Goal: Task Accomplishment & Management: Complete application form

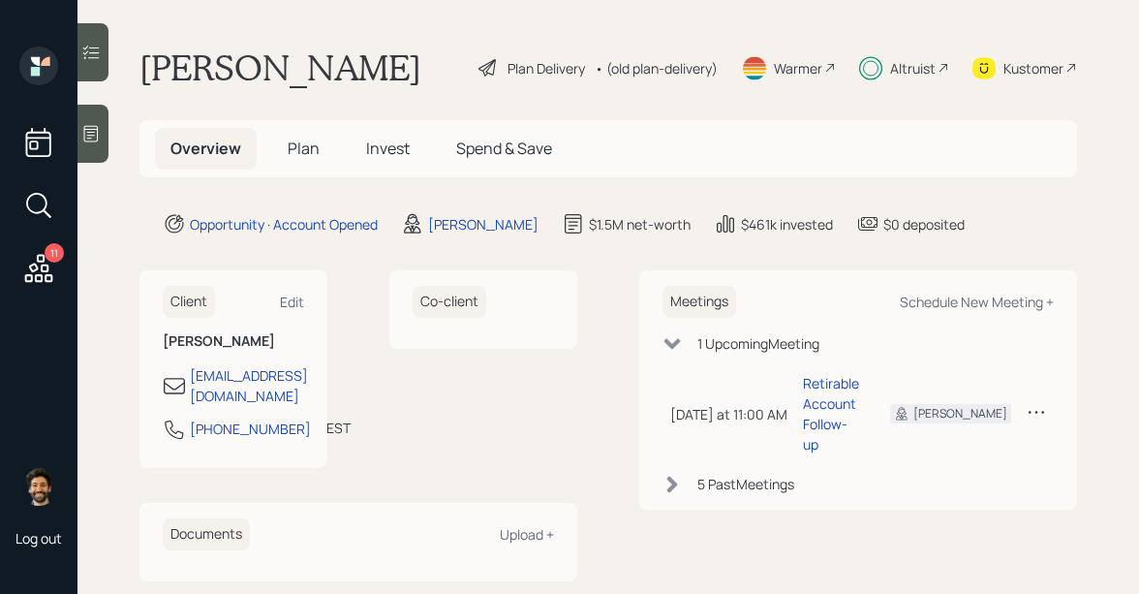
click at [653, 61] on div "• (old plan-delivery)" at bounding box center [656, 68] width 123 height 20
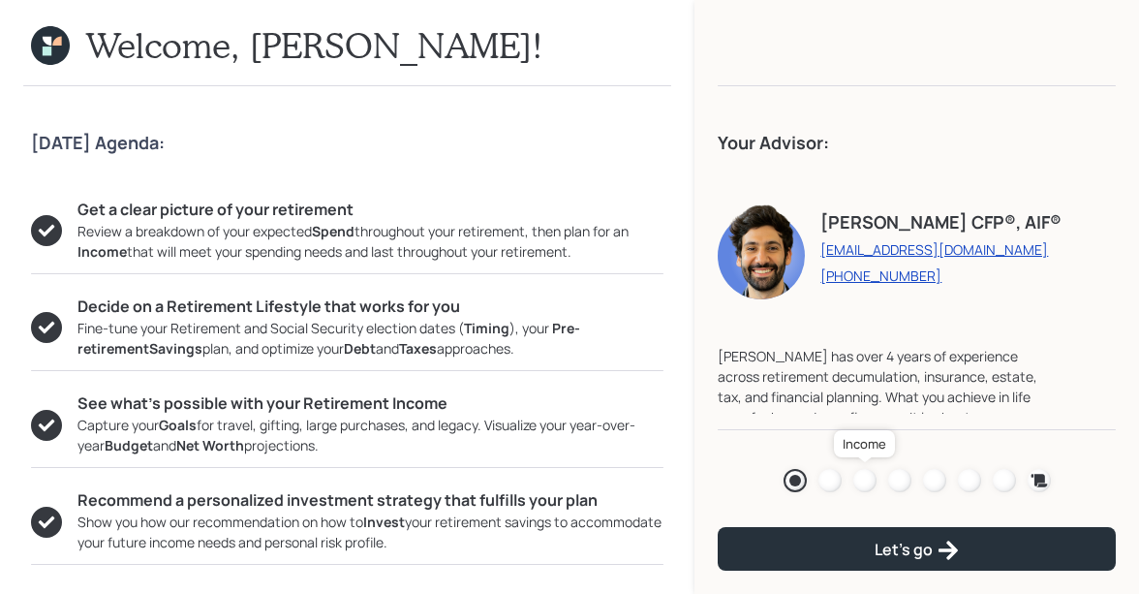
click at [862, 477] on div at bounding box center [864, 480] width 23 height 23
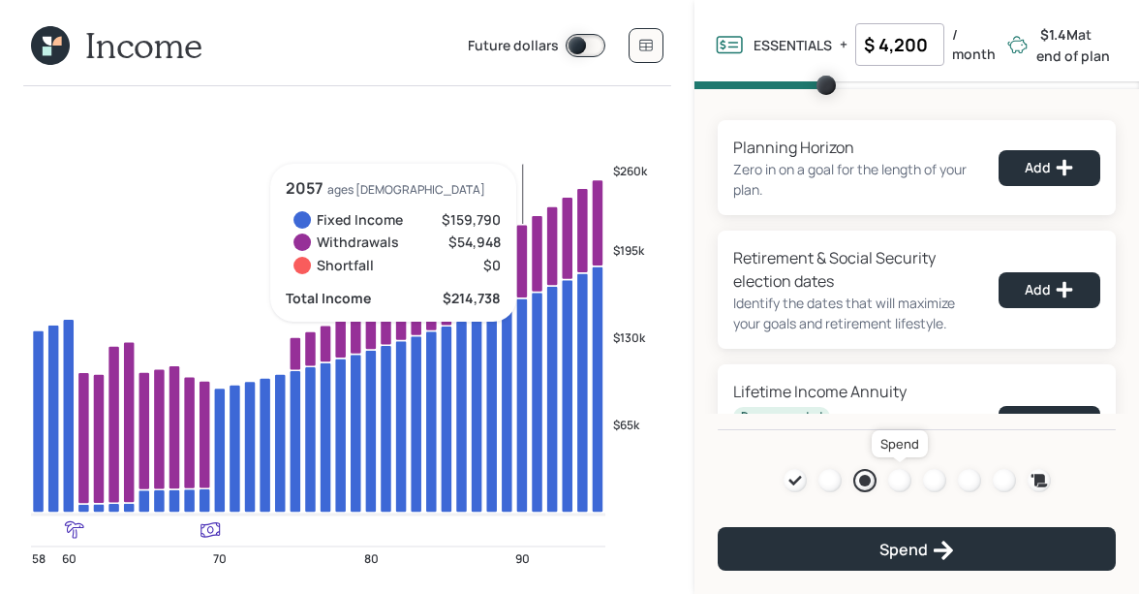
click at [900, 479] on div at bounding box center [899, 480] width 23 height 23
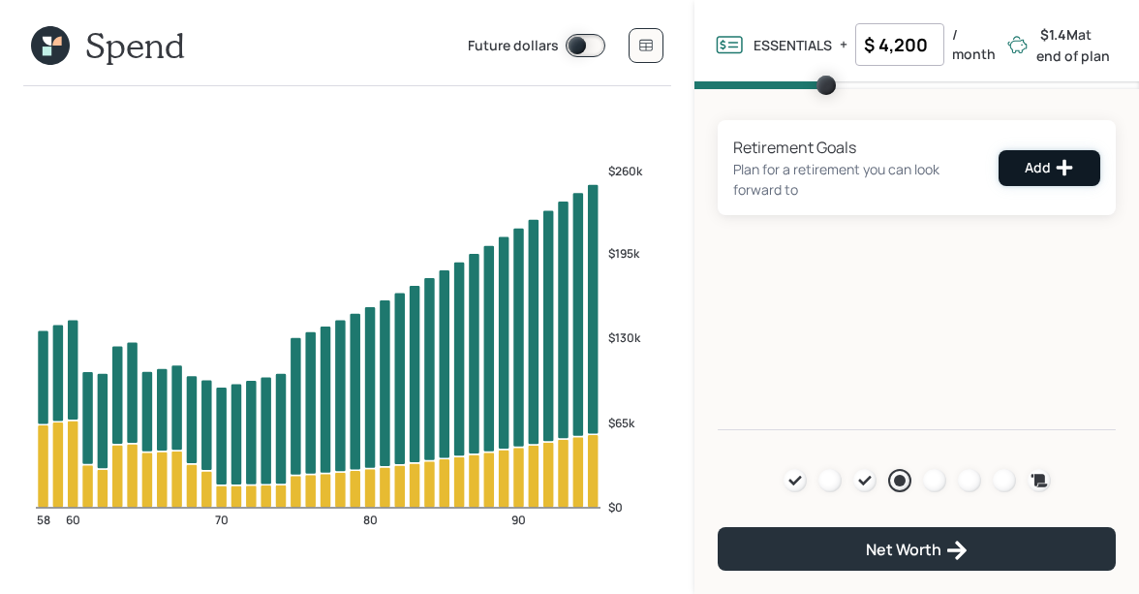
click at [1011, 174] on button "Add" at bounding box center [1049, 168] width 102 height 36
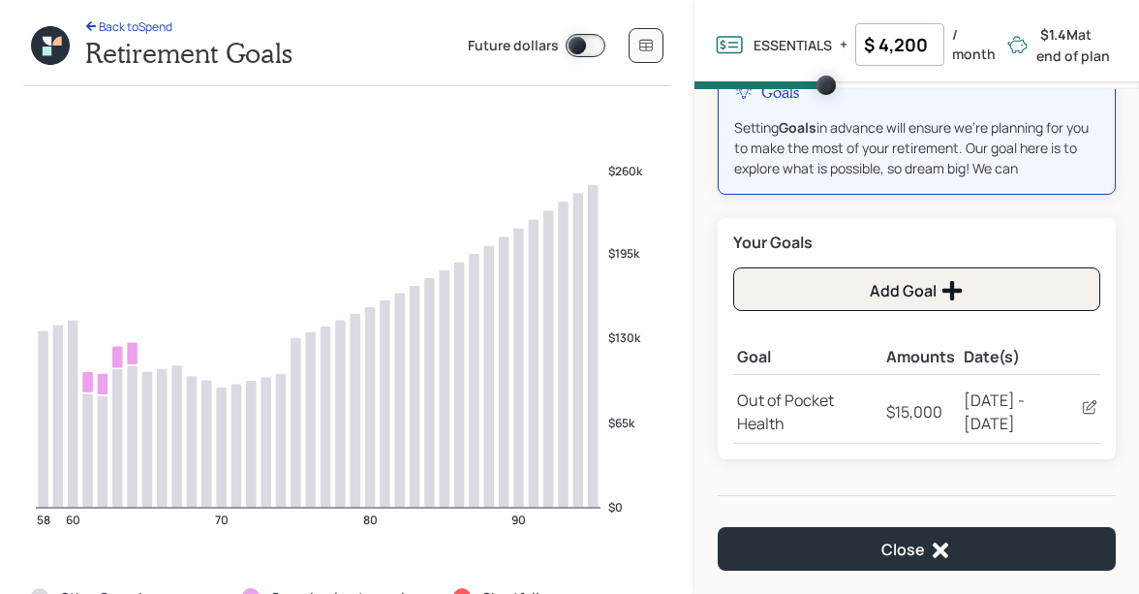
scroll to position [72, 0]
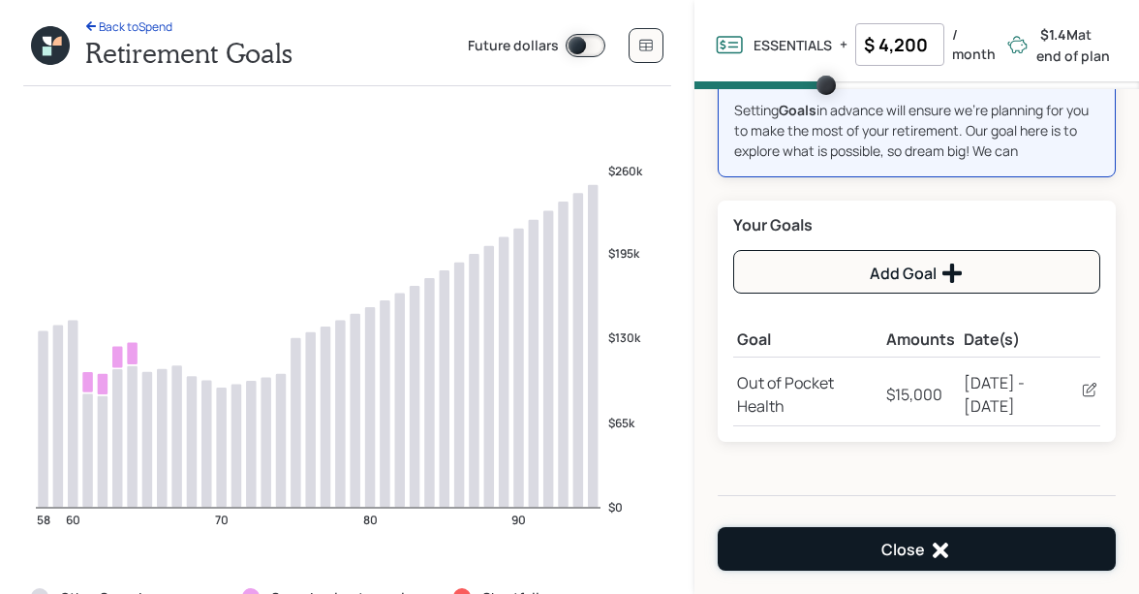
click at [920, 540] on div "Close" at bounding box center [916, 549] width 71 height 23
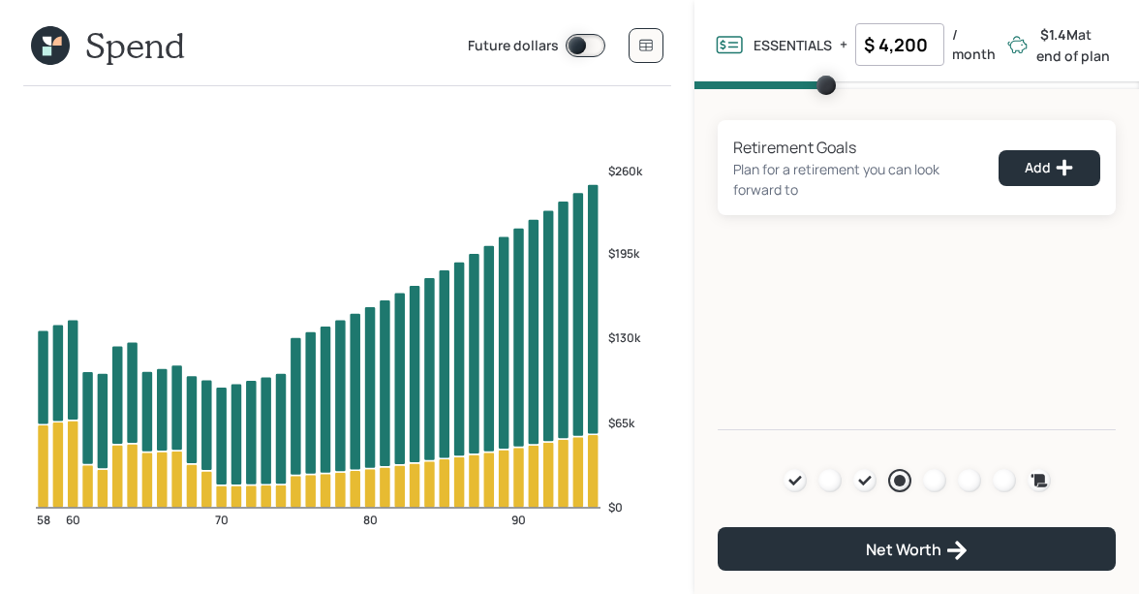
click at [876, 480] on div "Agenda Review Income Spend Net-worth Budget Taxes Invest" at bounding box center [916, 480] width 267 height 23
click at [871, 480] on icon at bounding box center [864, 480] width 15 height 15
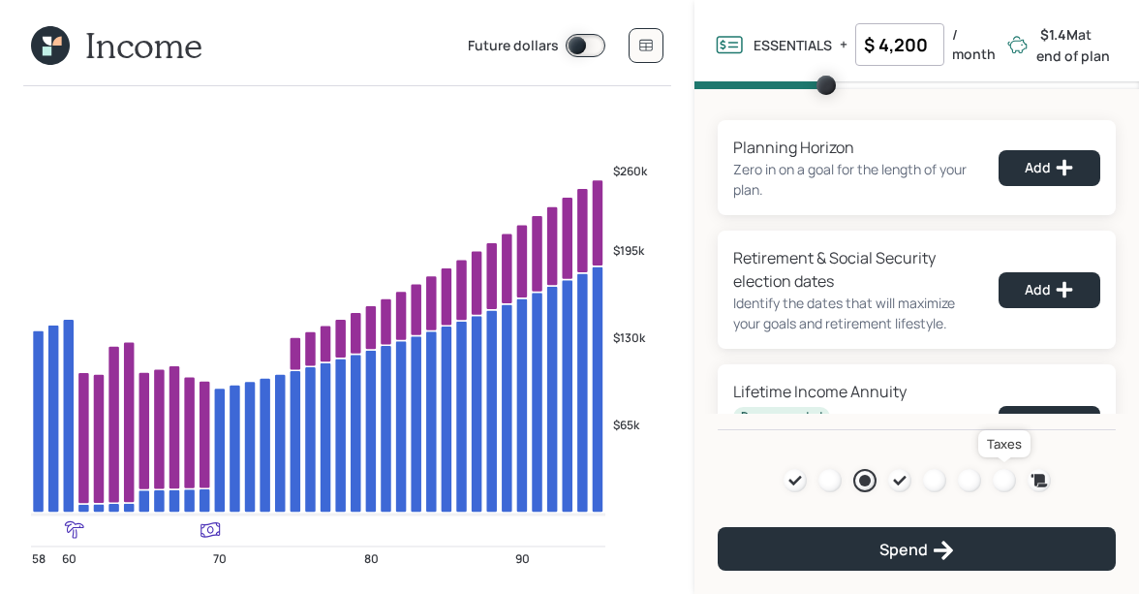
click at [1001, 473] on div at bounding box center [1003, 480] width 23 height 23
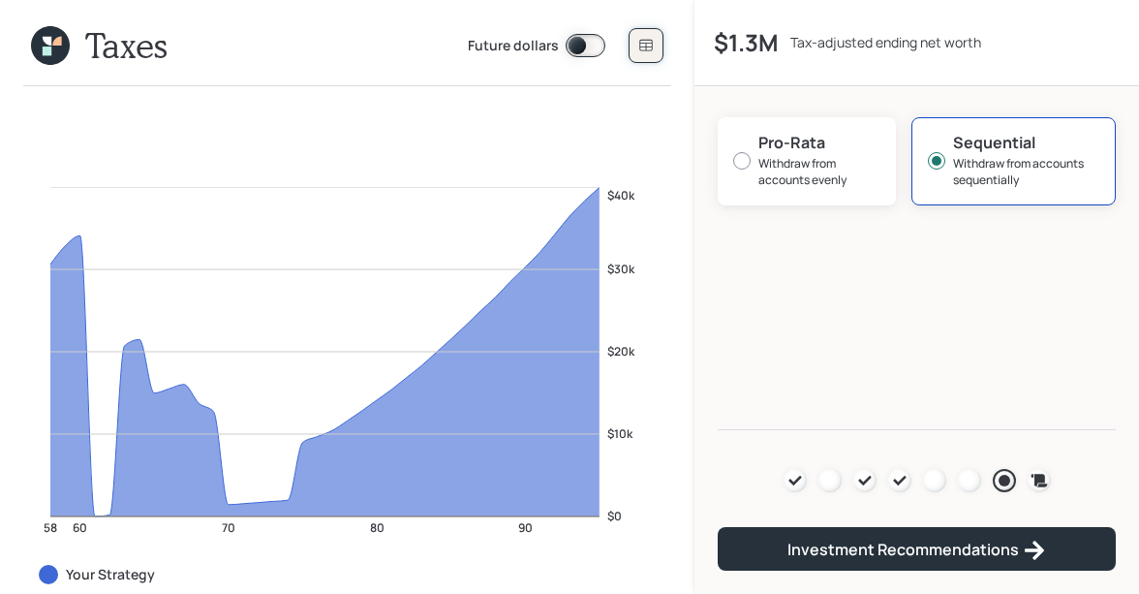
click at [649, 56] on button at bounding box center [645, 45] width 35 height 35
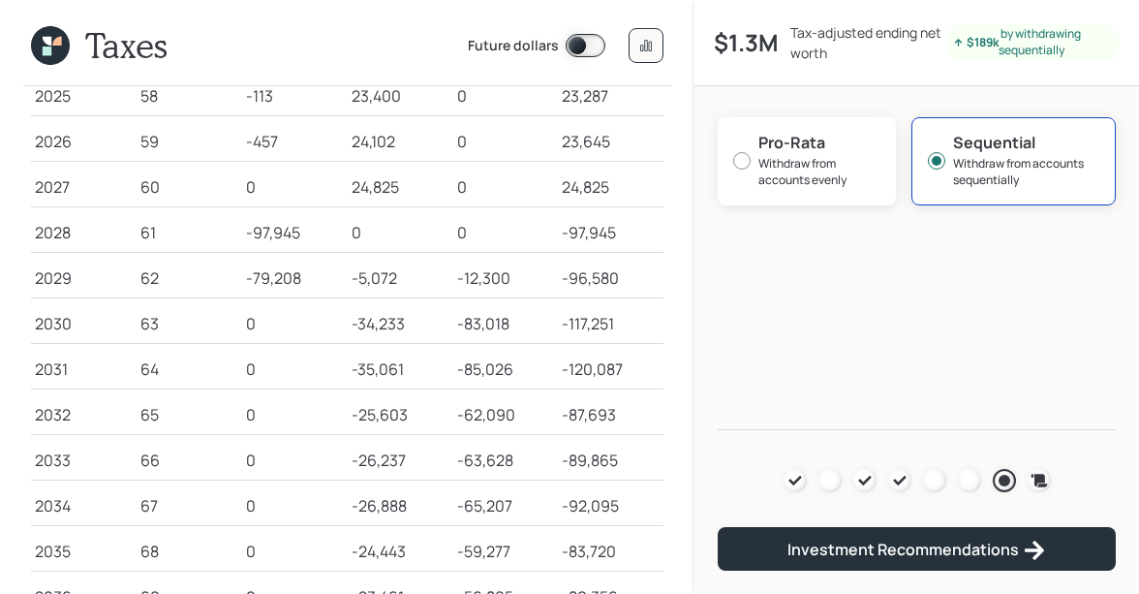
scroll to position [160, 0]
click at [1044, 481] on icon at bounding box center [1038, 479] width 16 height 13
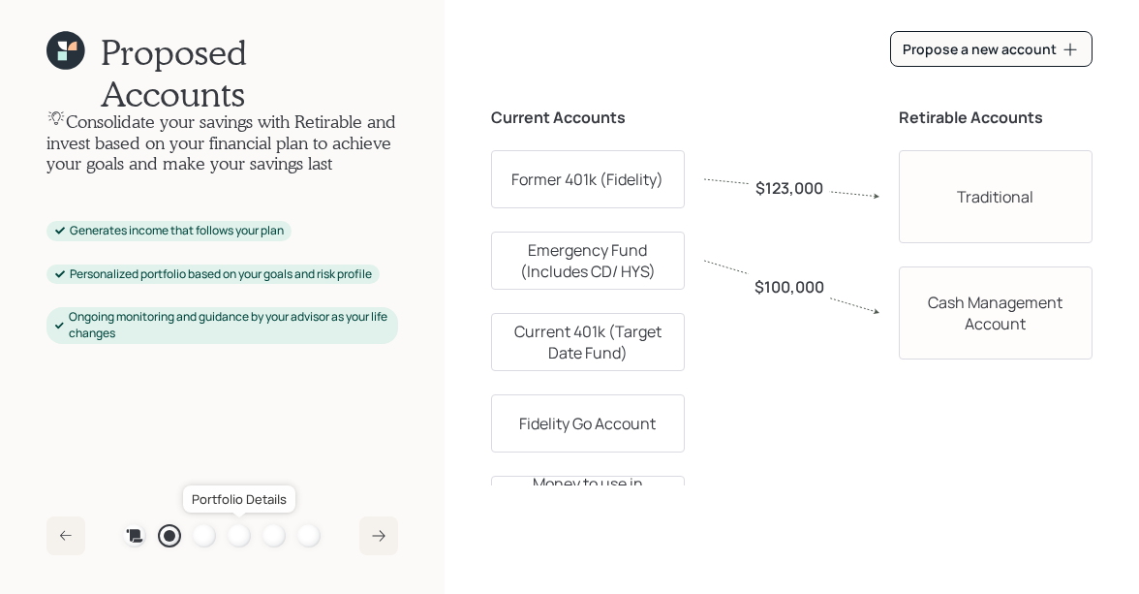
click at [235, 535] on div at bounding box center [239, 535] width 23 height 23
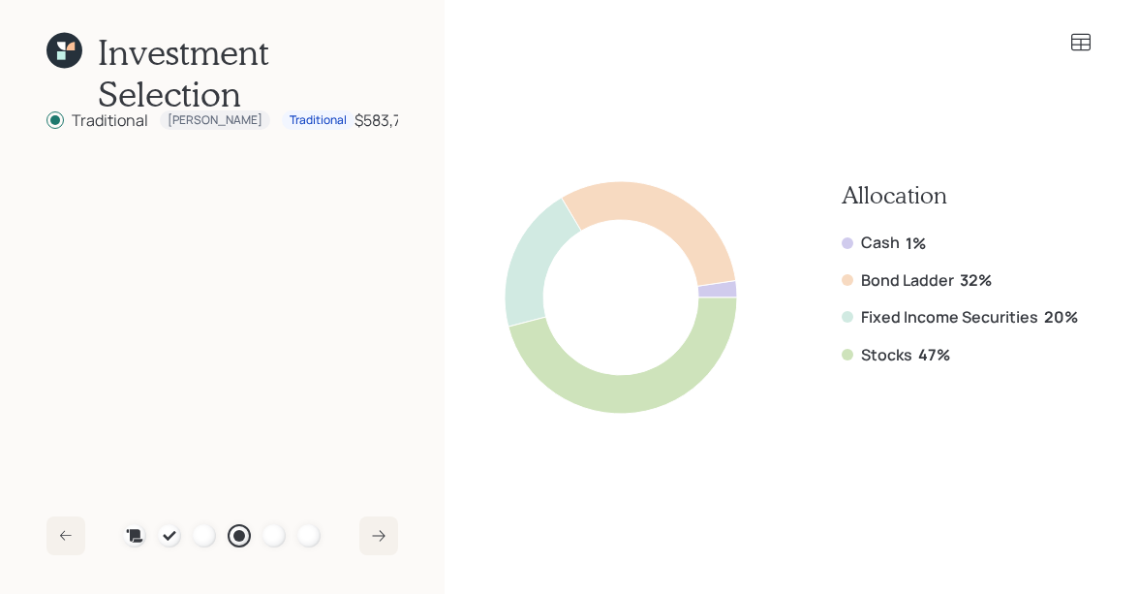
click at [57, 47] on icon at bounding box center [64, 51] width 36 height 36
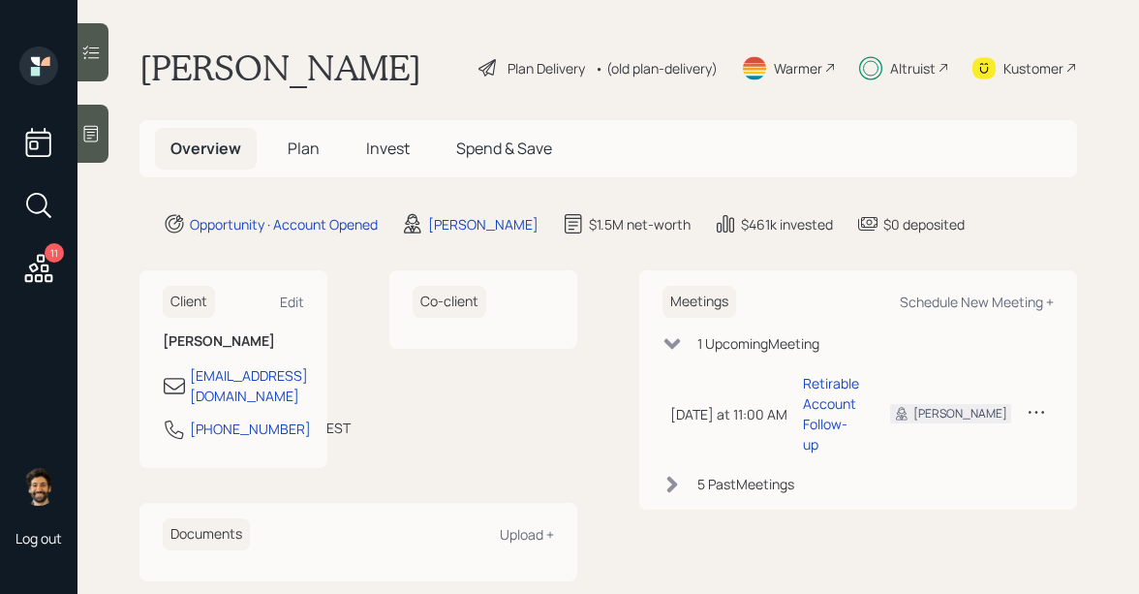
click at [311, 141] on span "Plan" at bounding box center [304, 147] width 32 height 21
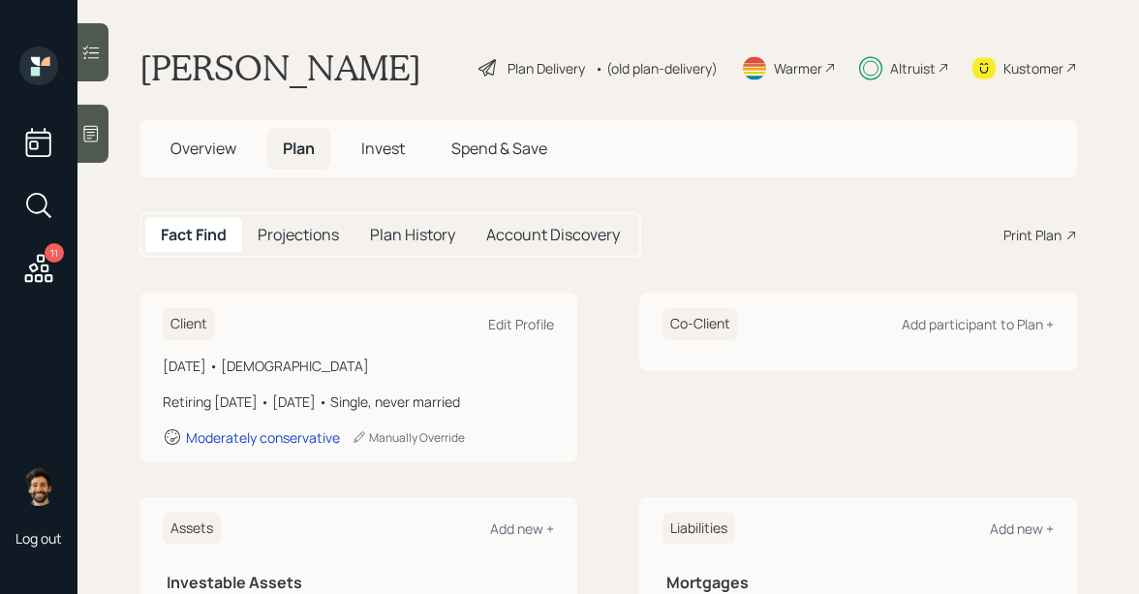
click at [662, 78] on div "Plan Delivery • (old plan-delivery)" at bounding box center [597, 67] width 243 height 43
click at [414, 134] on h5 "Invest" at bounding box center [383, 149] width 75 height 42
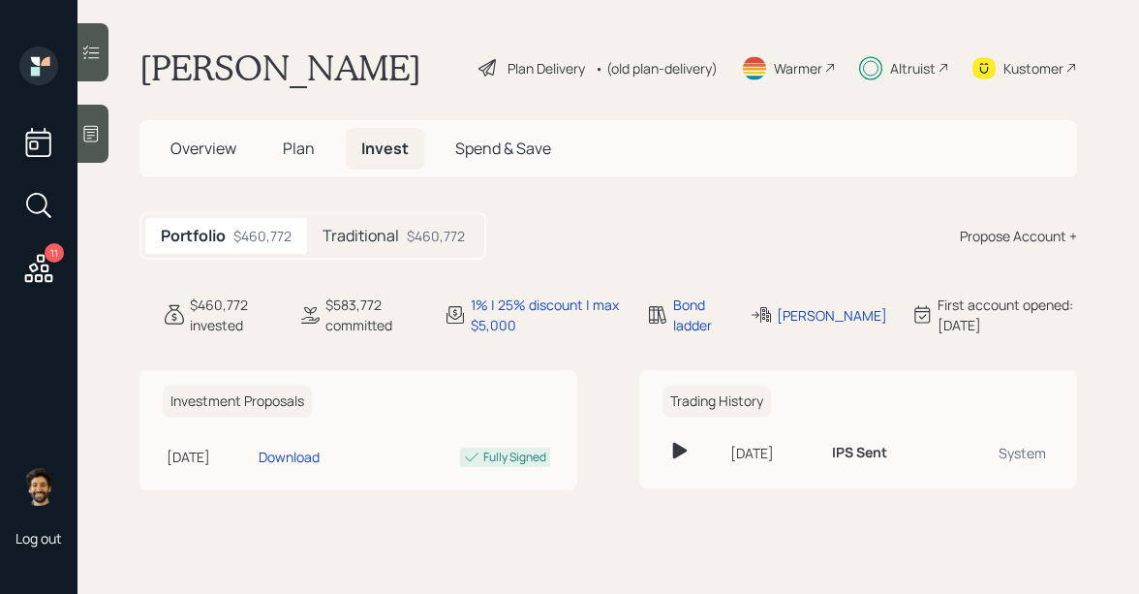
click at [390, 239] on h5 "Traditional" at bounding box center [360, 236] width 76 height 18
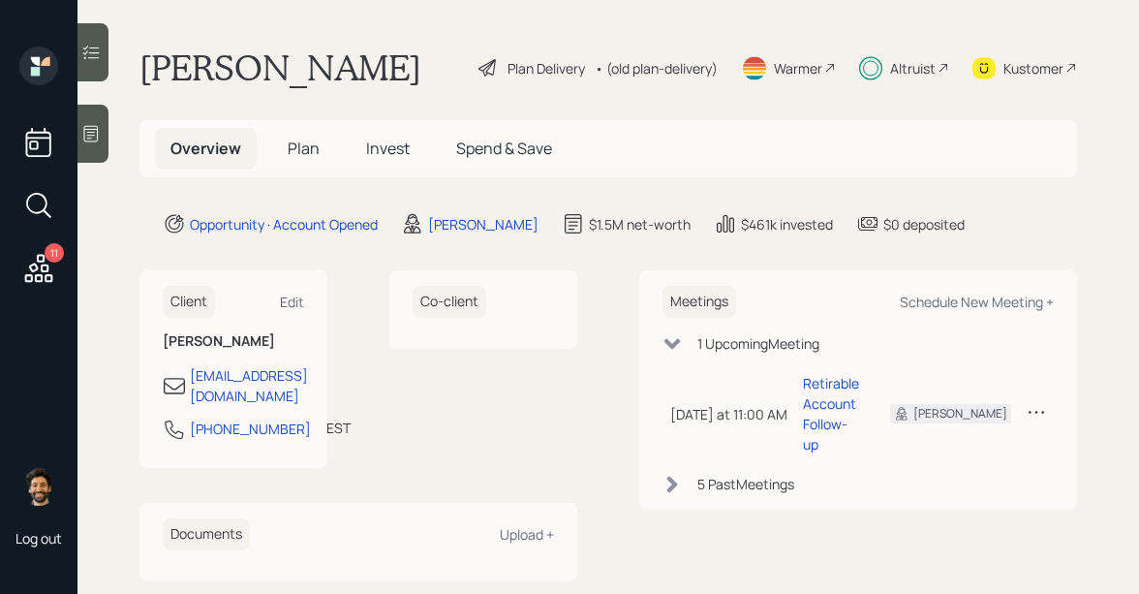
click at [927, 68] on div "Altruist" at bounding box center [913, 68] width 46 height 20
click at [299, 147] on span "Plan" at bounding box center [304, 147] width 32 height 21
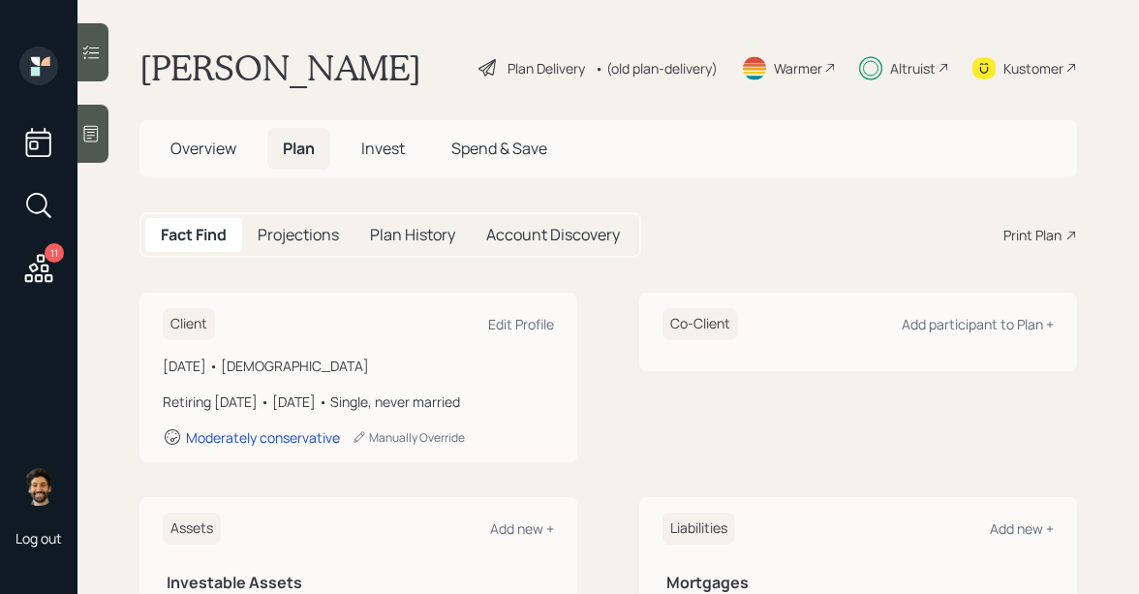
click at [389, 148] on span "Invest" at bounding box center [383, 147] width 44 height 21
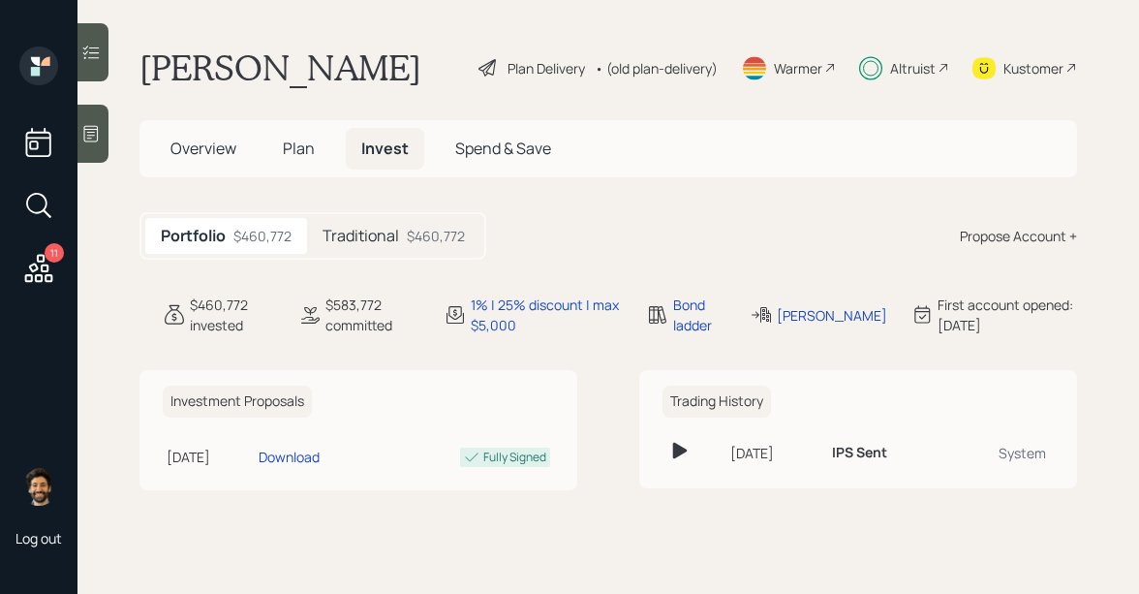
click at [411, 244] on div "$460,772" at bounding box center [436, 236] width 58 height 20
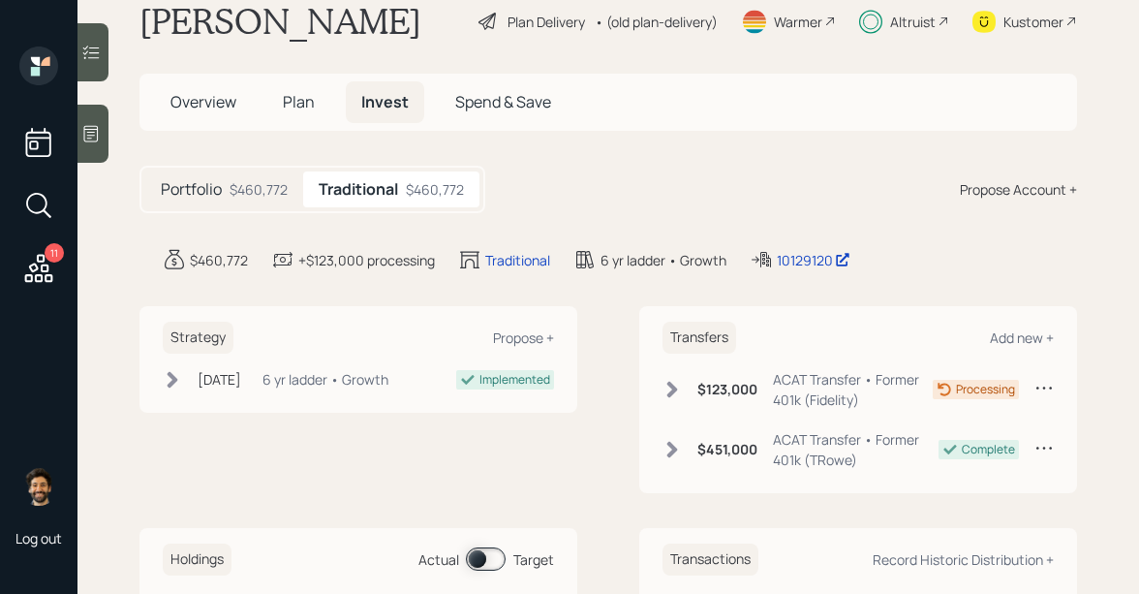
scroll to position [51, 0]
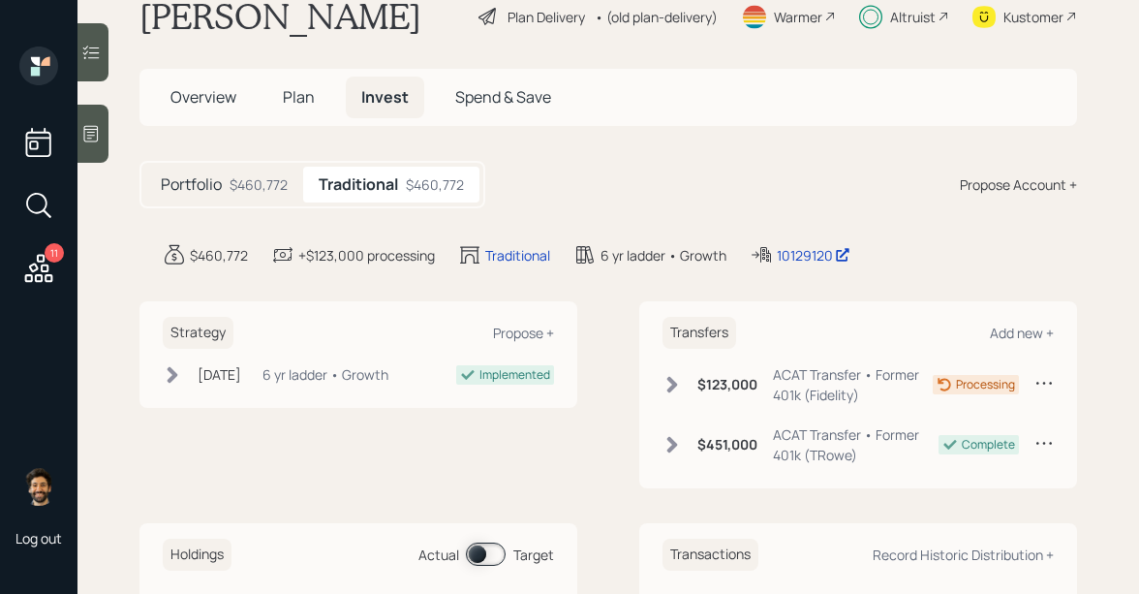
click at [648, 8] on div "• (old plan-delivery)" at bounding box center [656, 17] width 123 height 20
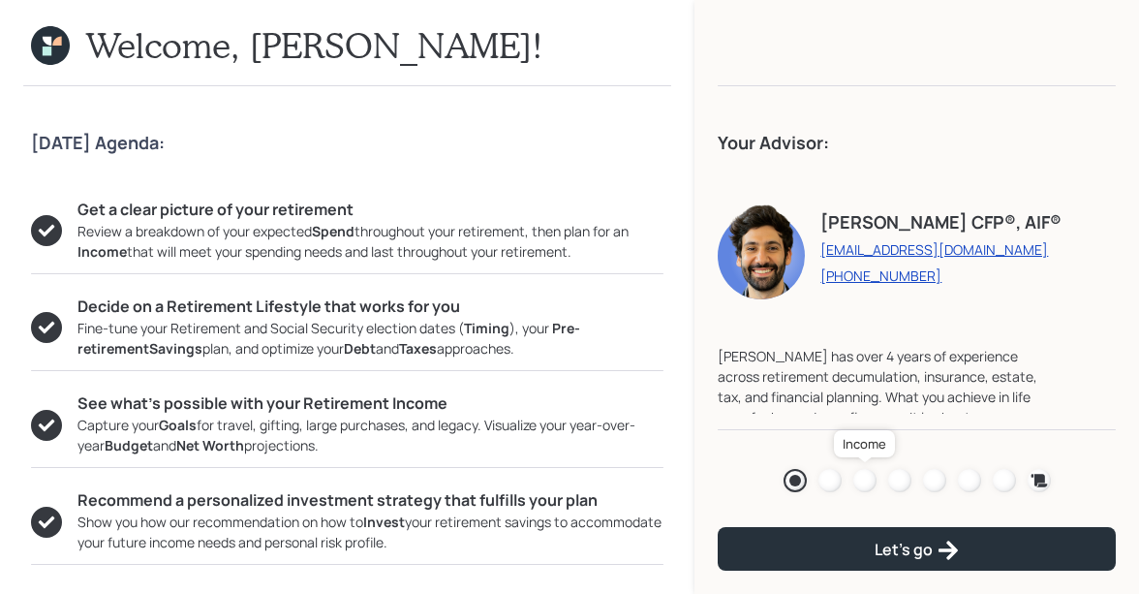
click at [866, 479] on div at bounding box center [864, 480] width 23 height 23
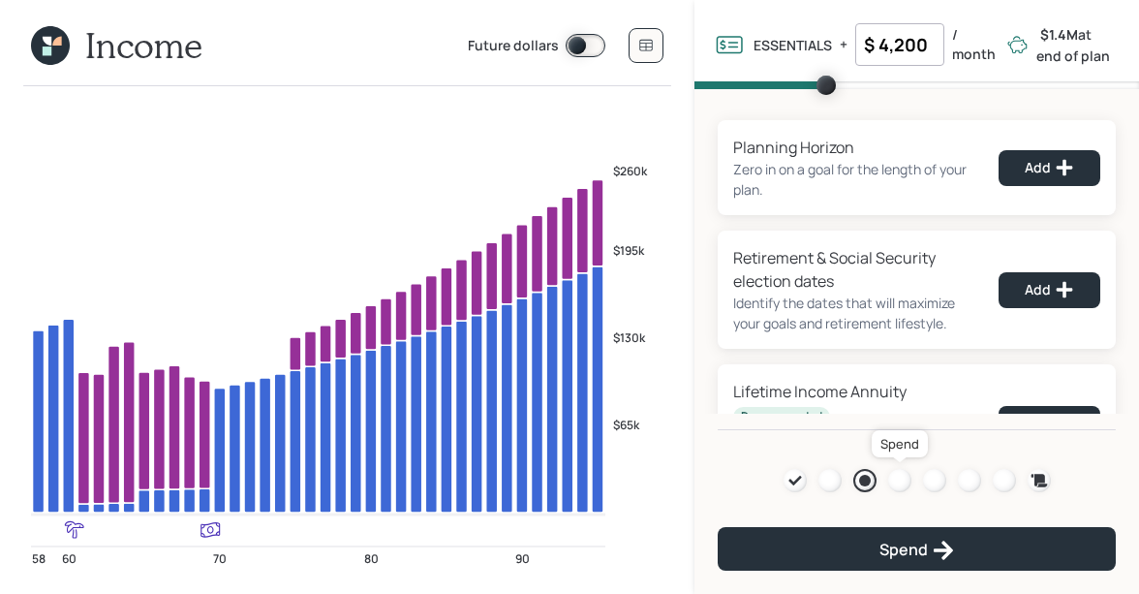
click at [902, 475] on div at bounding box center [899, 480] width 23 height 23
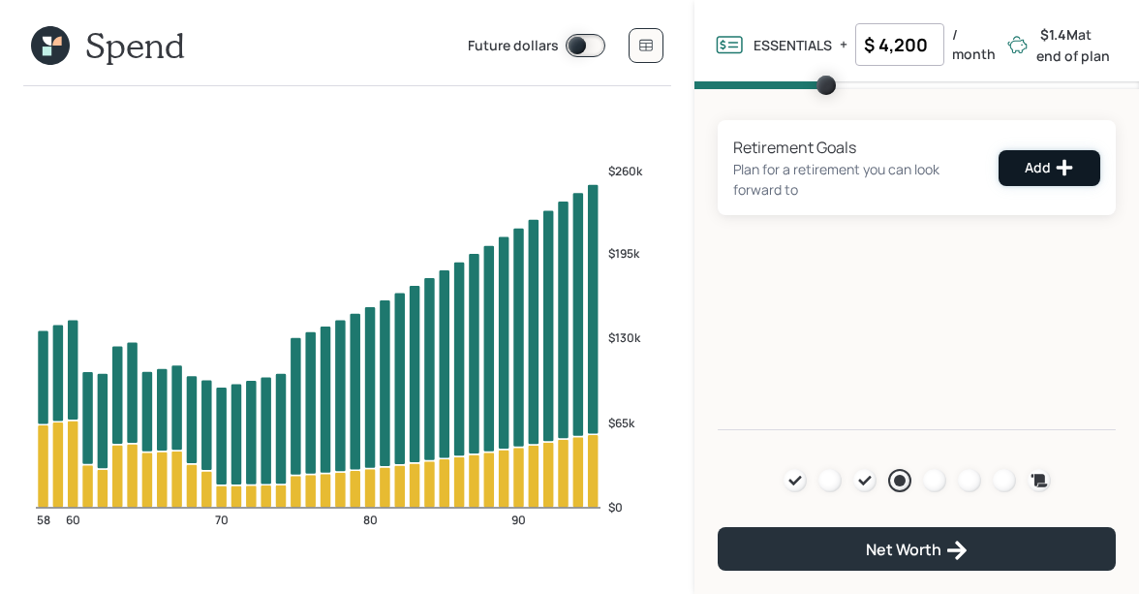
click at [1020, 167] on button "Add" at bounding box center [1049, 168] width 102 height 36
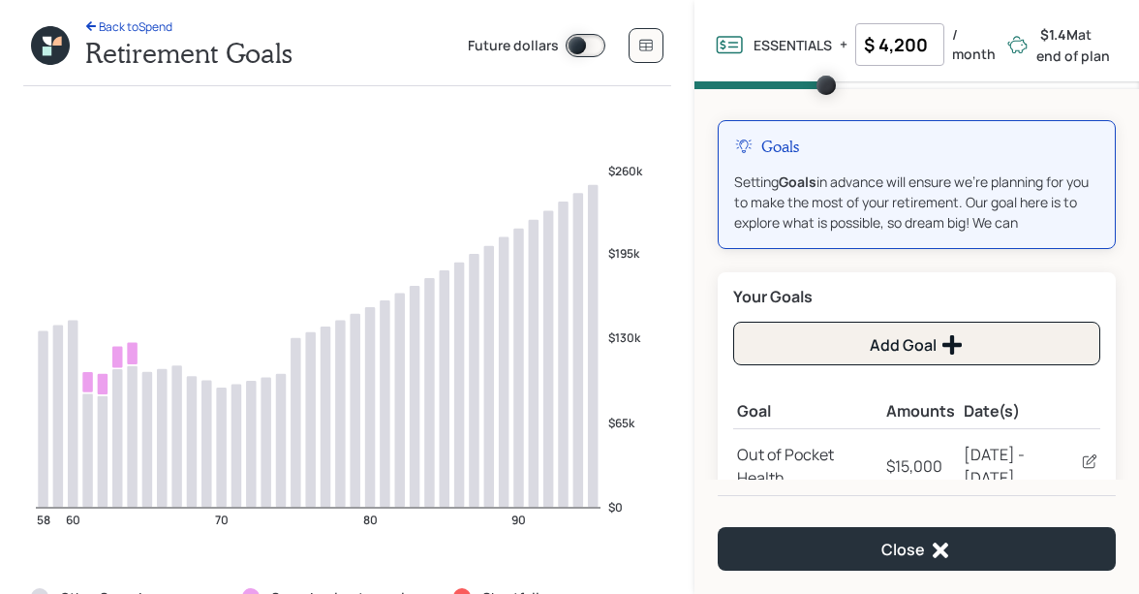
scroll to position [72, 0]
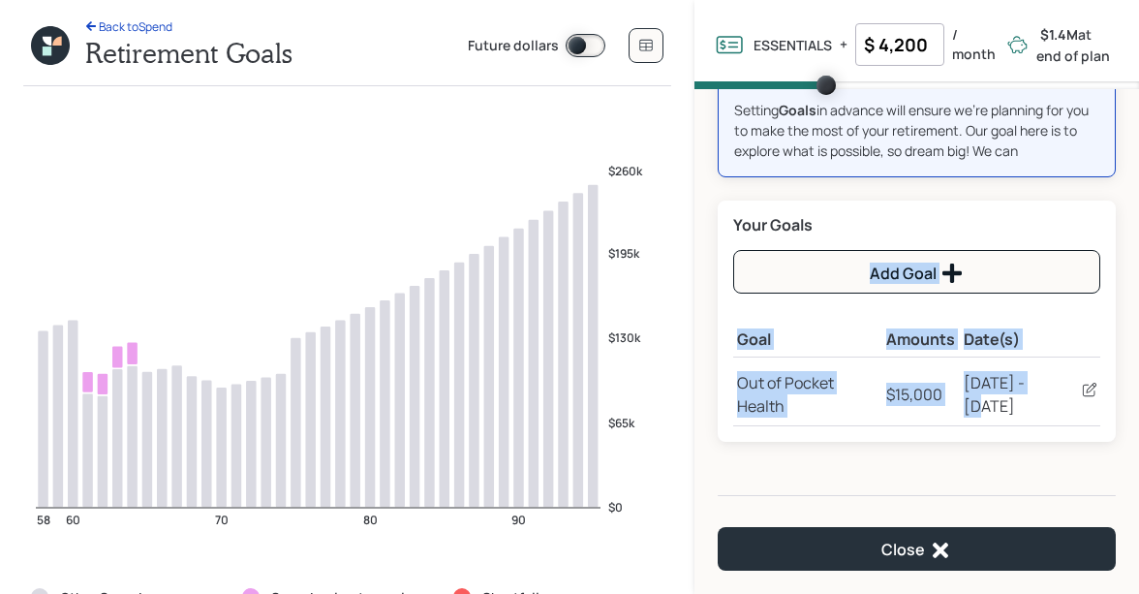
drag, startPoint x: 1068, startPoint y: 381, endPoint x: 727, endPoint y: 386, distance: 340.9
click at [727, 386] on div "Your Goals Add Goal Goal Amounts Date(s) Out of Pocket Health $15,000 [DATE] - …" at bounding box center [916, 320] width 398 height 241
click at [738, 385] on div "Out of Pocket Health" at bounding box center [807, 394] width 140 height 46
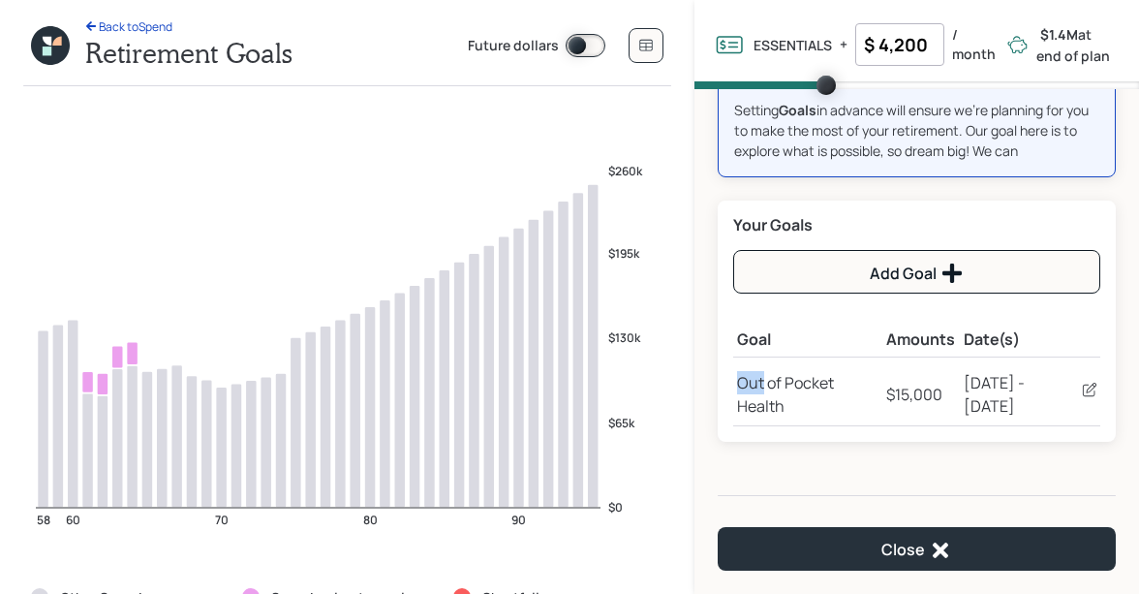
click at [738, 385] on div "Out of Pocket Health" at bounding box center [807, 394] width 140 height 46
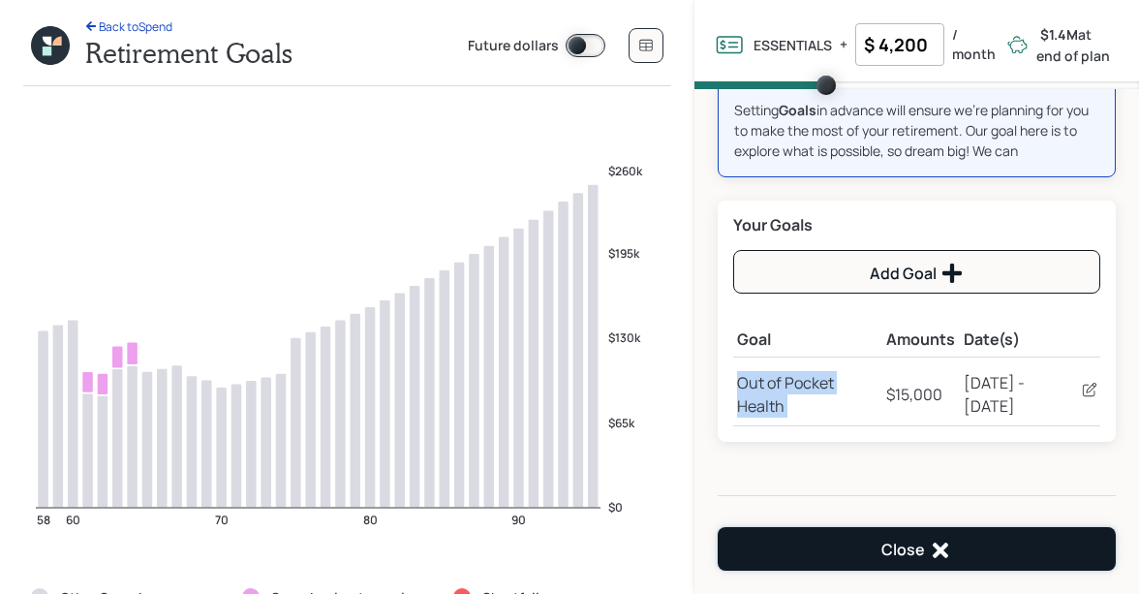
click at [839, 533] on button "Close" at bounding box center [916, 549] width 398 height 44
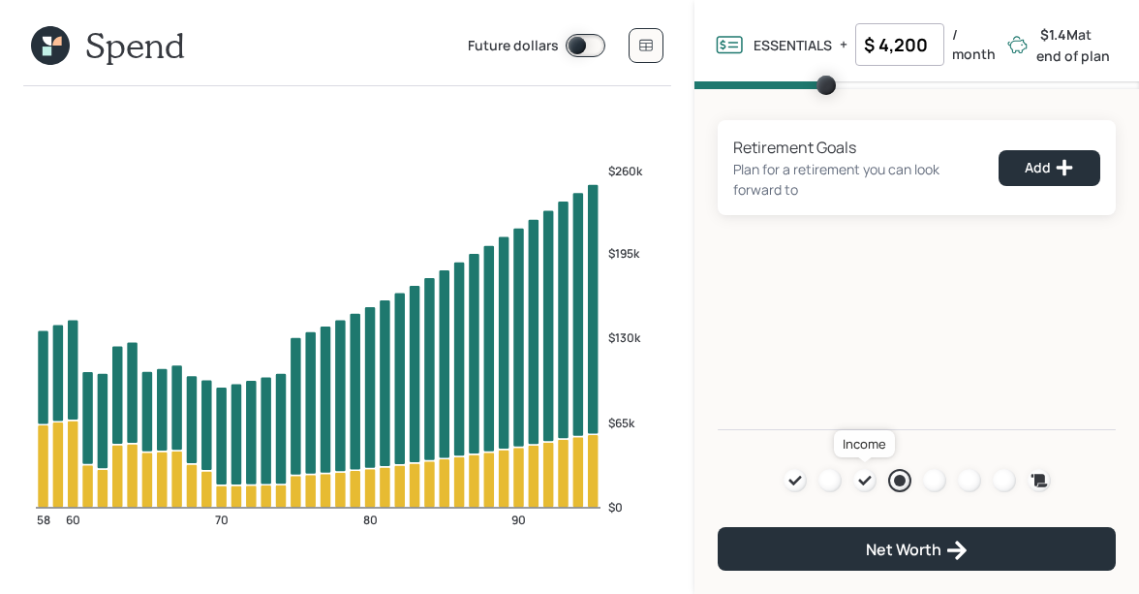
click at [871, 481] on icon at bounding box center [864, 480] width 15 height 15
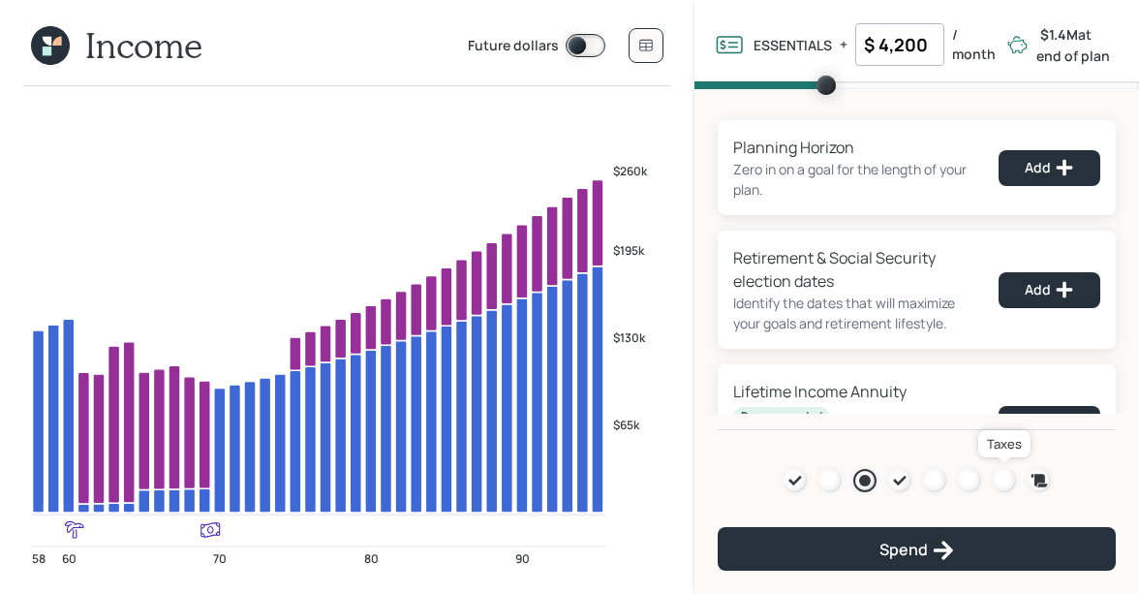
click at [1001, 485] on div at bounding box center [1003, 480] width 23 height 23
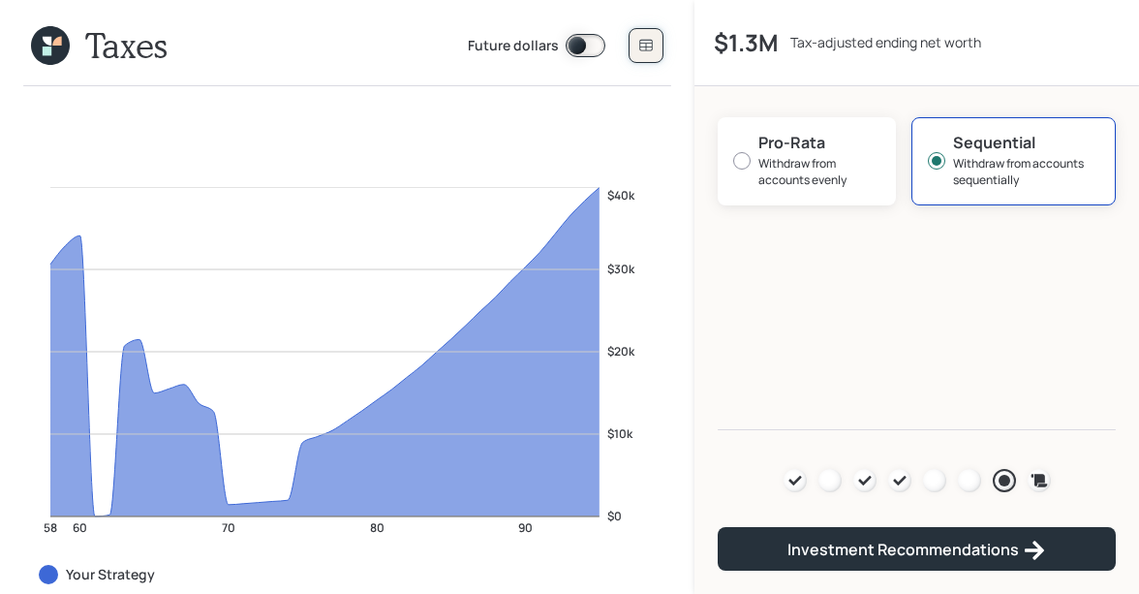
click at [636, 37] on button at bounding box center [645, 45] width 35 height 35
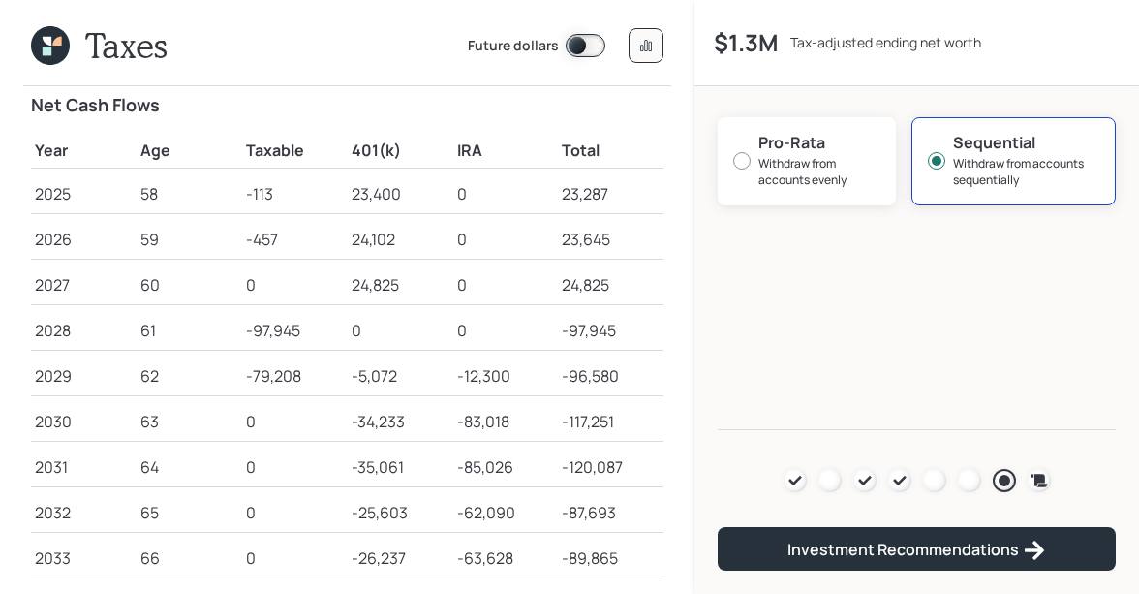
scroll to position [70, 0]
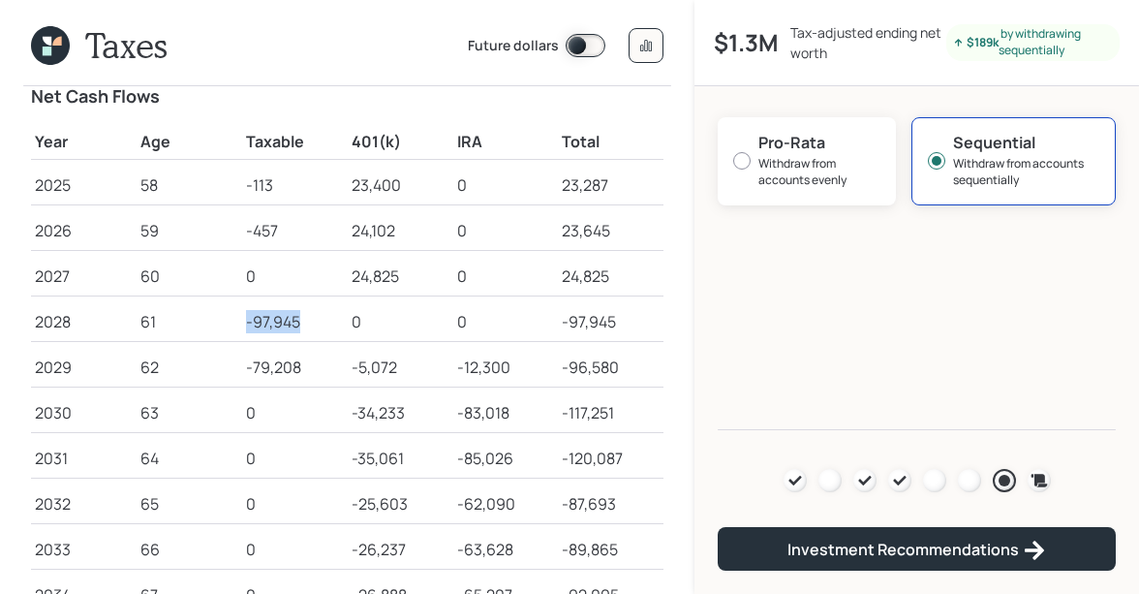
drag, startPoint x: 247, startPoint y: 315, endPoint x: 328, endPoint y: 316, distance: 81.3
click at [328, 316] on div "-97,945" at bounding box center [295, 321] width 98 height 23
drag, startPoint x: 243, startPoint y: 372, endPoint x: 336, endPoint y: 366, distance: 93.1
click at [338, 366] on td "-79,208" at bounding box center [295, 364] width 106 height 46
click at [287, 144] on h5 "Taxable" at bounding box center [295, 142] width 98 height 18
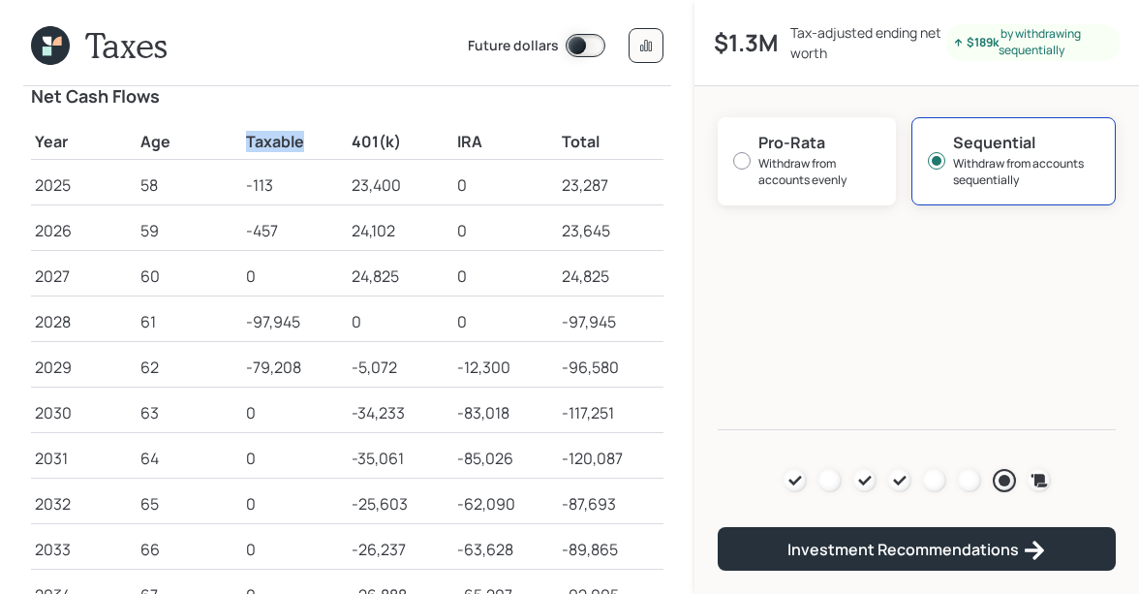
click at [287, 144] on h5 "Taxable" at bounding box center [295, 142] width 98 height 18
drag, startPoint x: 247, startPoint y: 360, endPoint x: 495, endPoint y: 354, distance: 247.9
click at [495, 354] on tr "2029 62 -79,208 -5,072 -12,300 -96,580" at bounding box center [347, 364] width 632 height 46
drag, startPoint x: 349, startPoint y: 412, endPoint x: 529, endPoint y: 412, distance: 180.1
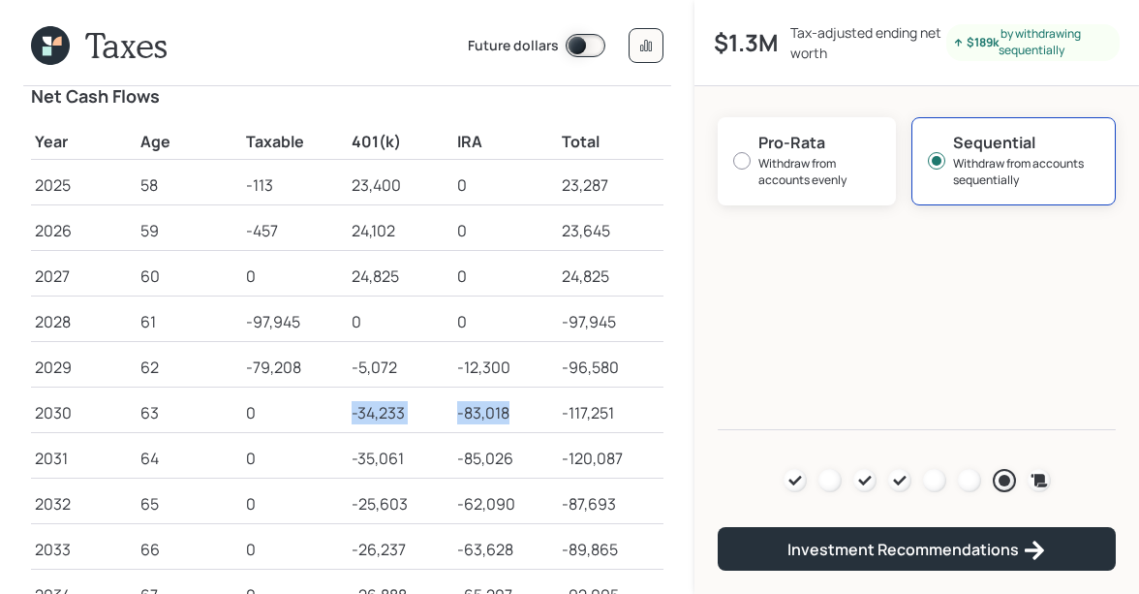
click at [529, 412] on tr "2030 63 0 -34,233 -83,018 -117,251" at bounding box center [347, 409] width 632 height 46
drag, startPoint x: 357, startPoint y: 451, endPoint x: 534, endPoint y: 447, distance: 177.2
click at [534, 447] on tr "2031 64 0 -35,061 -85,026 -120,087" at bounding box center [347, 455] width 632 height 46
drag, startPoint x: 351, startPoint y: 502, endPoint x: 523, endPoint y: 501, distance: 172.3
click at [523, 501] on tr "2032 65 0 -25,603 -62,090 -87,693" at bounding box center [347, 500] width 632 height 46
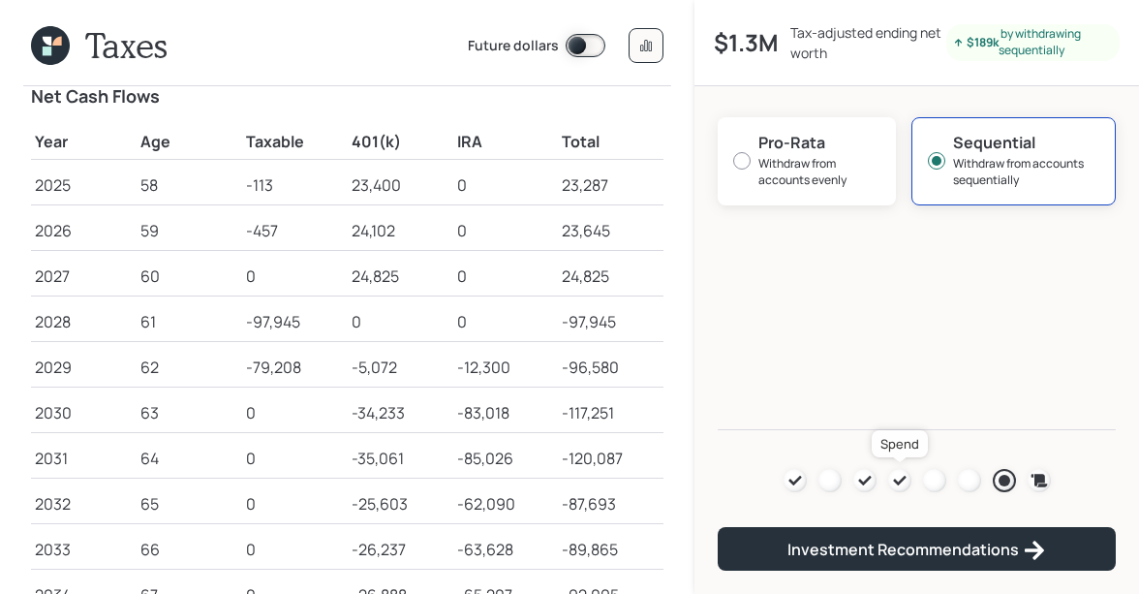
click at [898, 477] on icon at bounding box center [899, 480] width 15 height 15
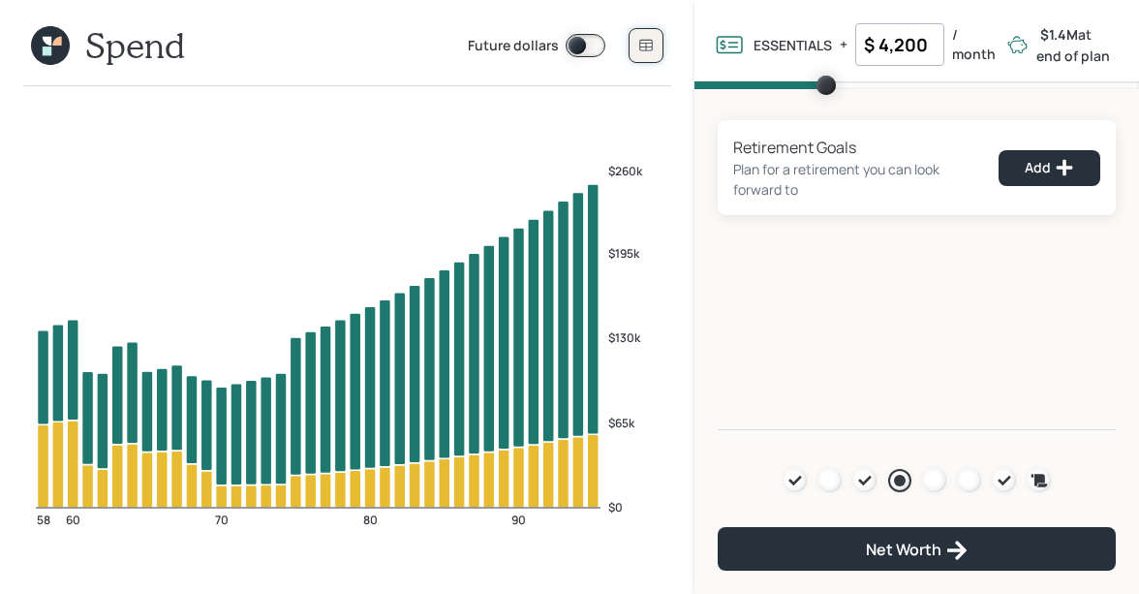
click at [644, 37] on button at bounding box center [645, 45] width 35 height 35
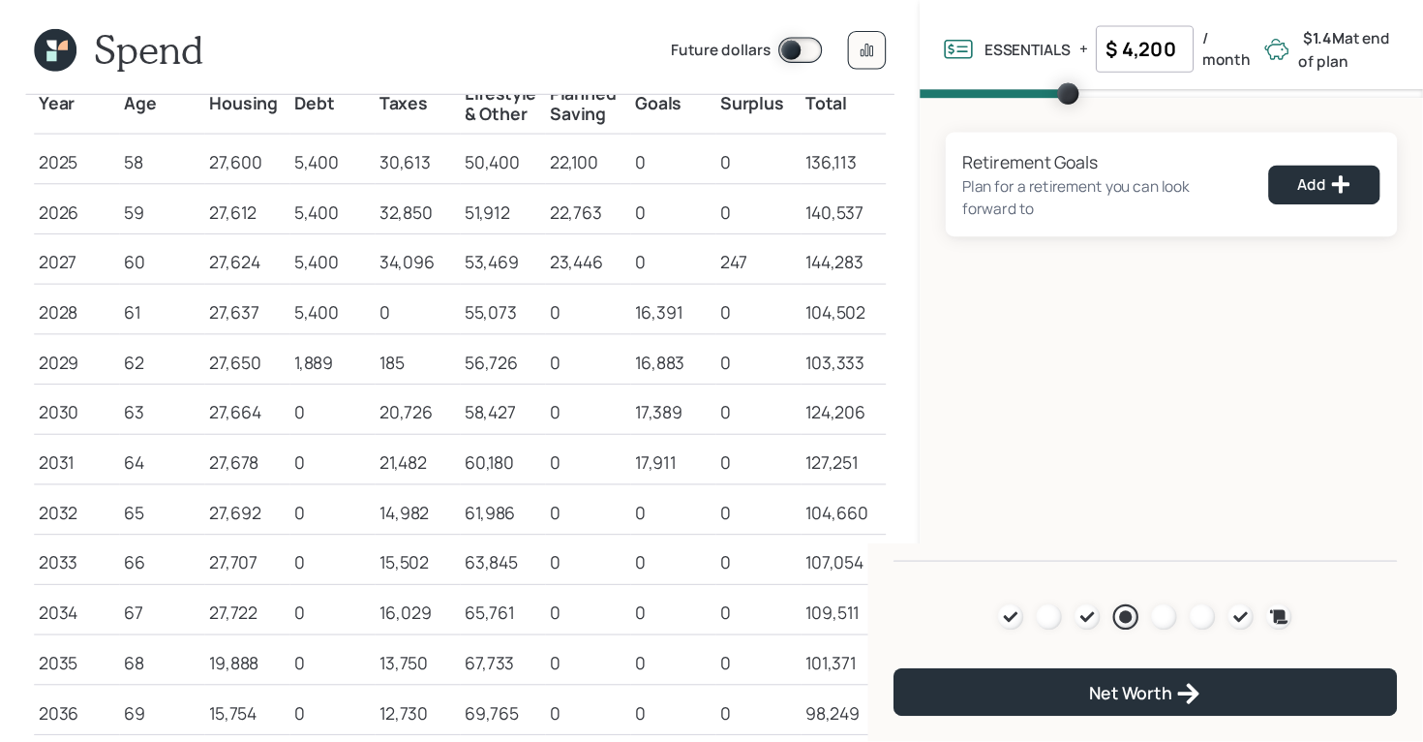
scroll to position [126, 0]
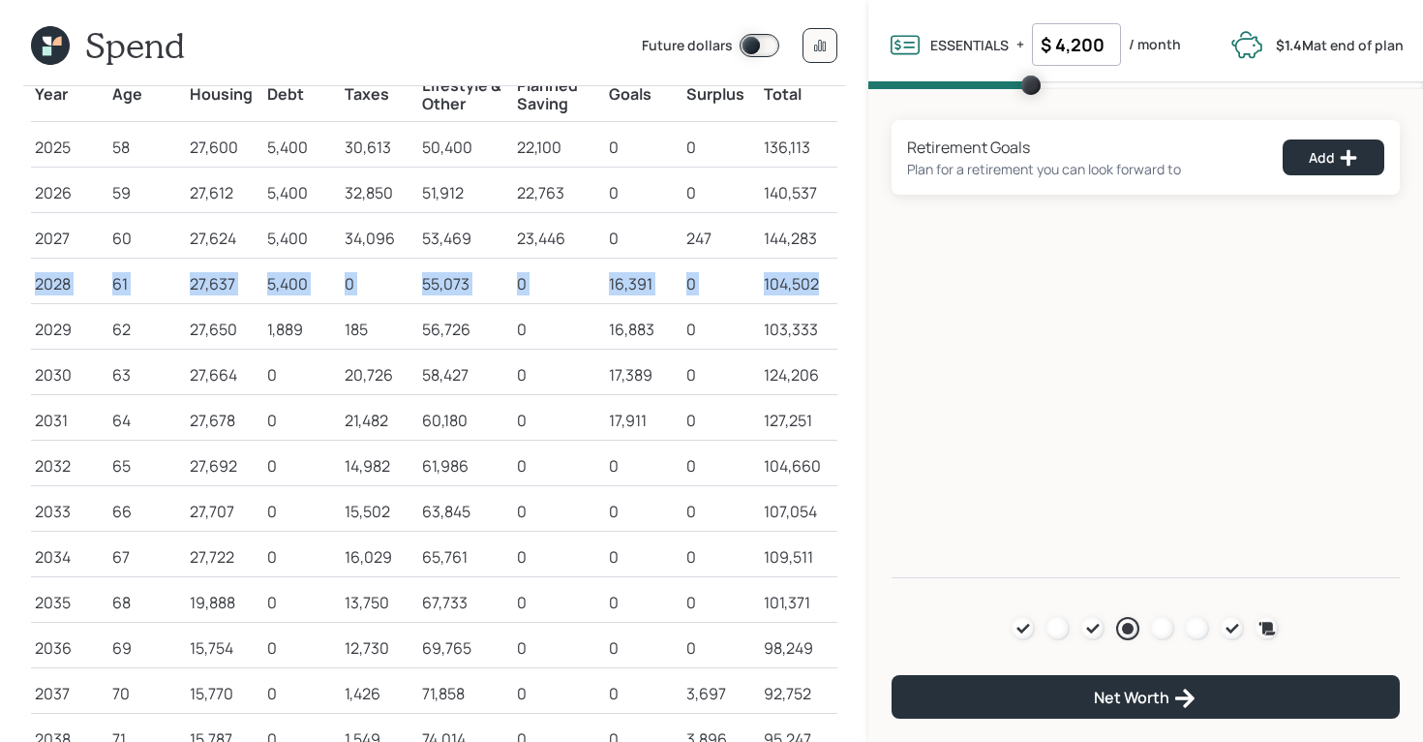
drag, startPoint x: 36, startPoint y: 286, endPoint x: 836, endPoint y: 285, distance: 799.8
click at [836, 285] on tr "2028 61 27,637 5,400 0 55,073 0 16,391 0 104,502" at bounding box center [434, 282] width 807 height 46
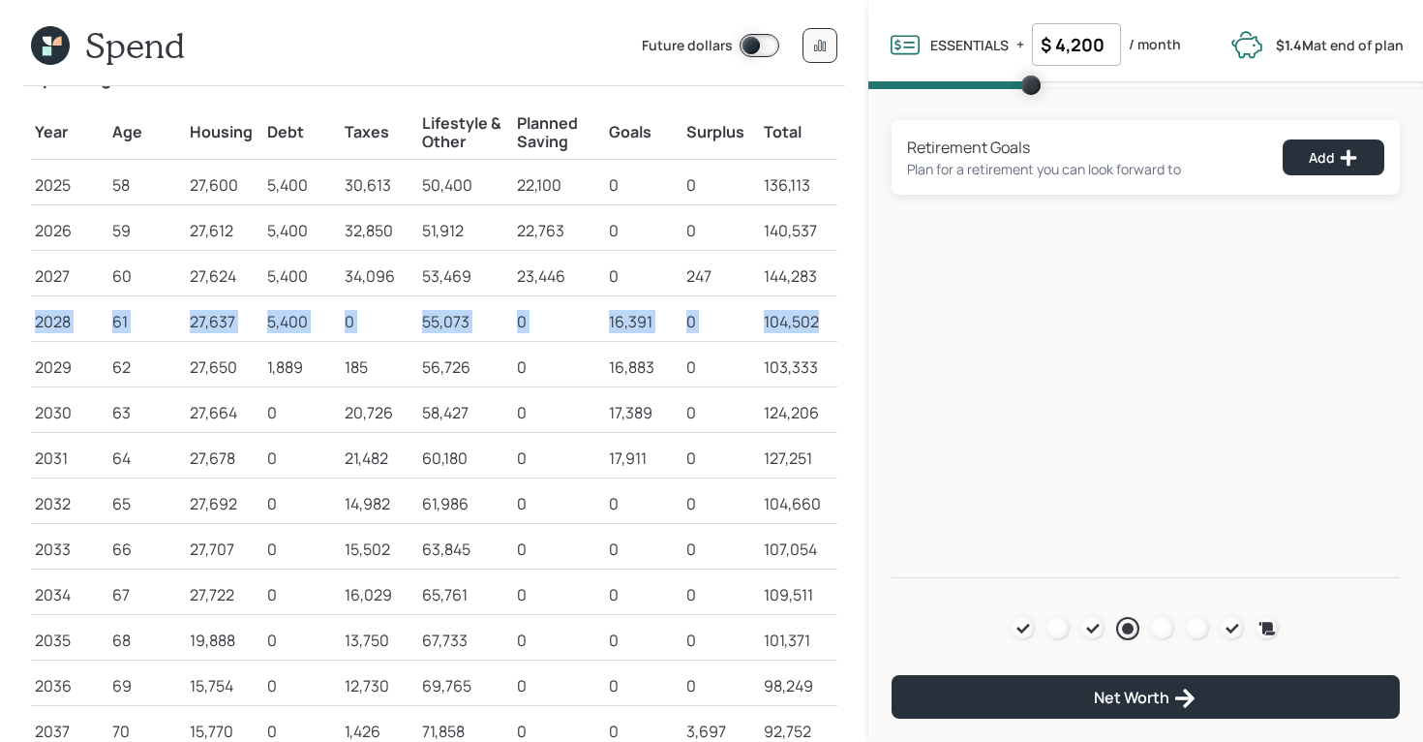
scroll to position [73, 0]
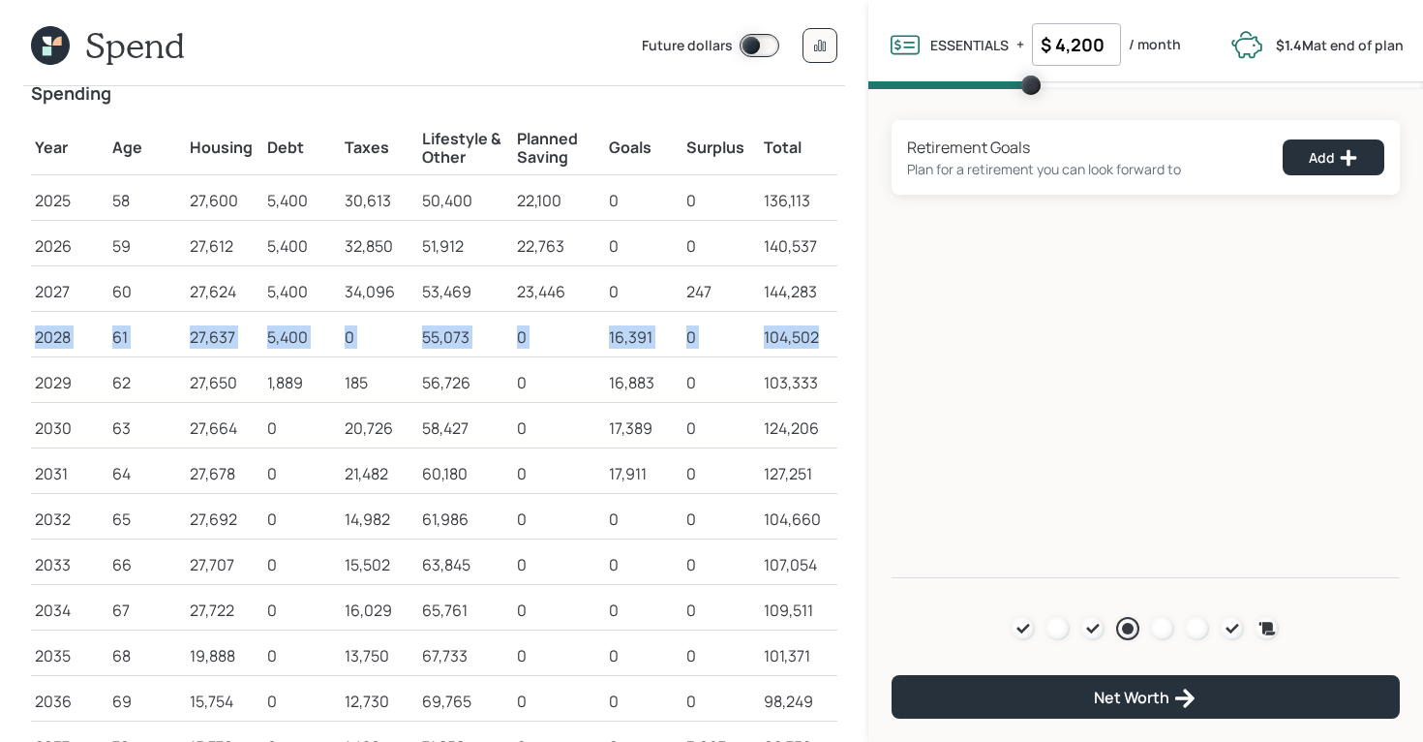
click at [196, 345] on div "27,637" at bounding box center [225, 336] width 70 height 23
drag, startPoint x: 185, startPoint y: 341, endPoint x: 653, endPoint y: 336, distance: 467.7
click at [652, 337] on tr "2028 61 27,637 5,400 0 55,073 0 16,391 0 104,502" at bounding box center [434, 335] width 807 height 46
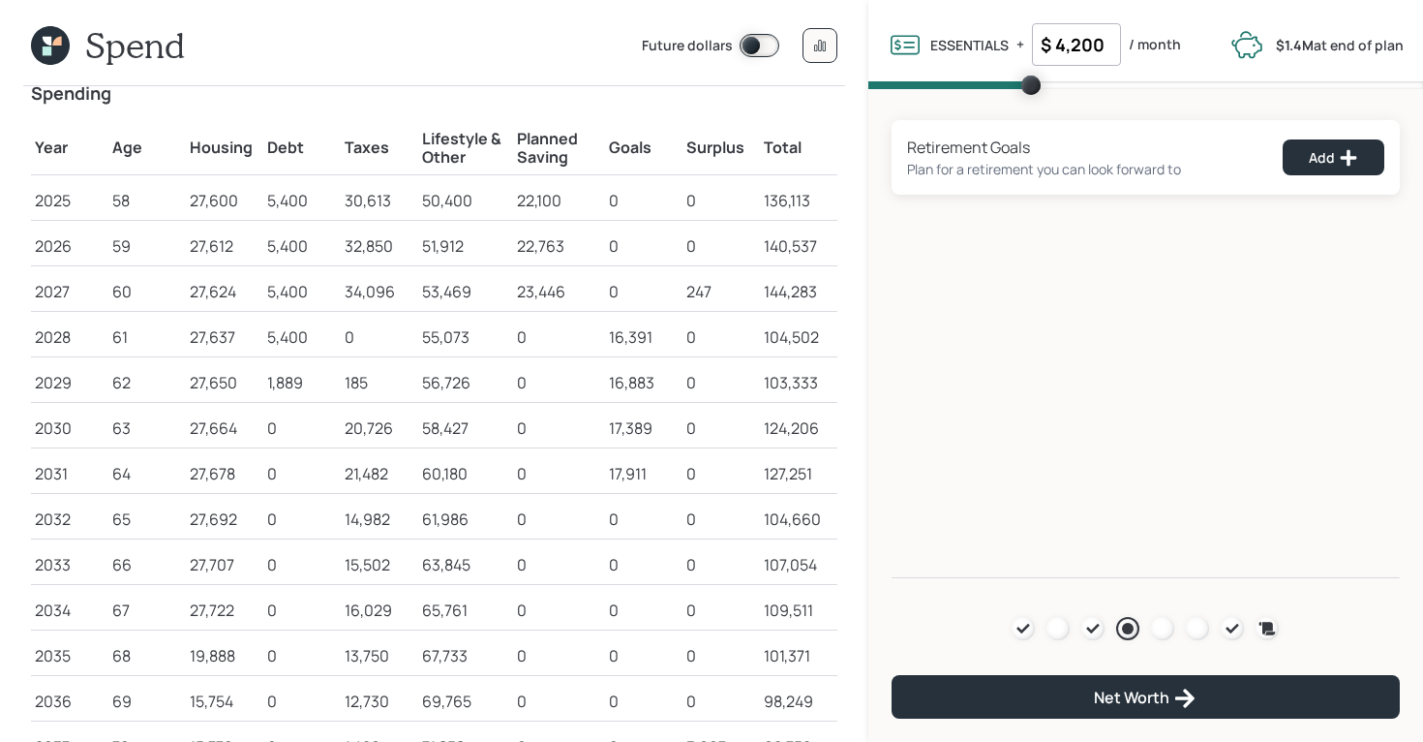
click at [336, 260] on td "5,400" at bounding box center [301, 244] width 77 height 46
drag, startPoint x: 35, startPoint y: 293, endPoint x: 401, endPoint y: 293, distance: 366.0
click at [401, 293] on tr "2027 60 27,624 5,400 34,096 53,469 23,446 0 247 144,283" at bounding box center [434, 289] width 807 height 46
click at [1093, 593] on icon at bounding box center [1092, 628] width 15 height 15
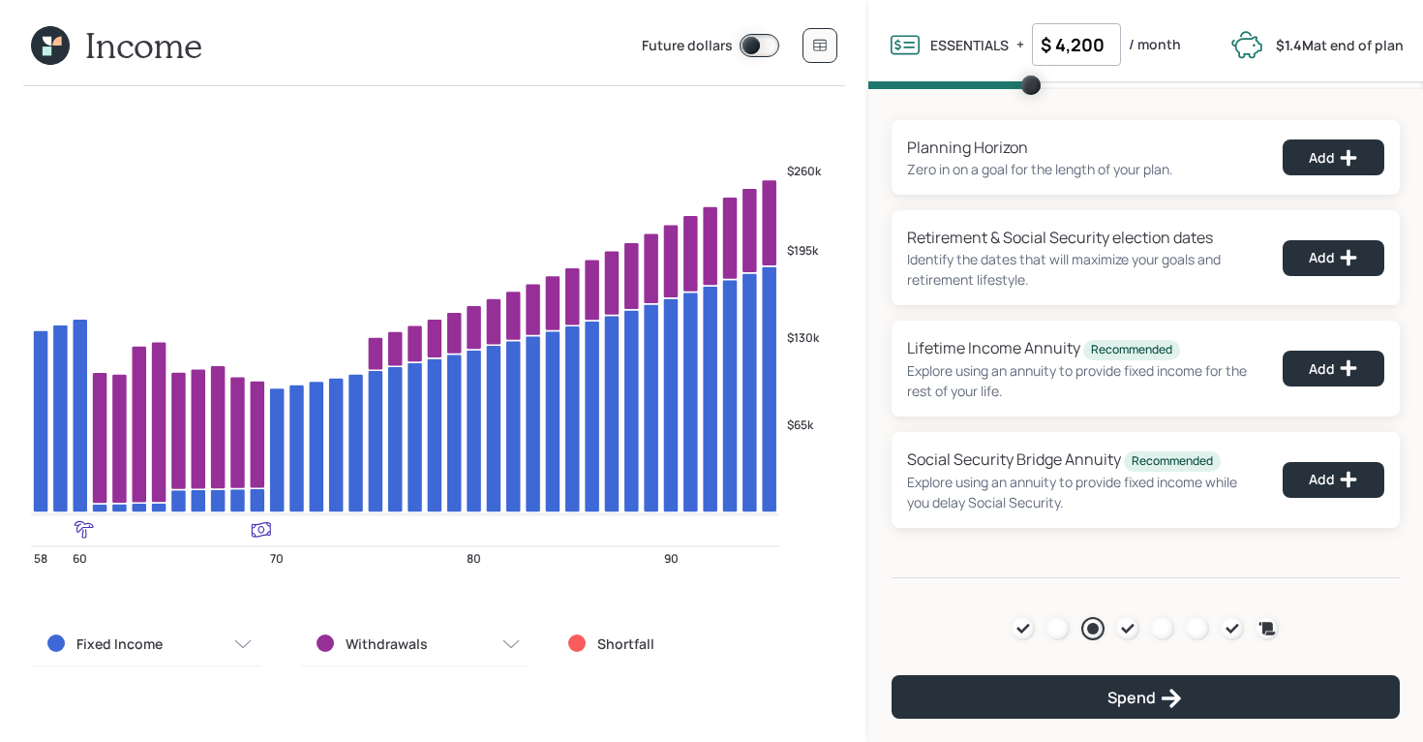
click at [51, 53] on icon at bounding box center [50, 45] width 39 height 39
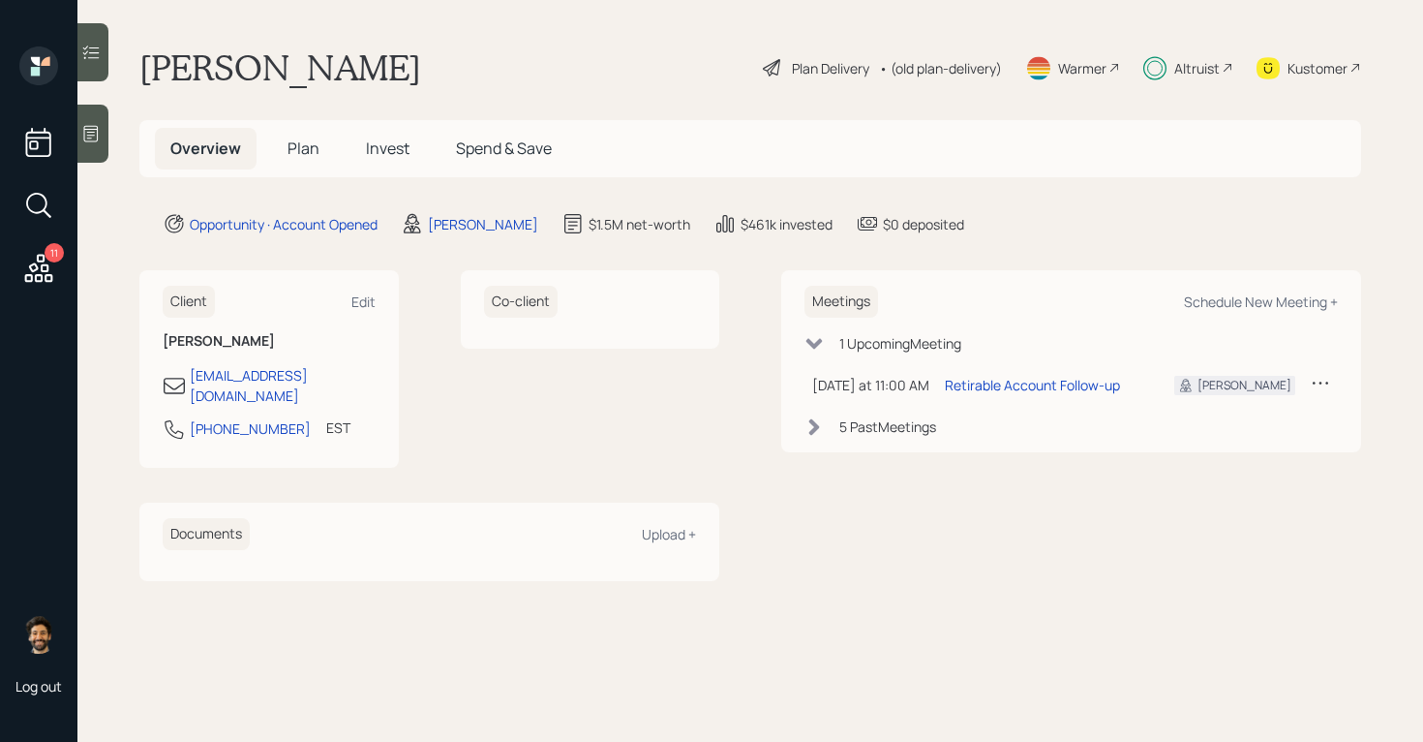
click at [304, 149] on span "Plan" at bounding box center [304, 147] width 32 height 21
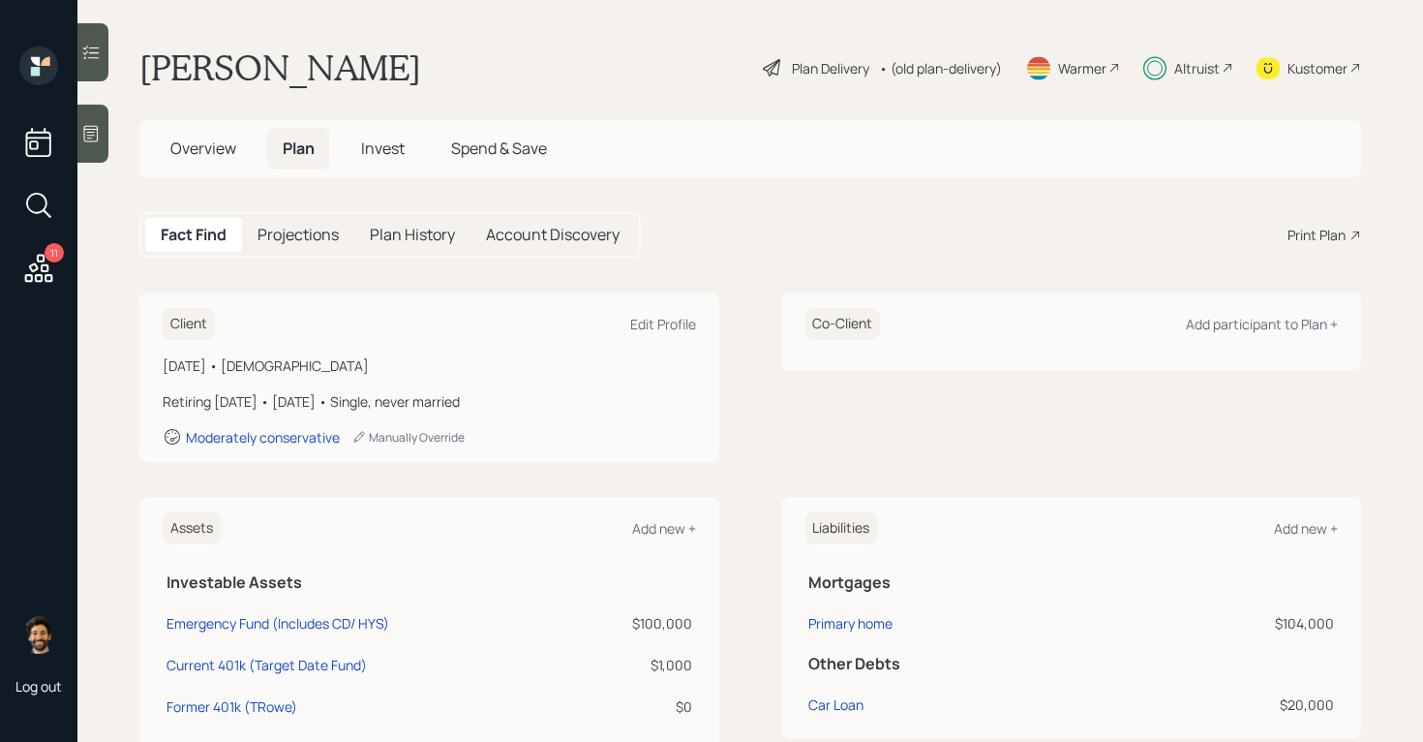
click at [984, 62] on div "• (old plan-delivery)" at bounding box center [940, 68] width 123 height 20
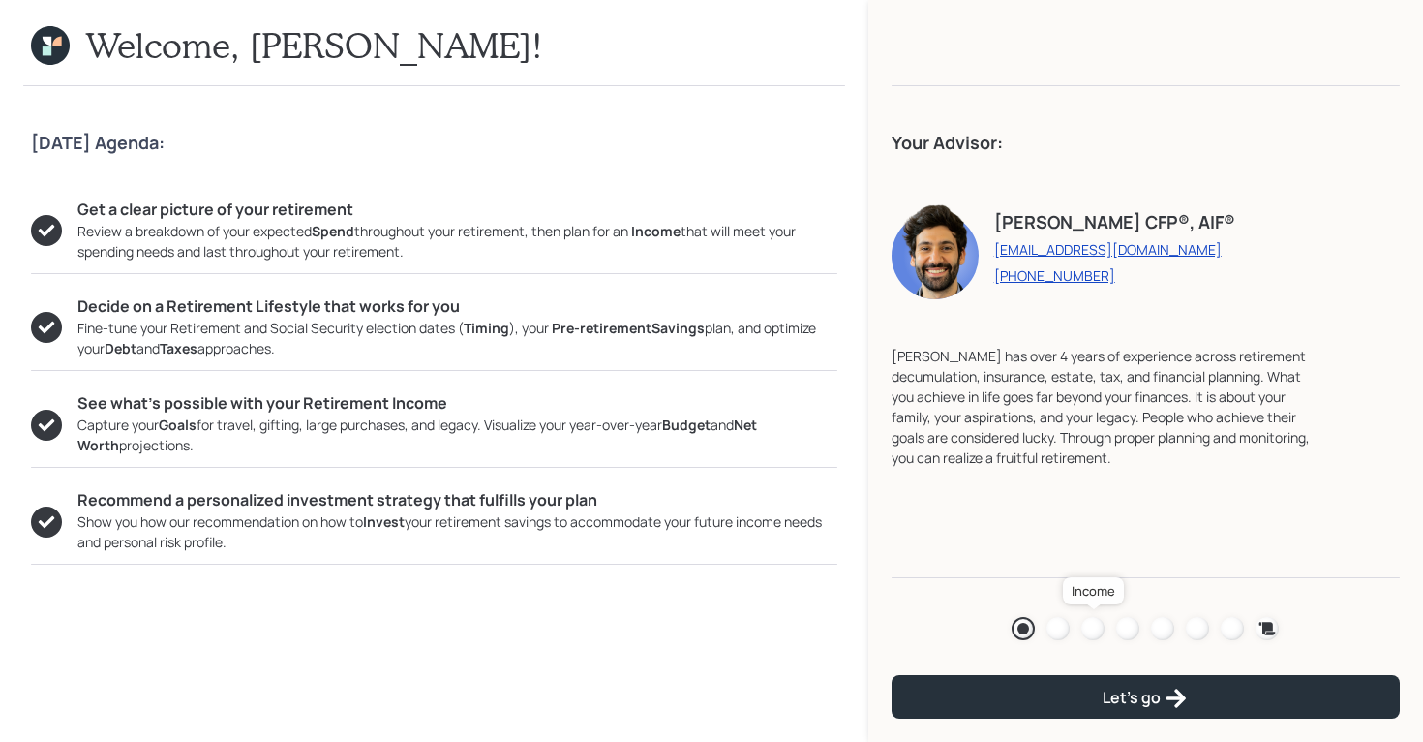
click at [1089, 593] on div at bounding box center [1093, 628] width 23 height 23
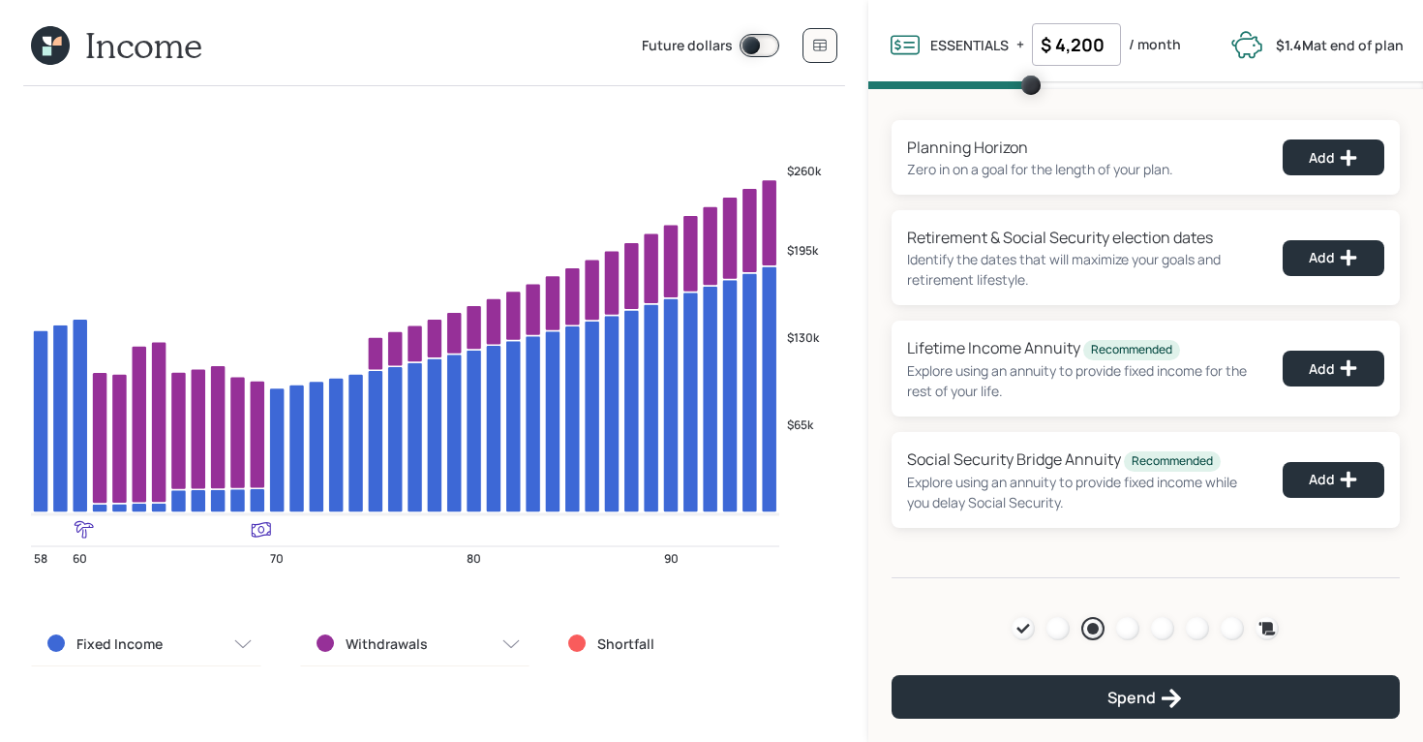
click at [46, 44] on icon at bounding box center [47, 41] width 9 height 9
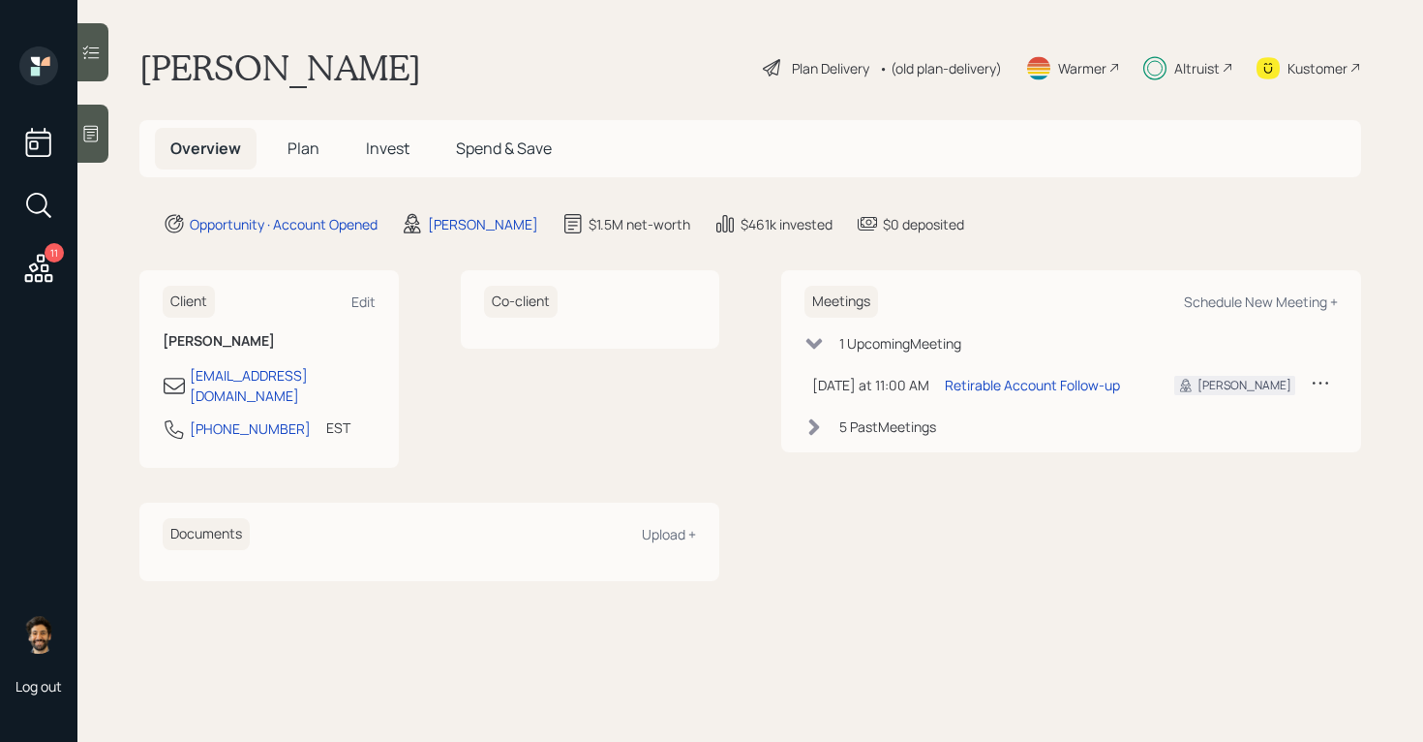
click at [307, 129] on h5 "Plan" at bounding box center [303, 149] width 63 height 42
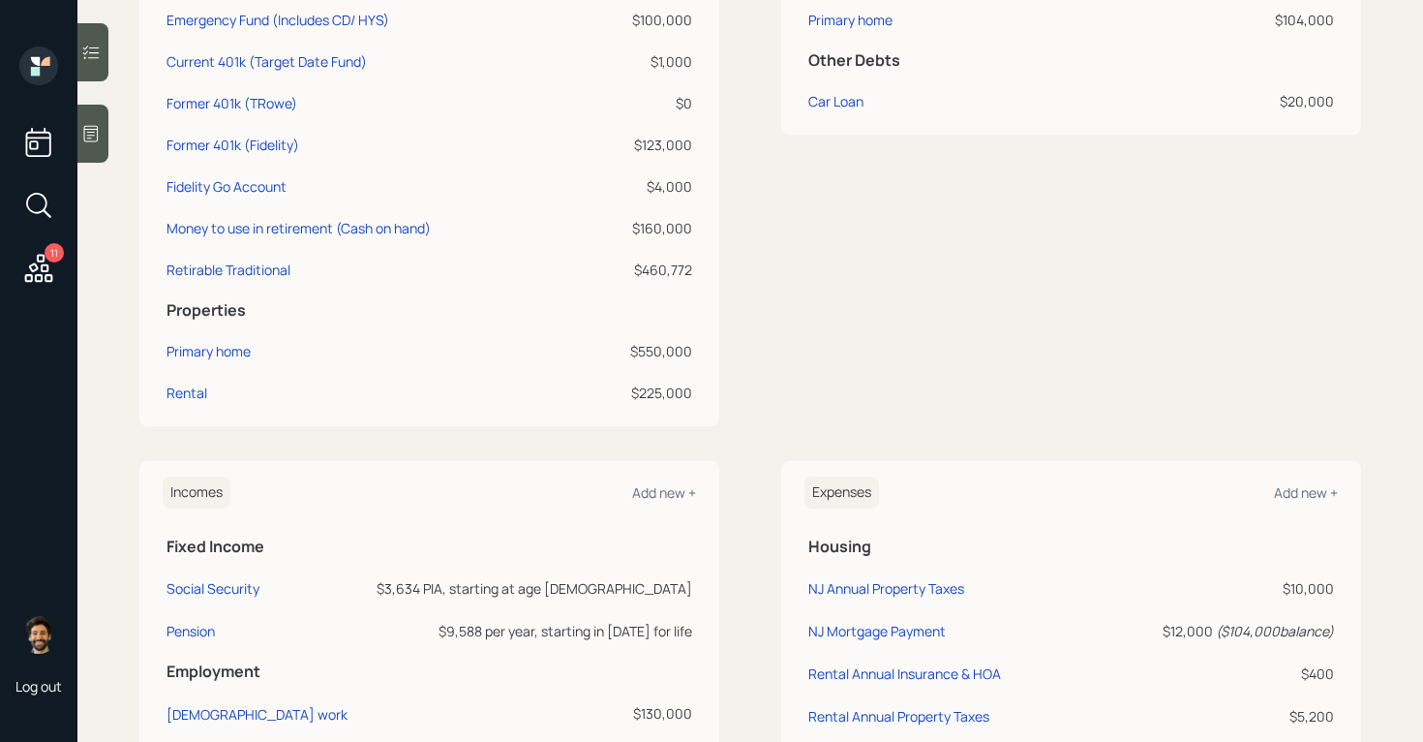
scroll to position [610, 0]
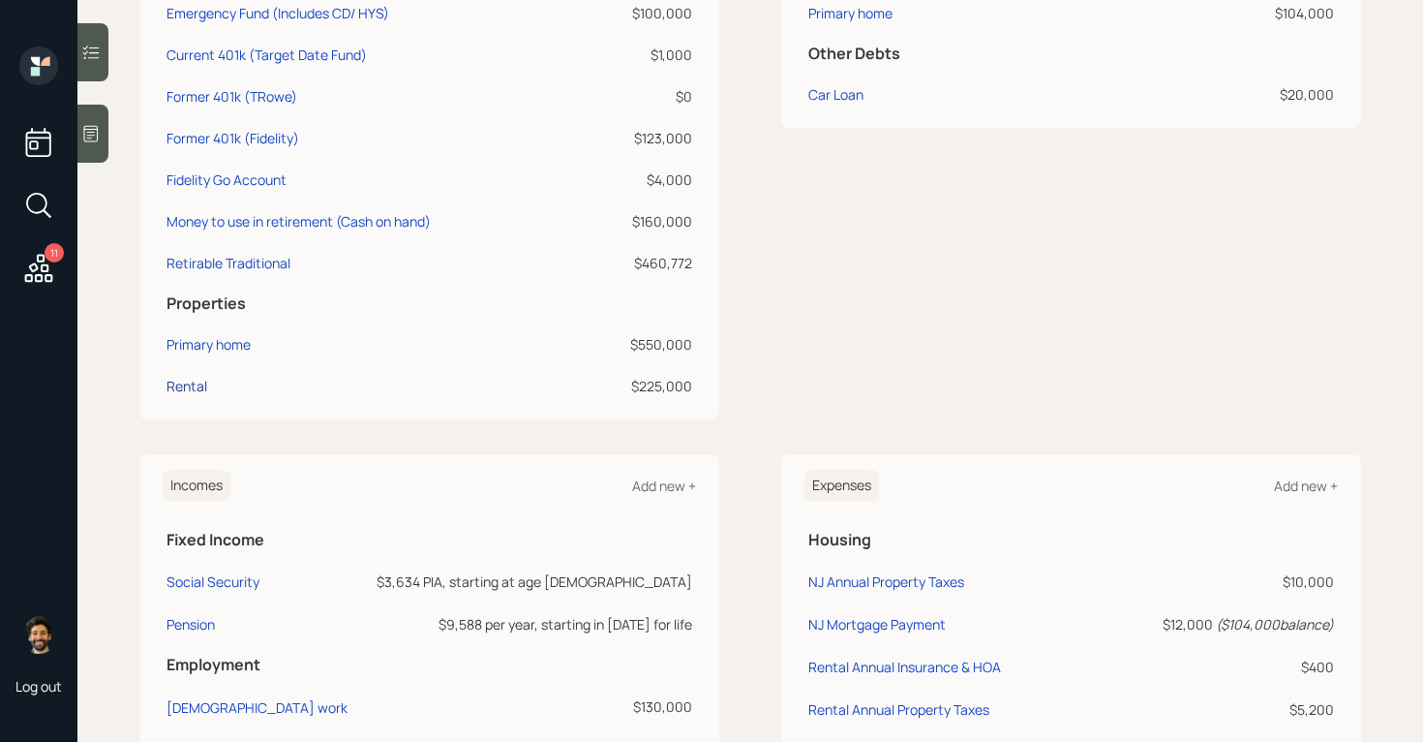
click at [204, 387] on div "Rental" at bounding box center [187, 386] width 41 height 20
select select "rental_property"
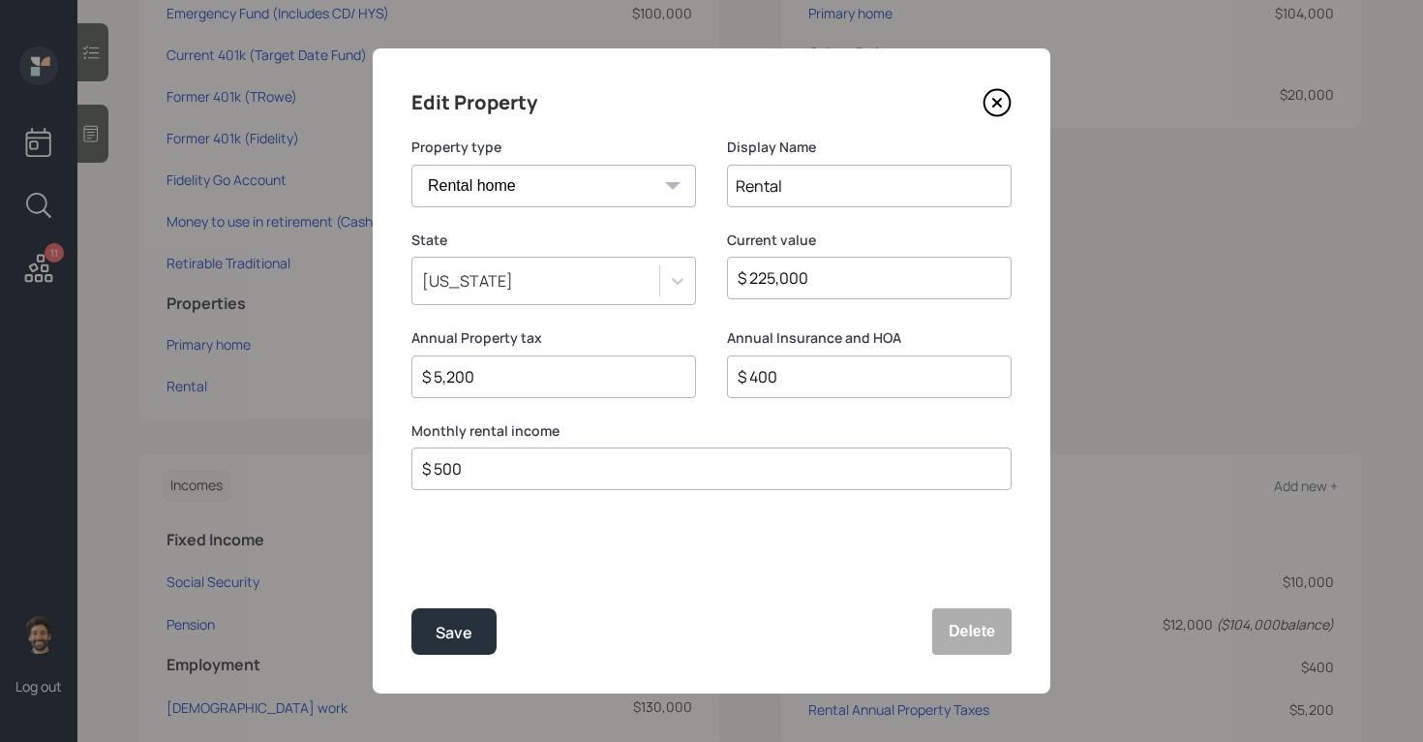
click at [822, 193] on input "Rental" at bounding box center [869, 186] width 285 height 43
type input "Rental / Condo"
click at [456, 593] on div "Save" at bounding box center [454, 633] width 37 height 26
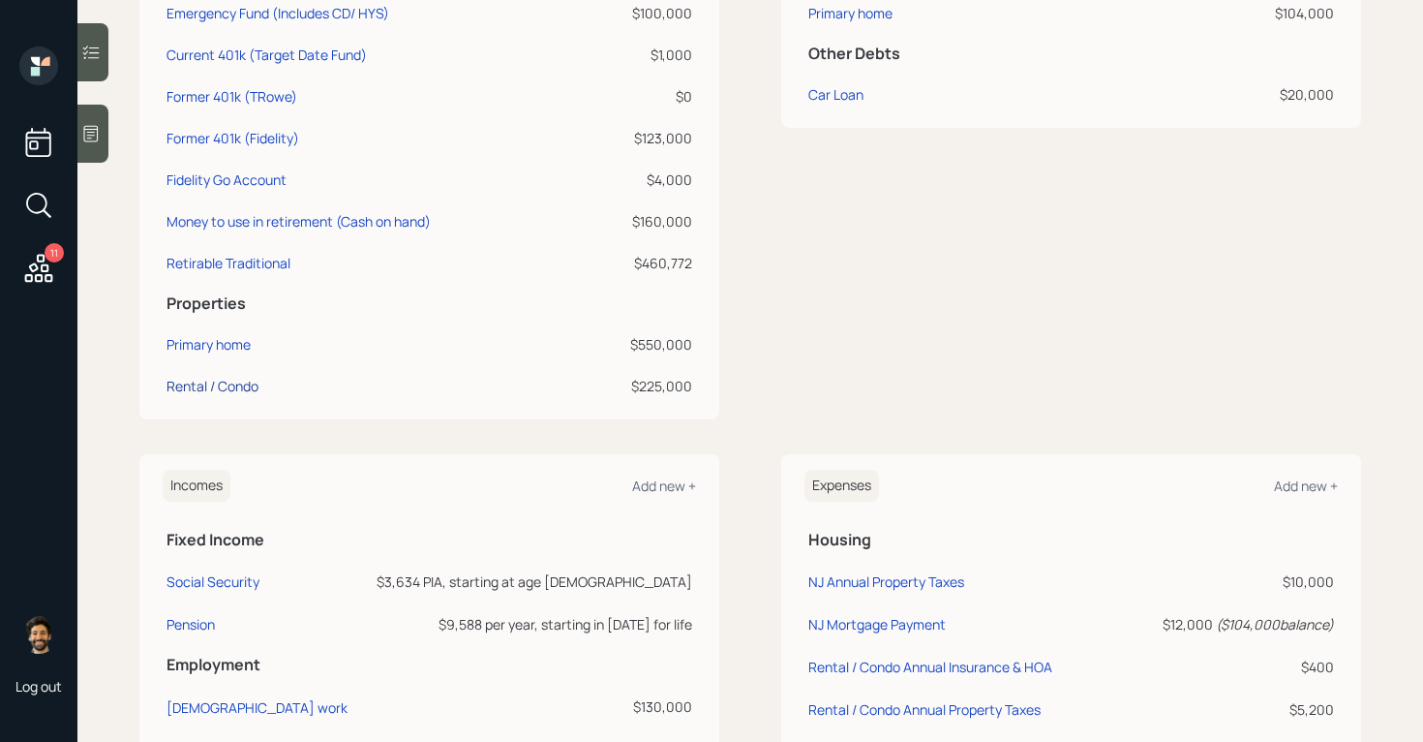
click at [233, 386] on div "Rental / Condo" at bounding box center [213, 386] width 92 height 20
select select "rental_property"
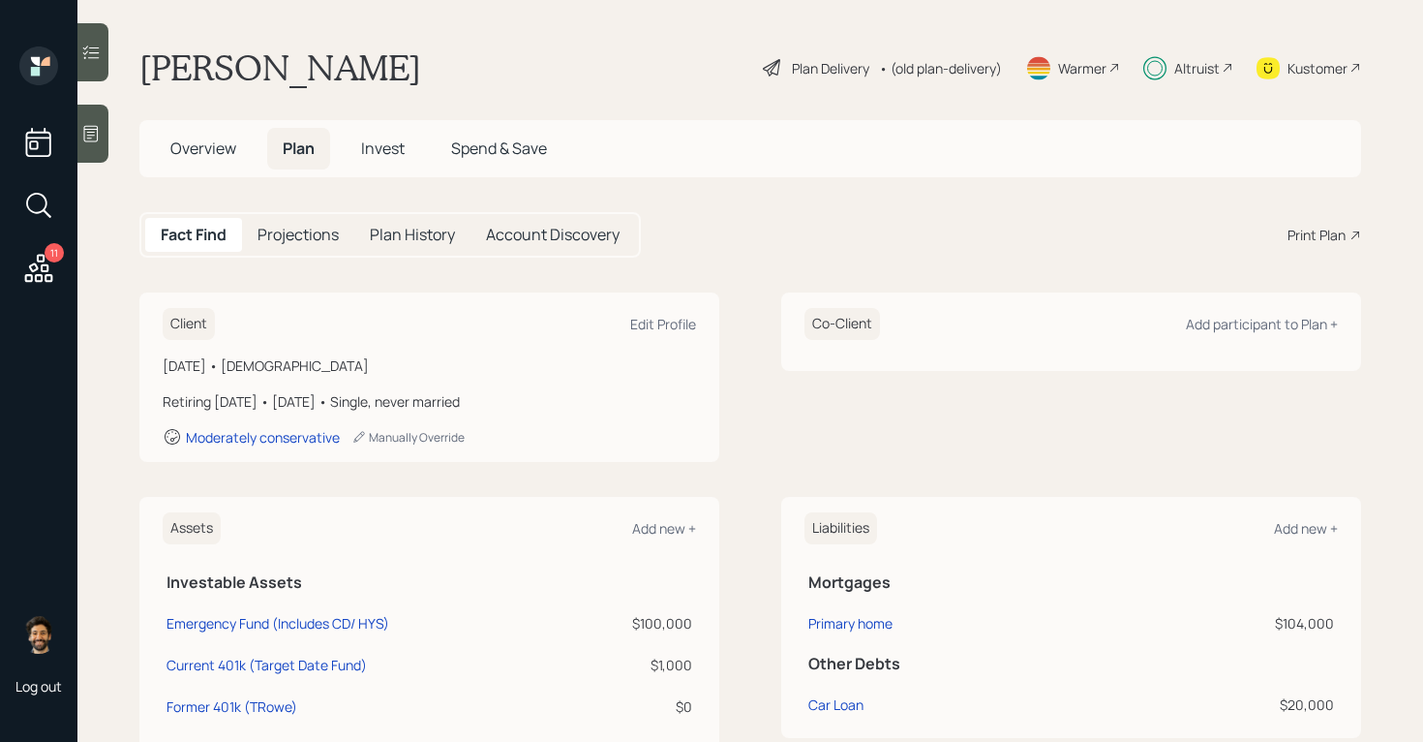
click at [918, 74] on div "• (old plan-delivery)" at bounding box center [940, 68] width 123 height 20
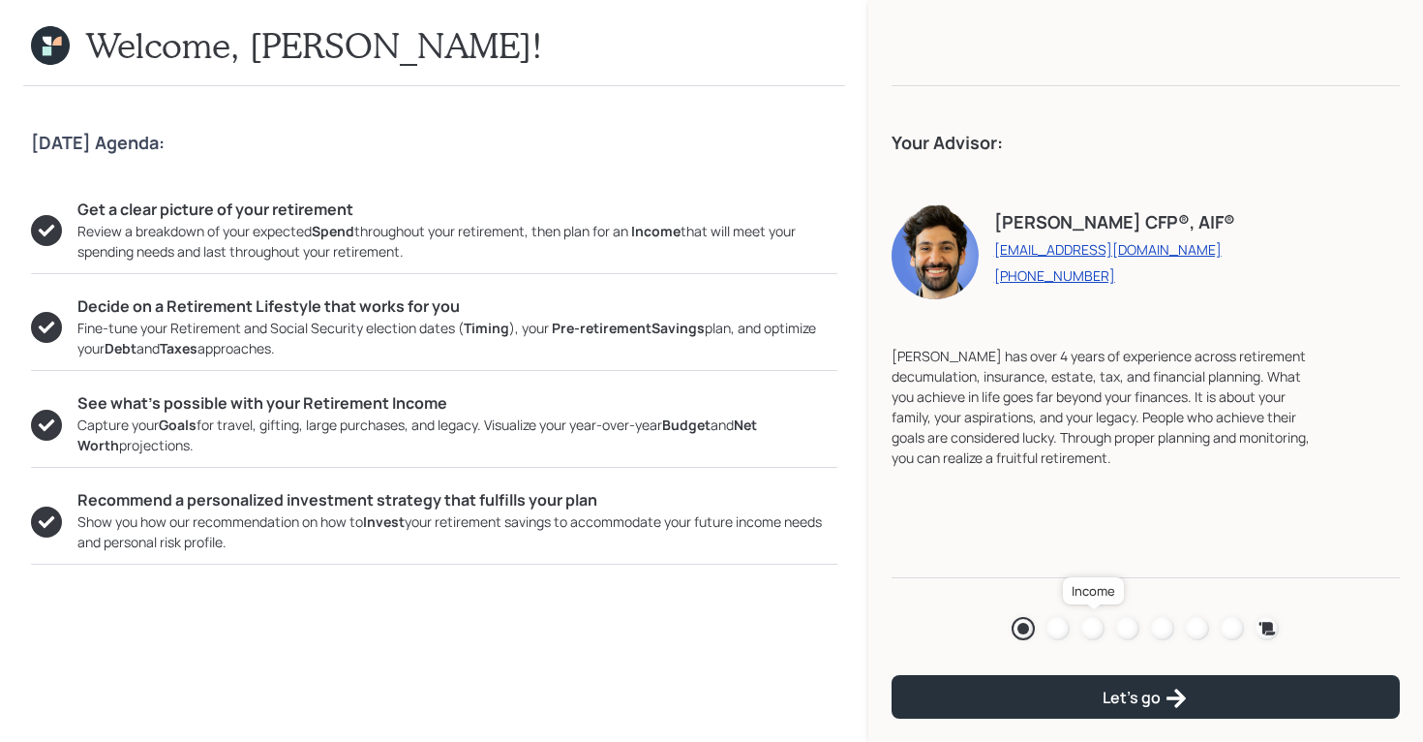
click at [1089, 593] on div at bounding box center [1093, 628] width 23 height 23
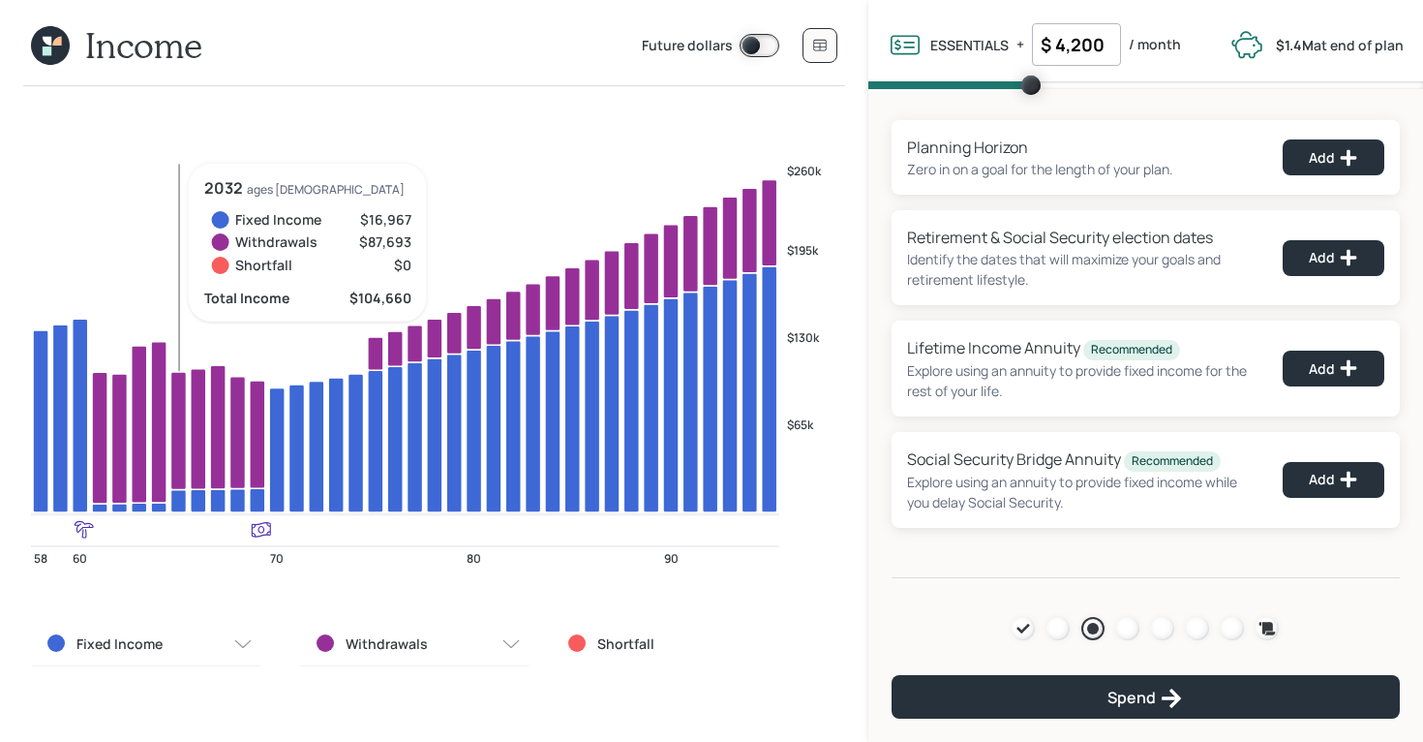
click at [50, 55] on icon at bounding box center [47, 50] width 9 height 9
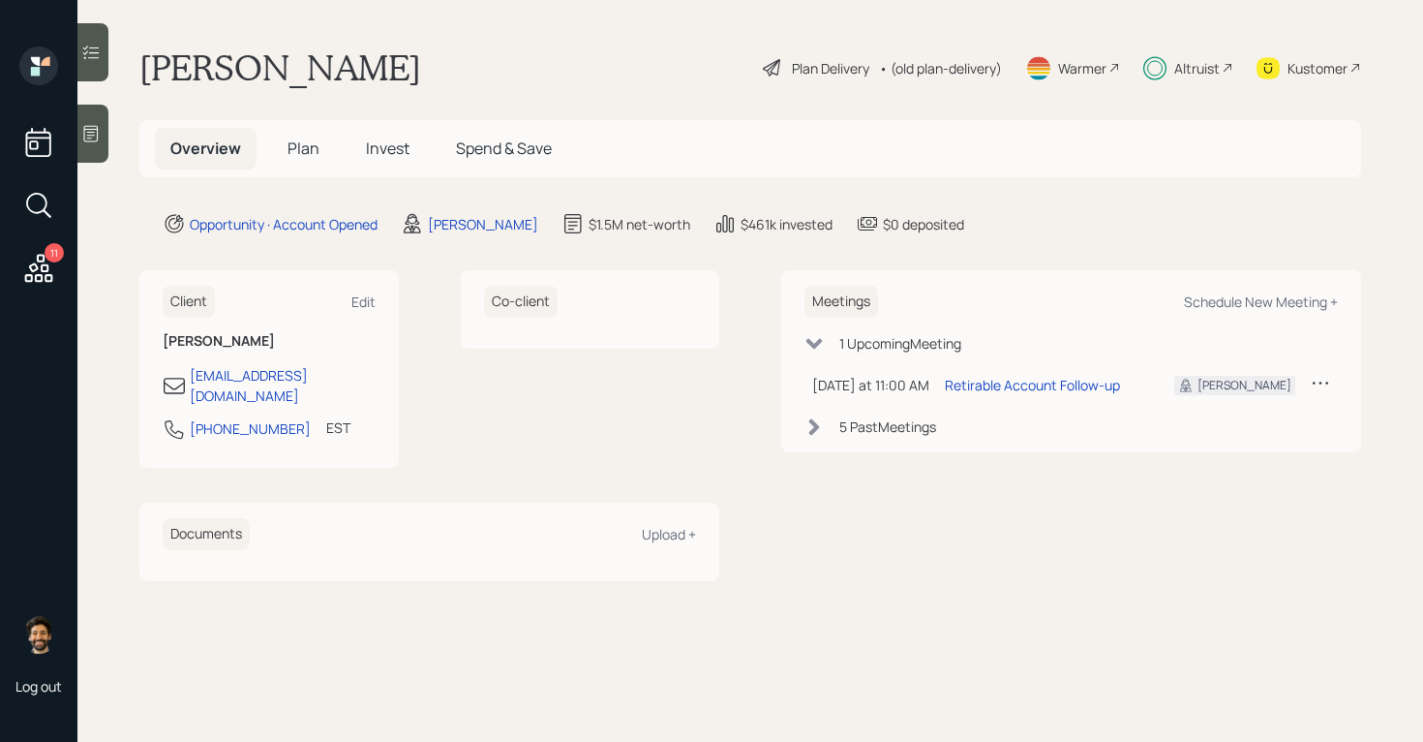
click at [297, 128] on h5 "Plan" at bounding box center [303, 149] width 63 height 42
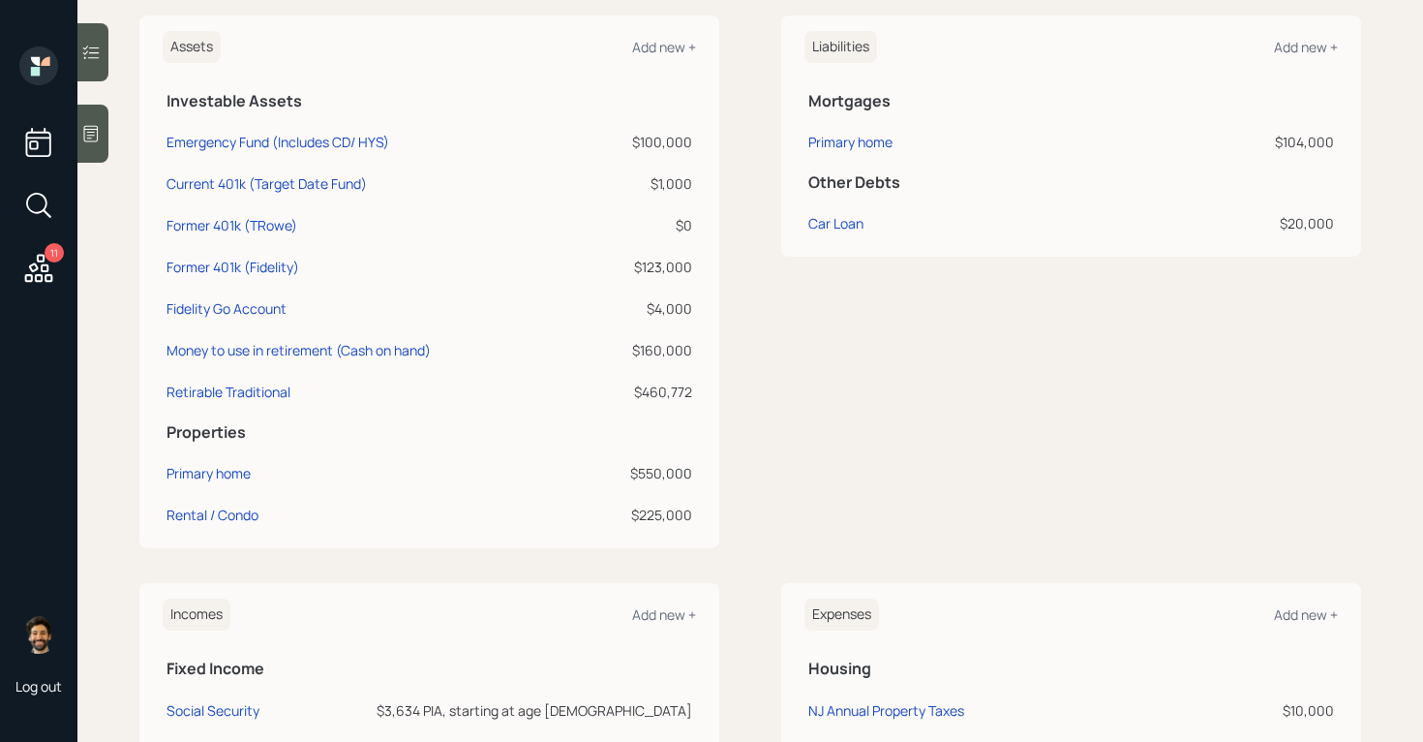
scroll to position [488, 0]
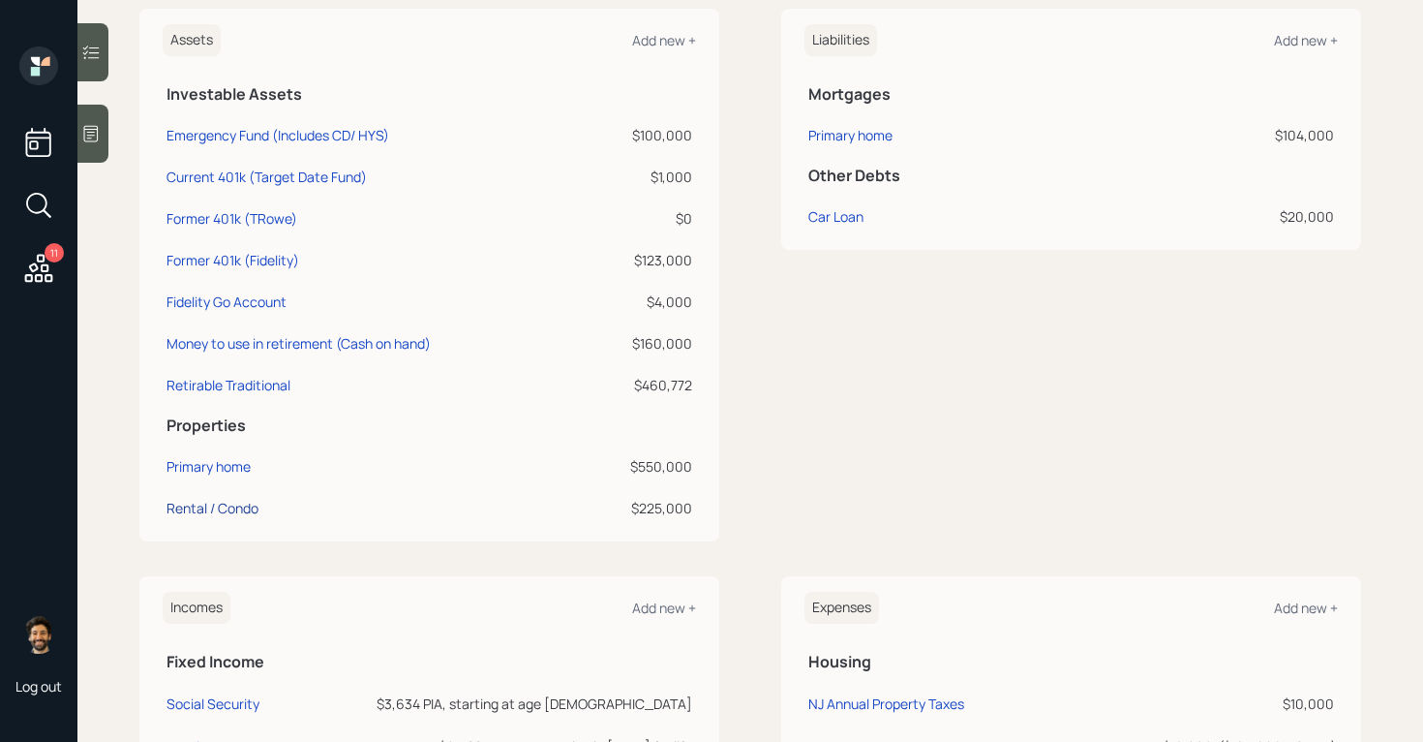
click at [223, 499] on div "Rental / Condo" at bounding box center [213, 508] width 92 height 20
select select "rental_property"
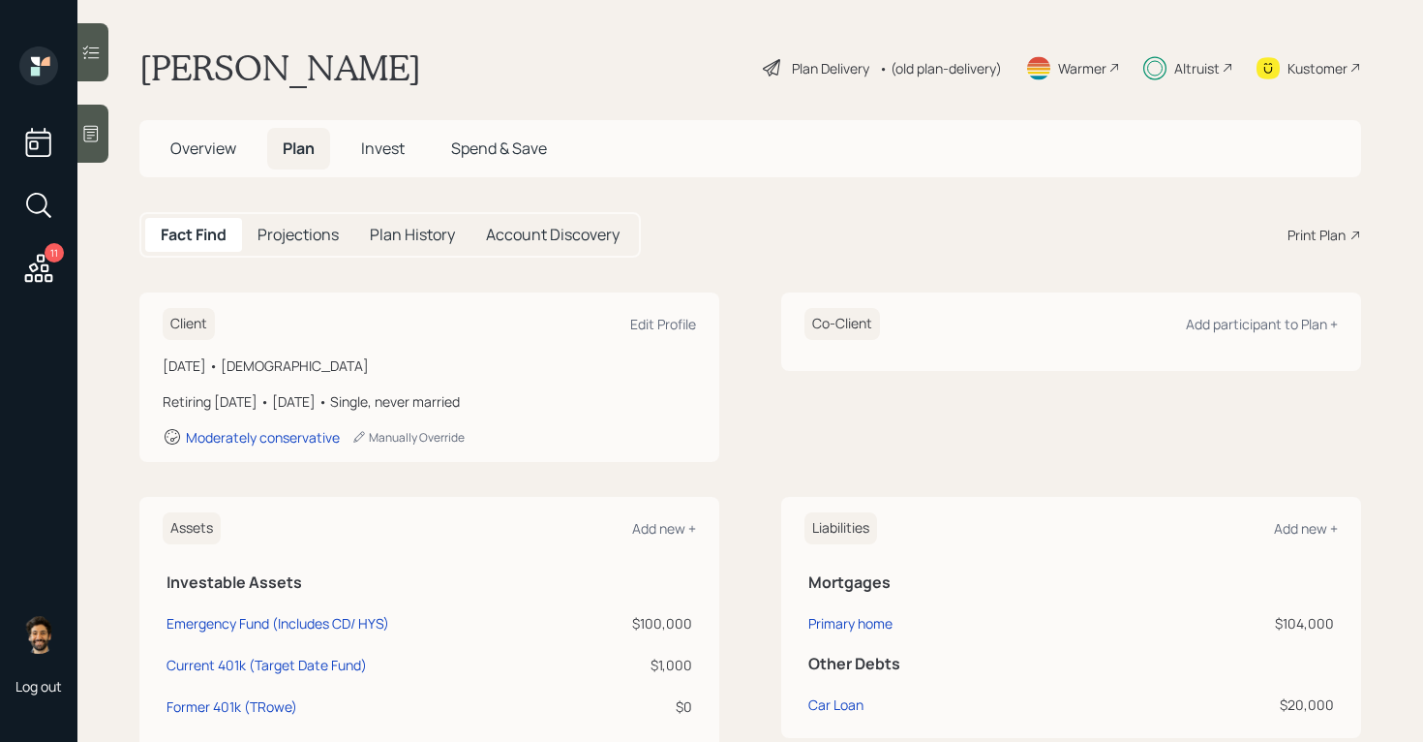
click at [970, 74] on div "• (old plan-delivery)" at bounding box center [940, 68] width 123 height 20
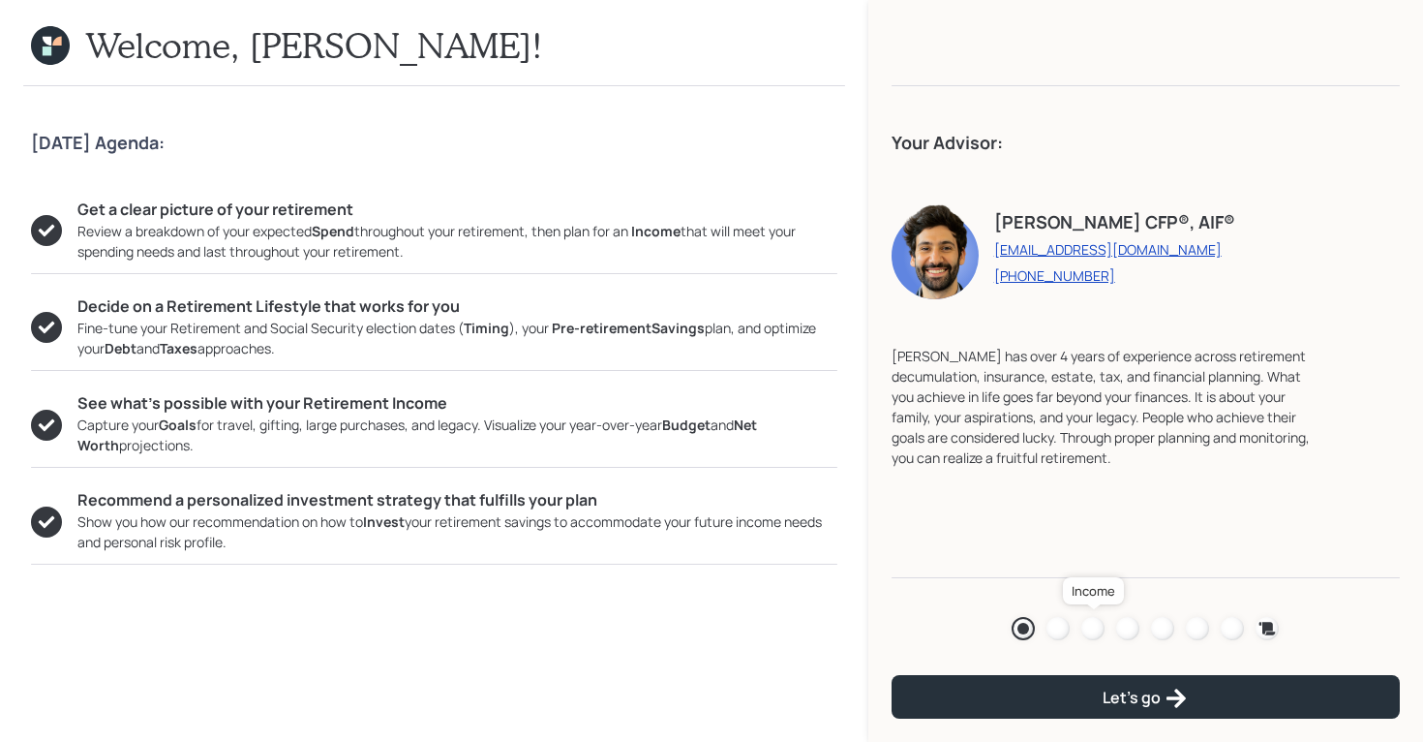
click at [1092, 593] on div at bounding box center [1093, 628] width 23 height 23
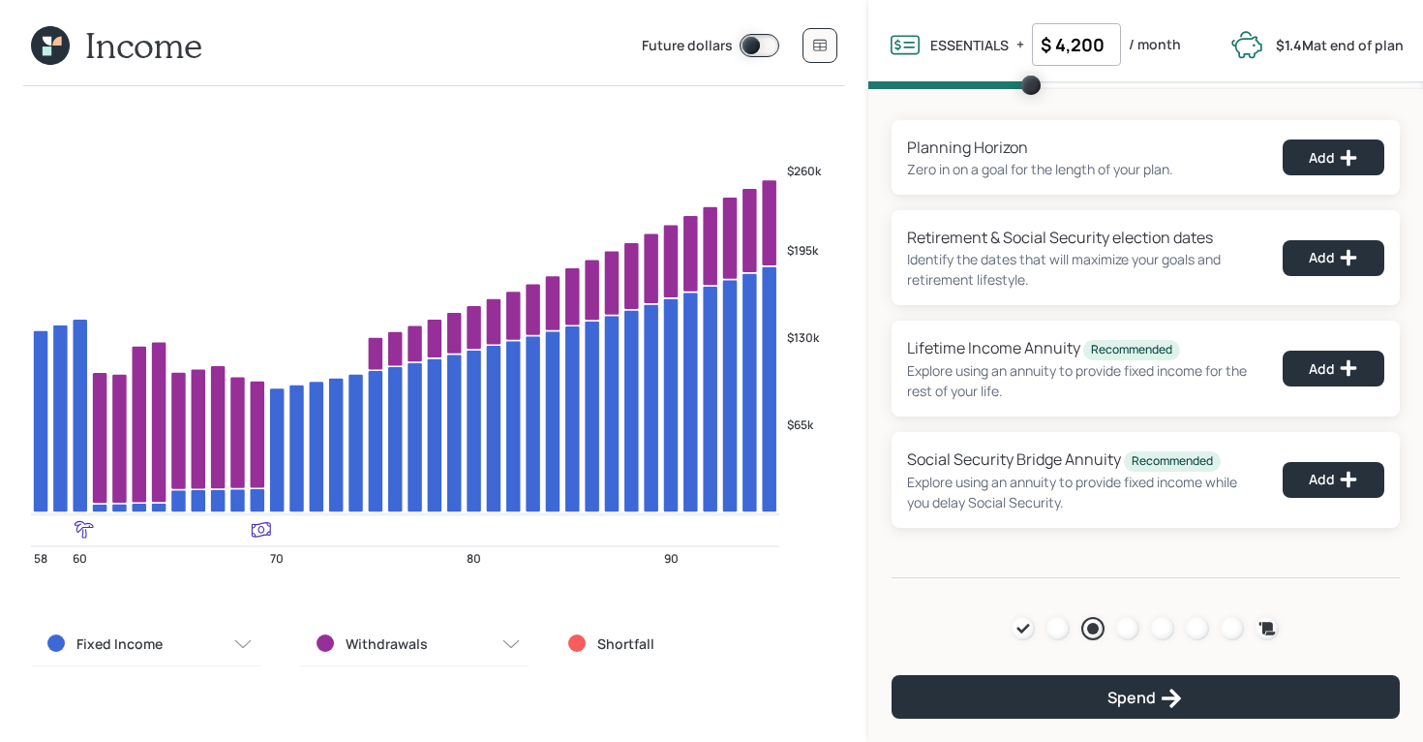
click at [1138, 593] on div "Agenda Review Income Spend Net-worth Budget Taxes Invest" at bounding box center [1145, 628] width 267 height 23
click at [1136, 593] on div at bounding box center [1127, 628] width 23 height 23
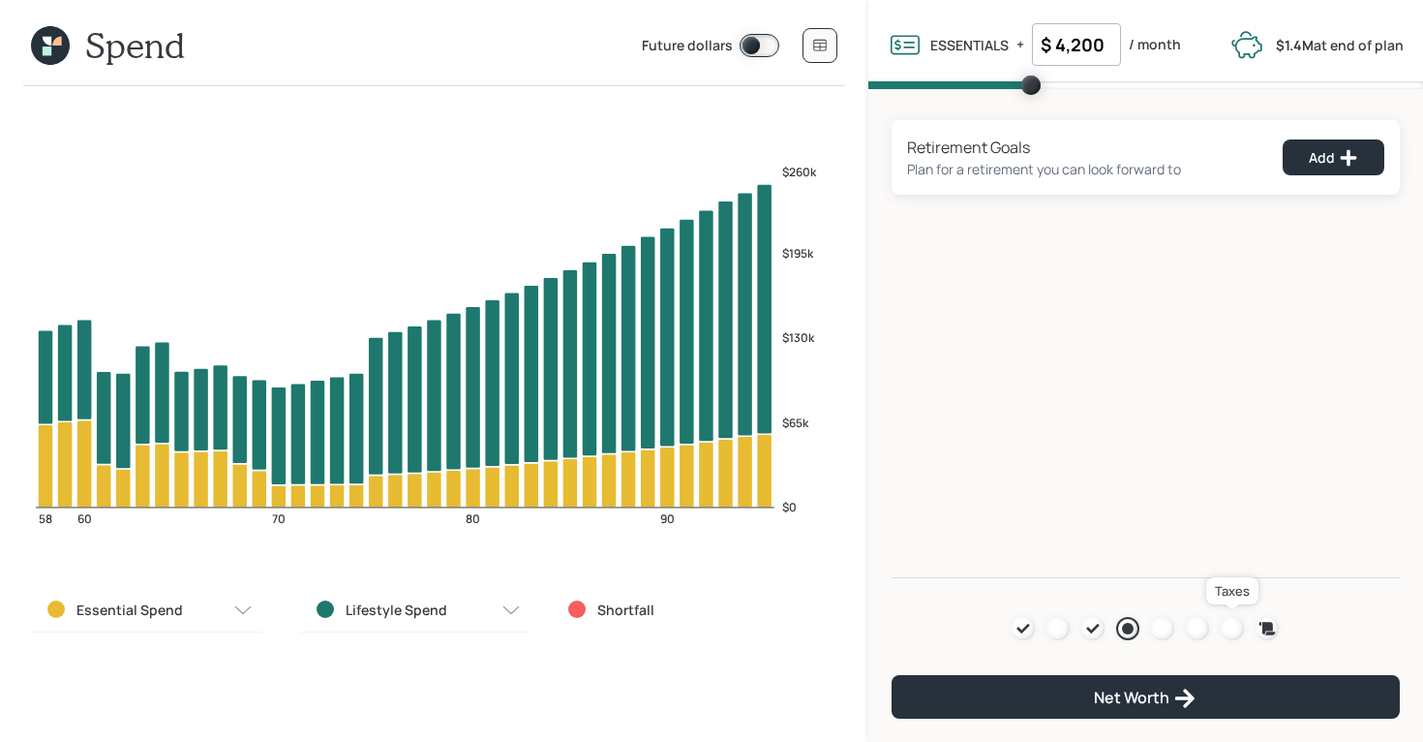
click at [1138, 593] on div at bounding box center [1232, 628] width 23 height 23
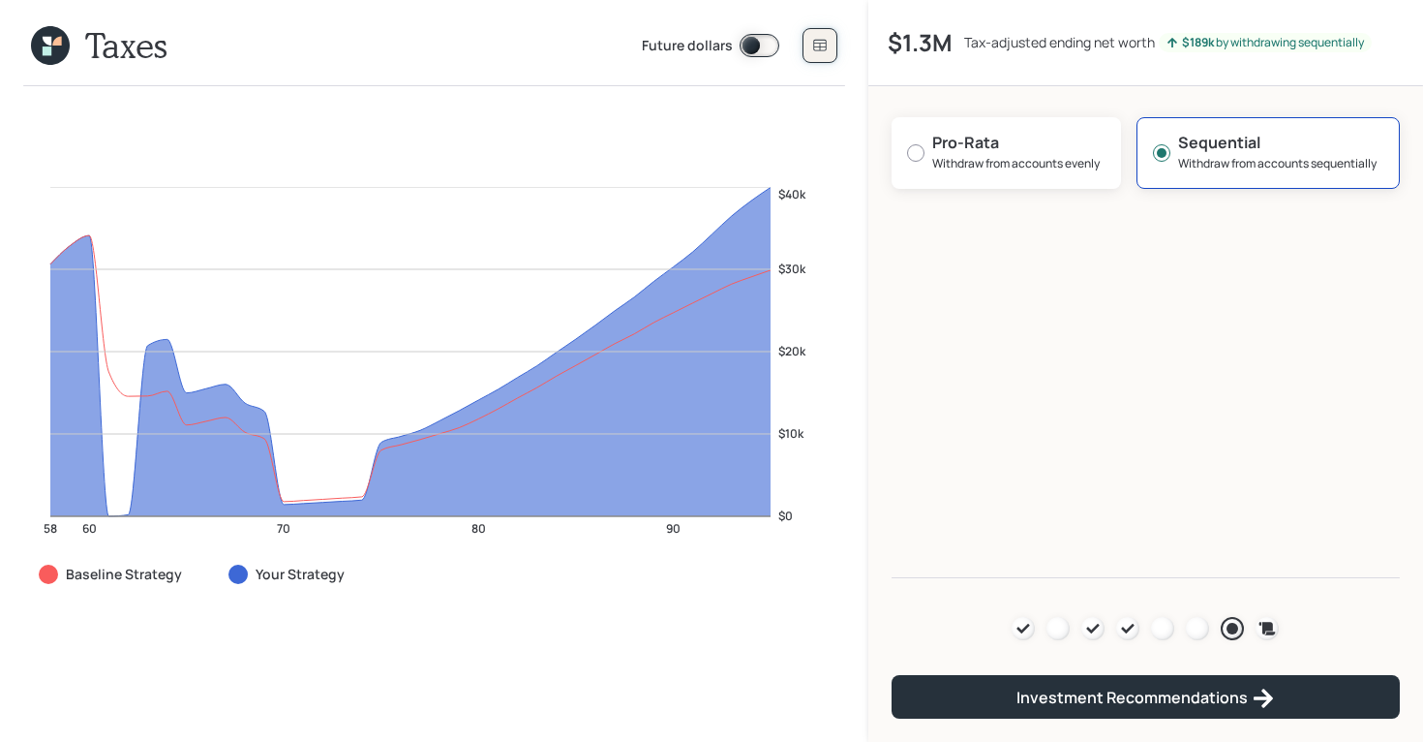
click at [805, 30] on button at bounding box center [820, 45] width 35 height 35
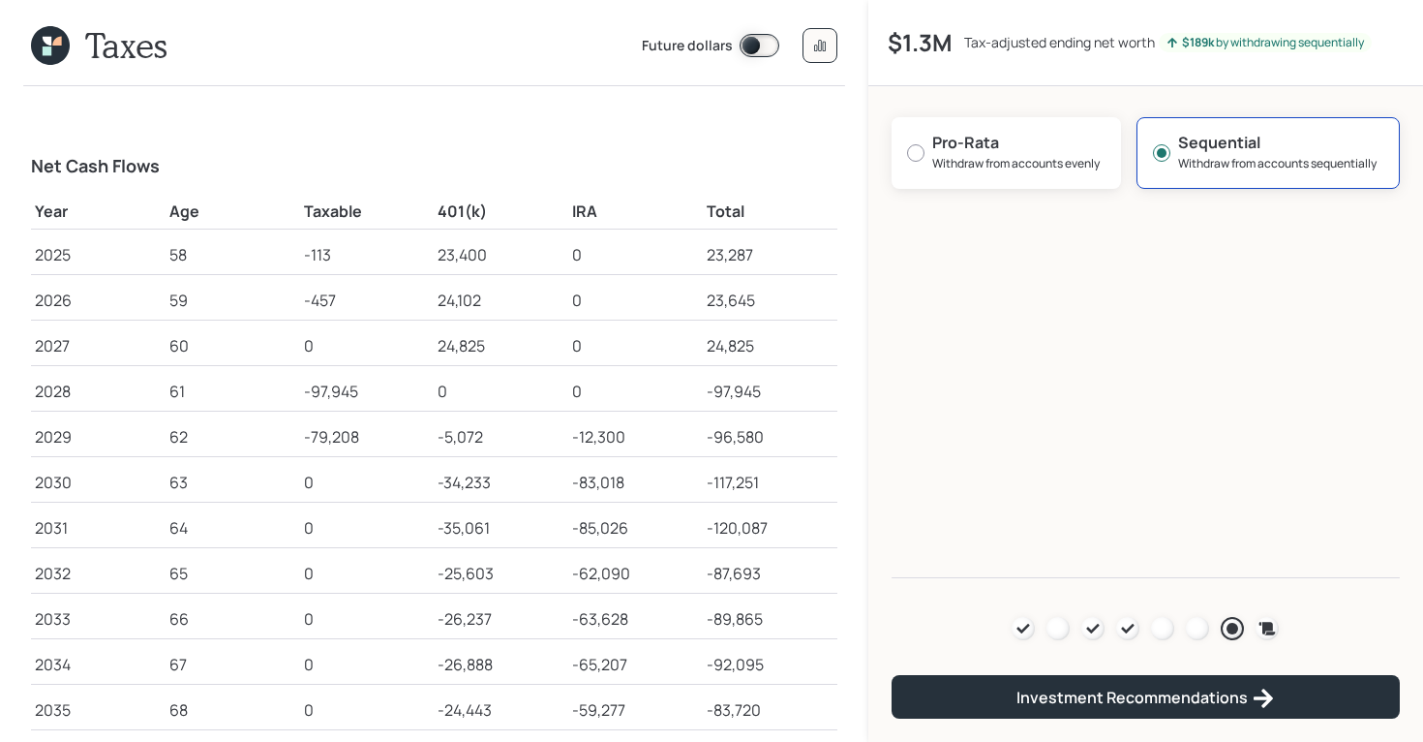
click at [330, 445] on div "-79,208" at bounding box center [367, 436] width 127 height 23
drag, startPoint x: 310, startPoint y: 440, endPoint x: 392, endPoint y: 440, distance: 82.3
click at [392, 440] on div "-79,208" at bounding box center [367, 436] width 127 height 23
drag, startPoint x: 441, startPoint y: 484, endPoint x: 632, endPoint y: 487, distance: 191.7
click at [632, 487] on tr "2030 63 0 -34,233 -83,018 -117,251" at bounding box center [434, 479] width 807 height 46
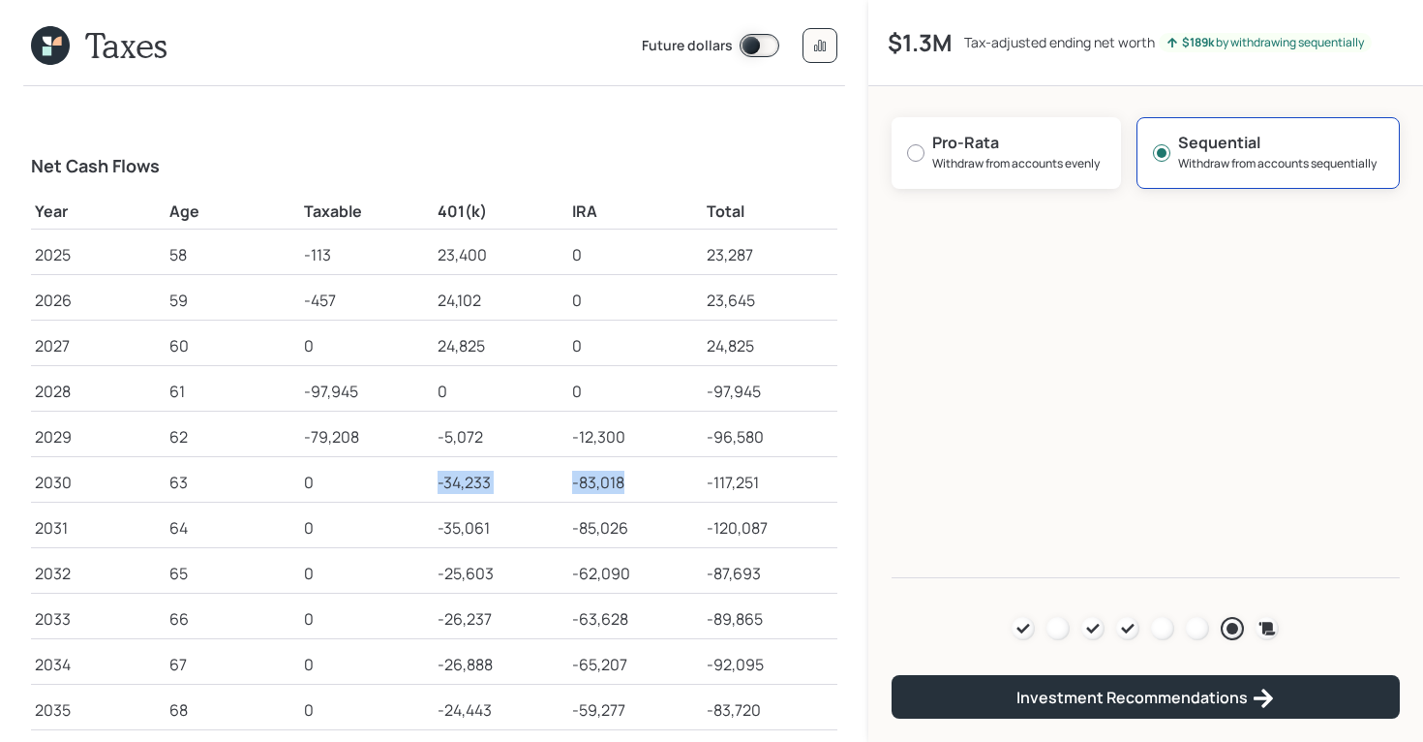
drag, startPoint x: 632, startPoint y: 487, endPoint x: 433, endPoint y: 478, distance: 199.6
click at [433, 478] on tr "2030 63 0 -34,233 -83,018 -117,251" at bounding box center [434, 479] width 807 height 46
click at [1138, 593] on icon at bounding box center [1268, 628] width 16 height 13
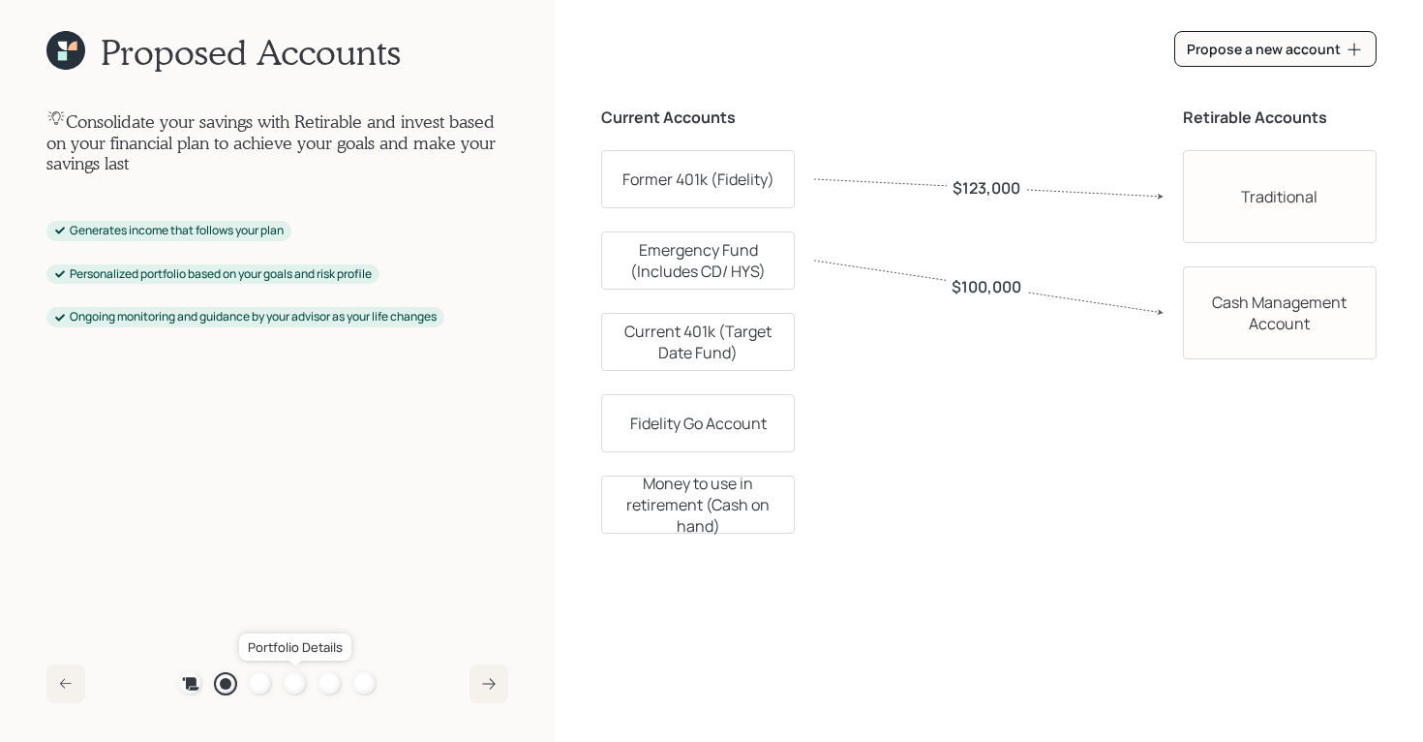
click at [301, 593] on div at bounding box center [295, 683] width 23 height 23
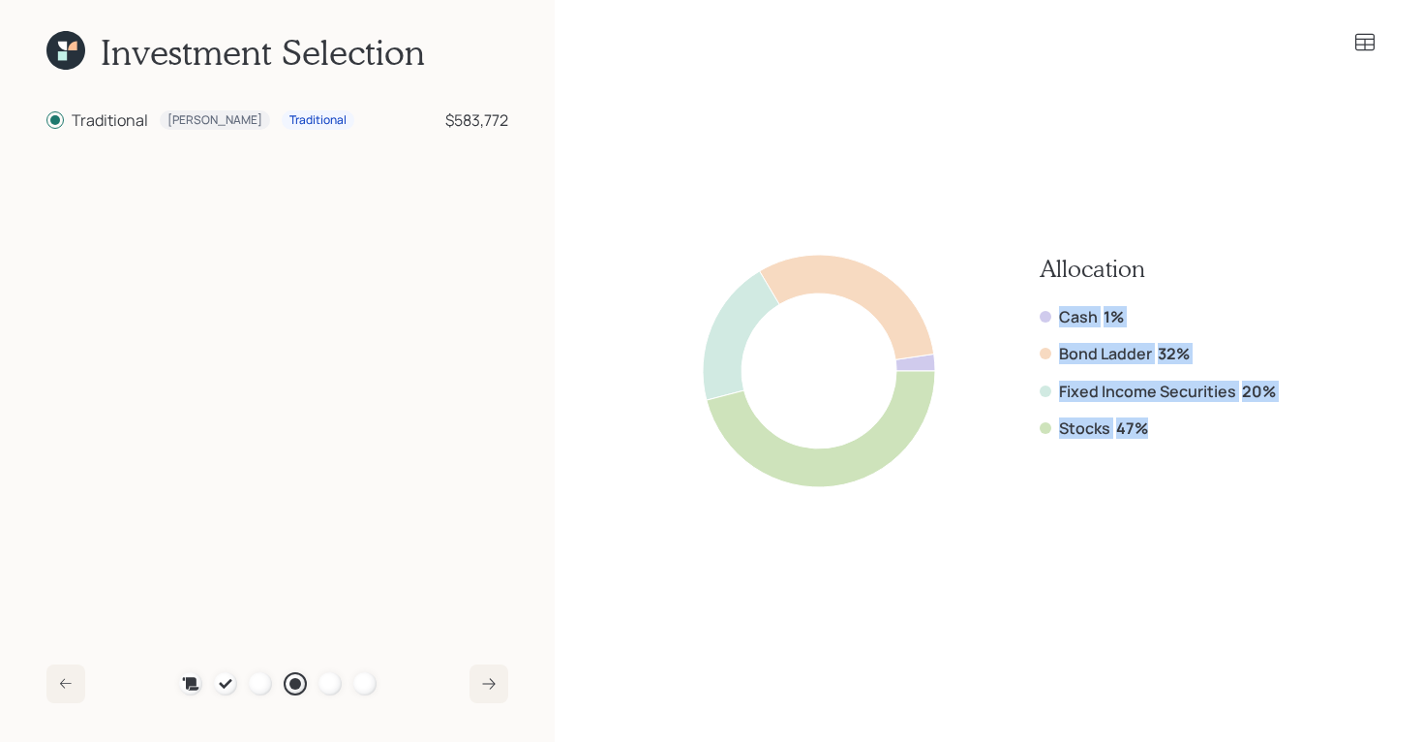
drag, startPoint x: 1160, startPoint y: 434, endPoint x: 1017, endPoint y: 304, distance: 193.3
click at [1017, 304] on div "Allocation Cash 1% Bond Ladder 32% Fixed Income Securities 20% Stocks 47%" at bounding box center [989, 371] width 573 height 232
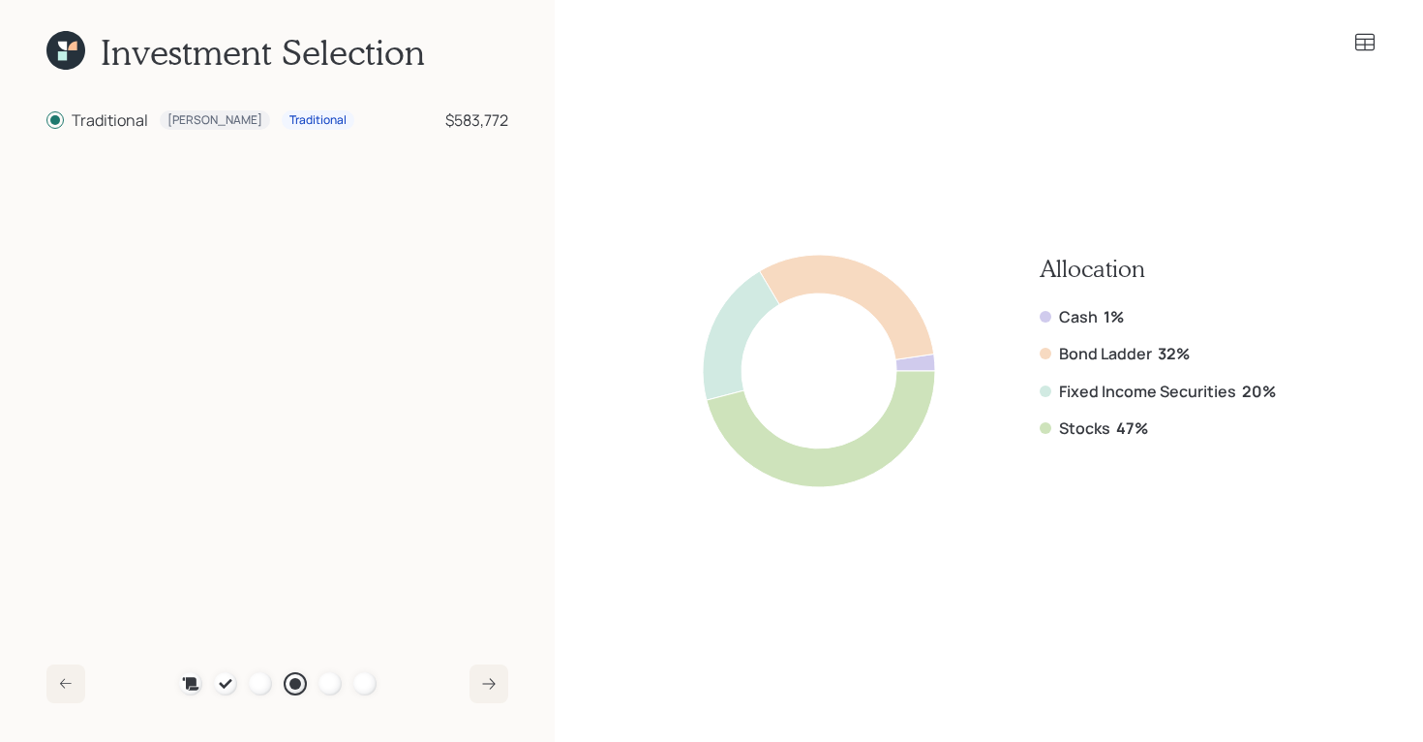
click at [67, 52] on icon at bounding box center [65, 50] width 39 height 39
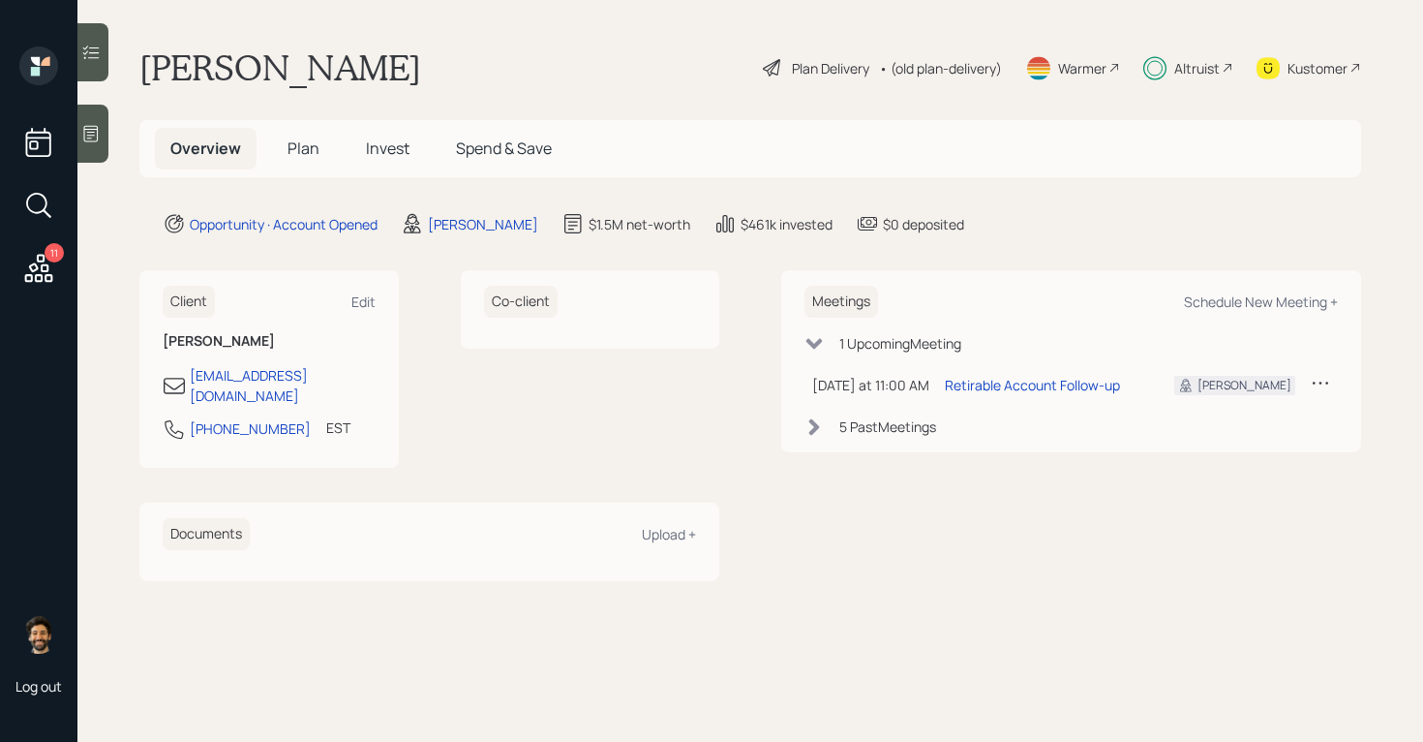
click at [302, 155] on span "Plan" at bounding box center [304, 147] width 32 height 21
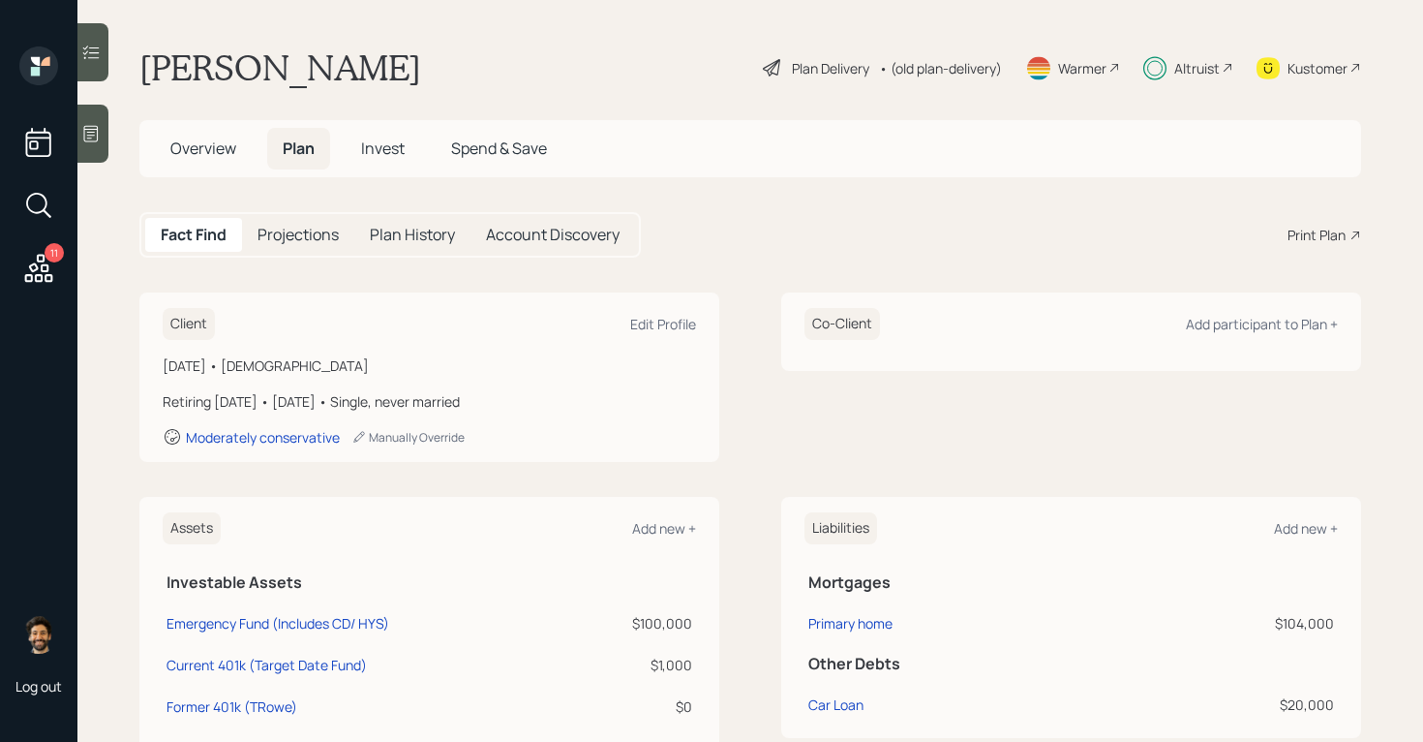
click at [400, 154] on span "Invest" at bounding box center [383, 147] width 44 height 21
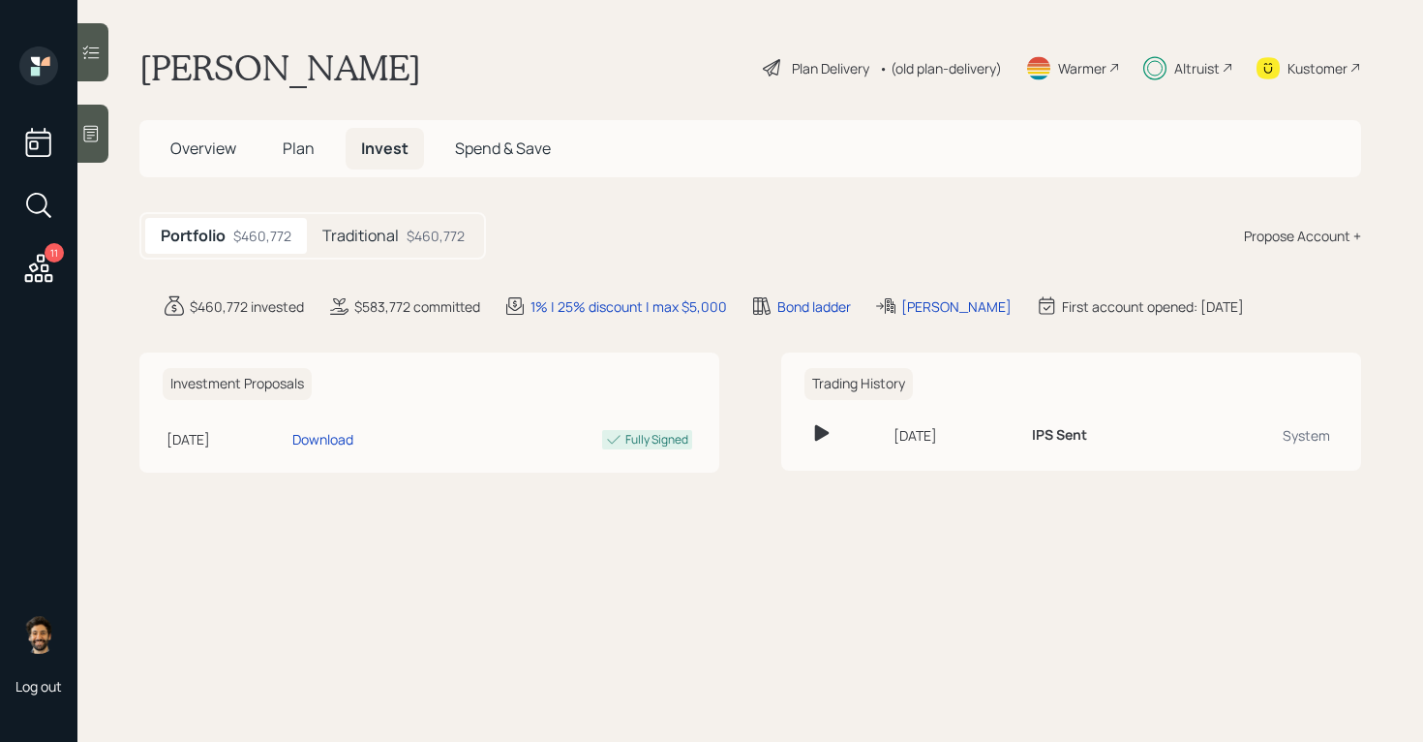
click at [938, 63] on div "• (old plan-delivery)" at bounding box center [940, 68] width 123 height 20
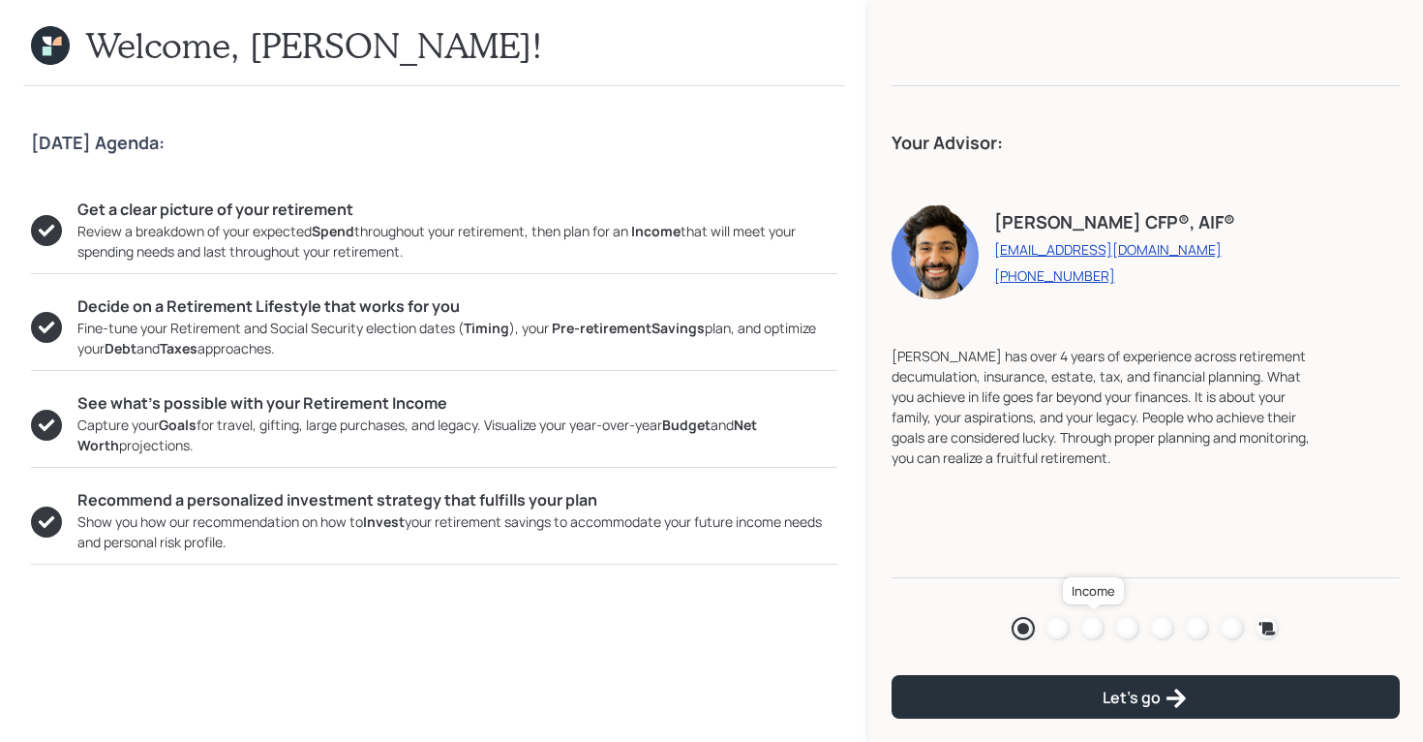
click at [1096, 593] on div at bounding box center [1093, 628] width 23 height 23
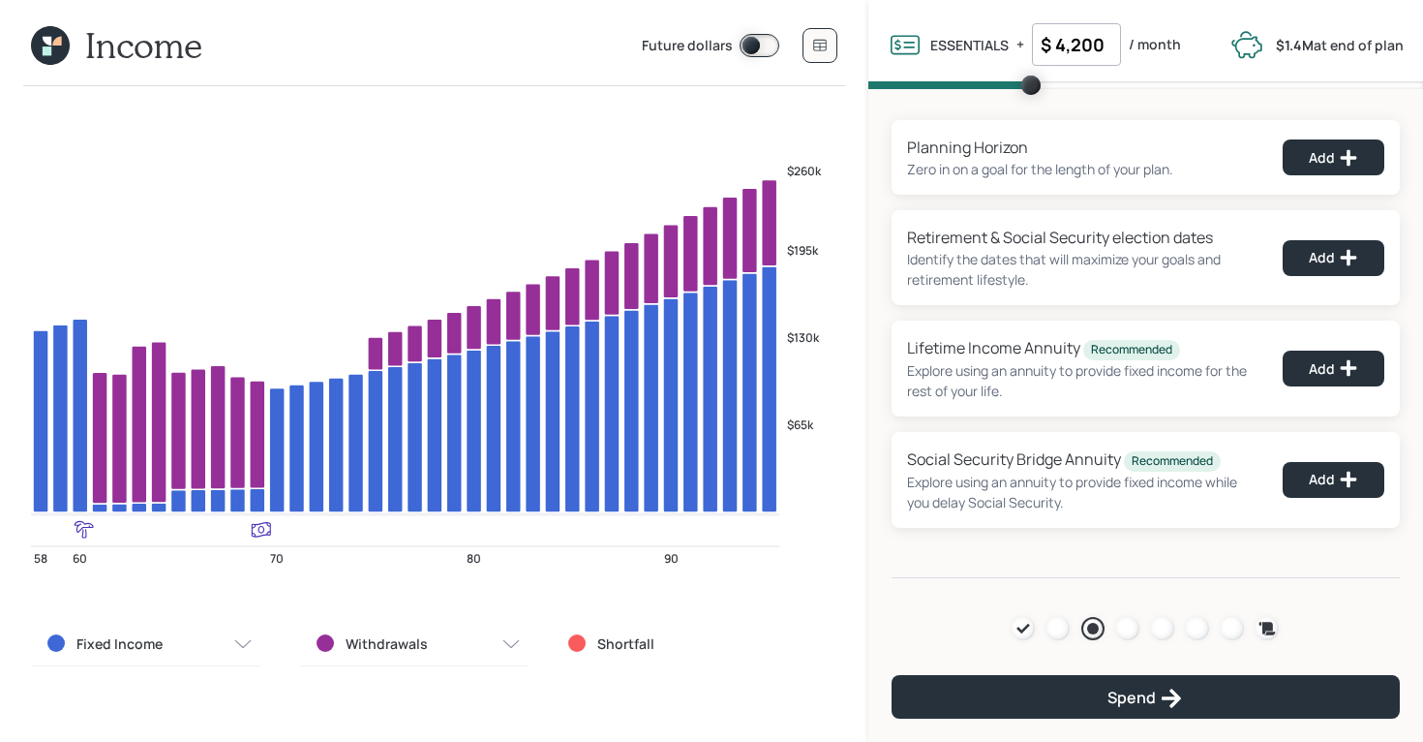
click at [53, 49] on icon at bounding box center [50, 45] width 39 height 39
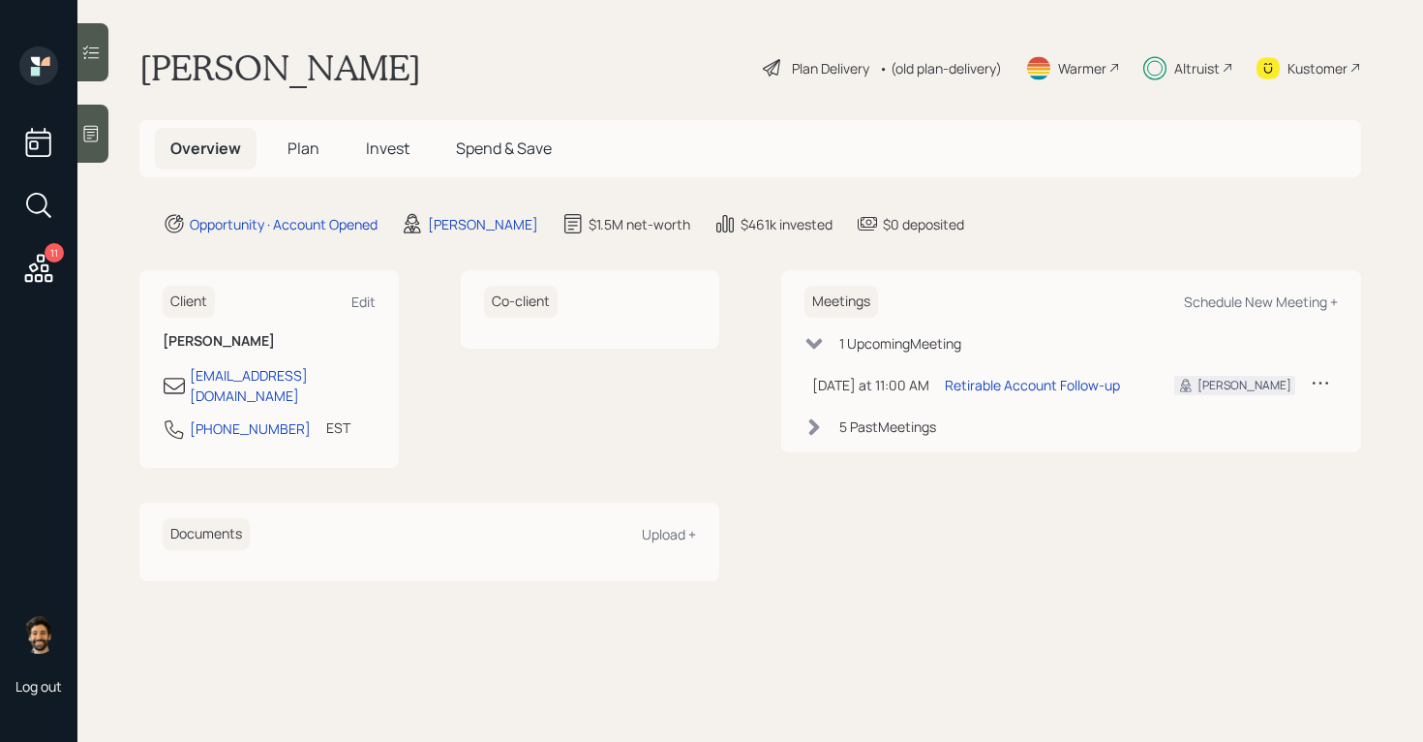
click at [303, 140] on span "Plan" at bounding box center [304, 147] width 32 height 21
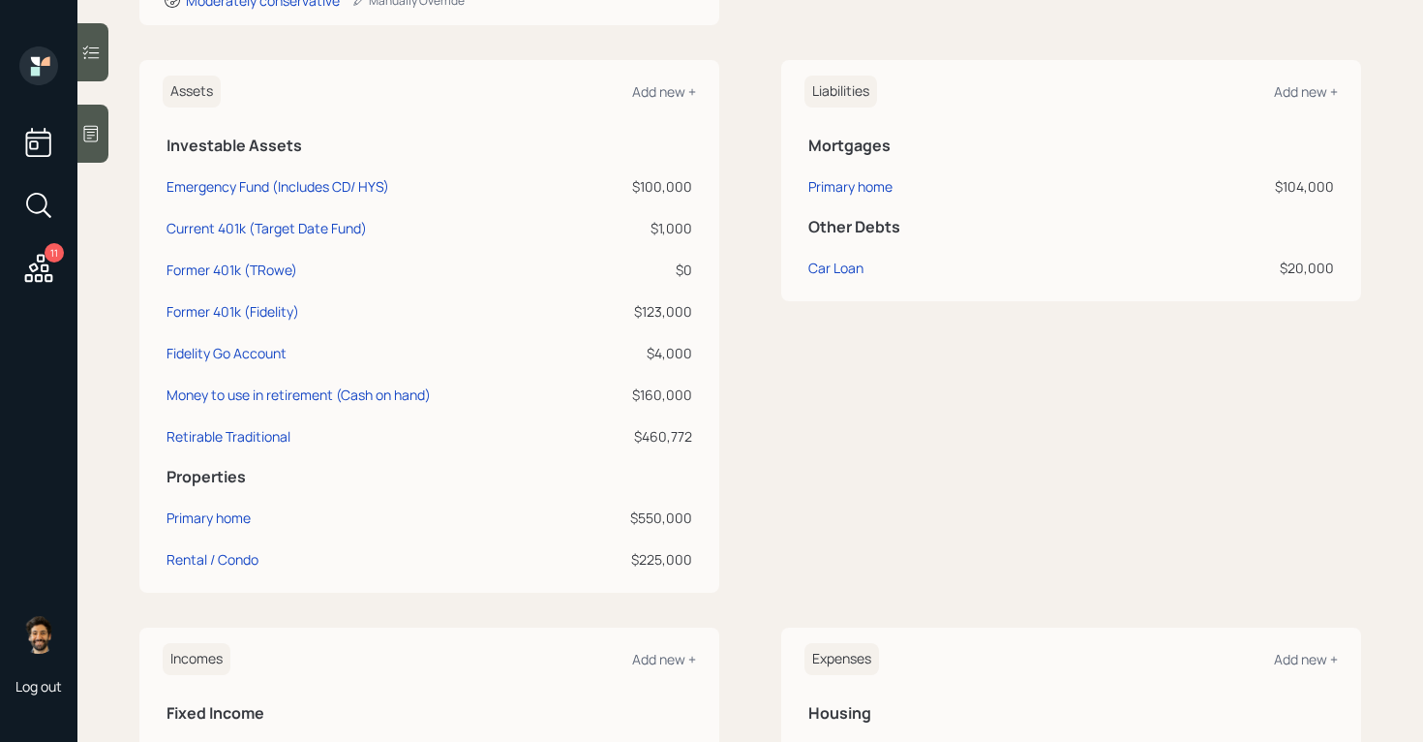
scroll to position [441, 0]
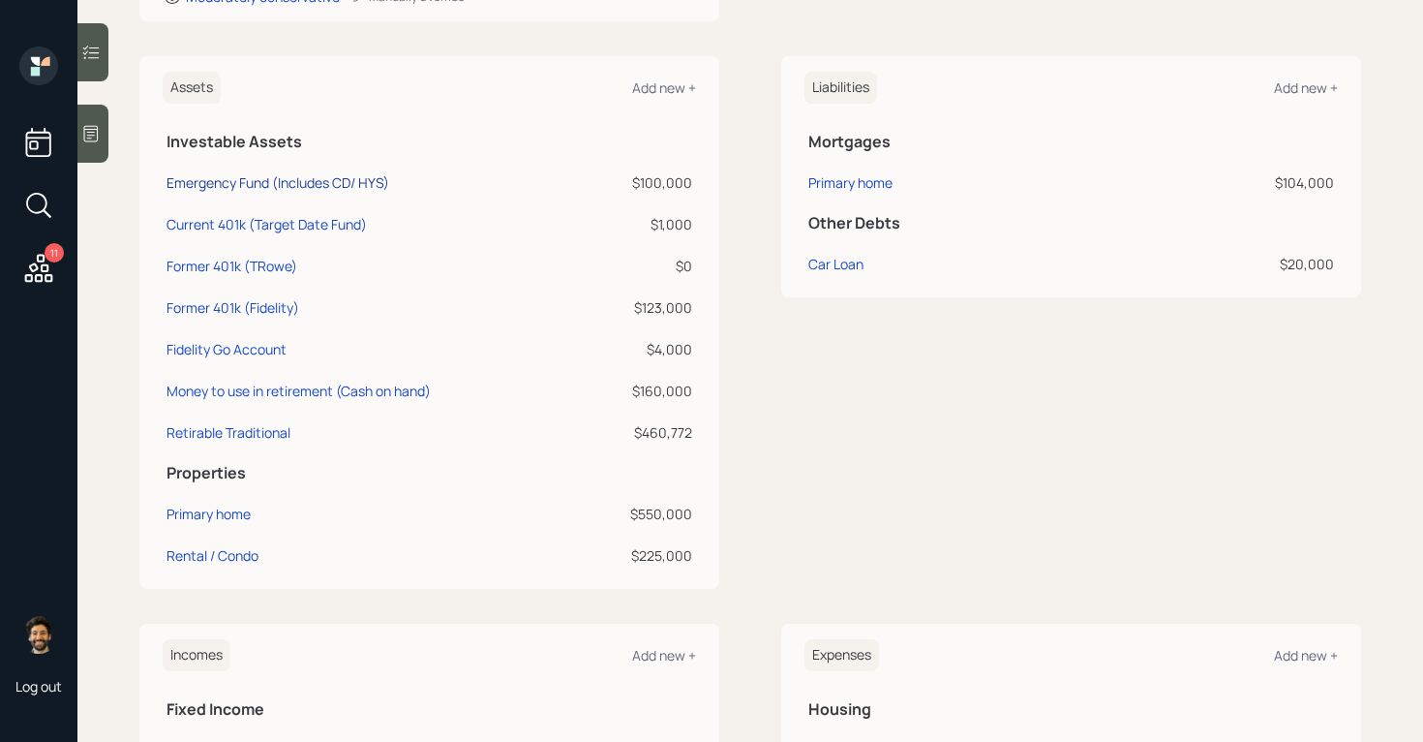
click at [314, 190] on div "Emergency Fund (Includes CD/ HYS)" at bounding box center [278, 182] width 223 height 20
select select "emergency_fund"
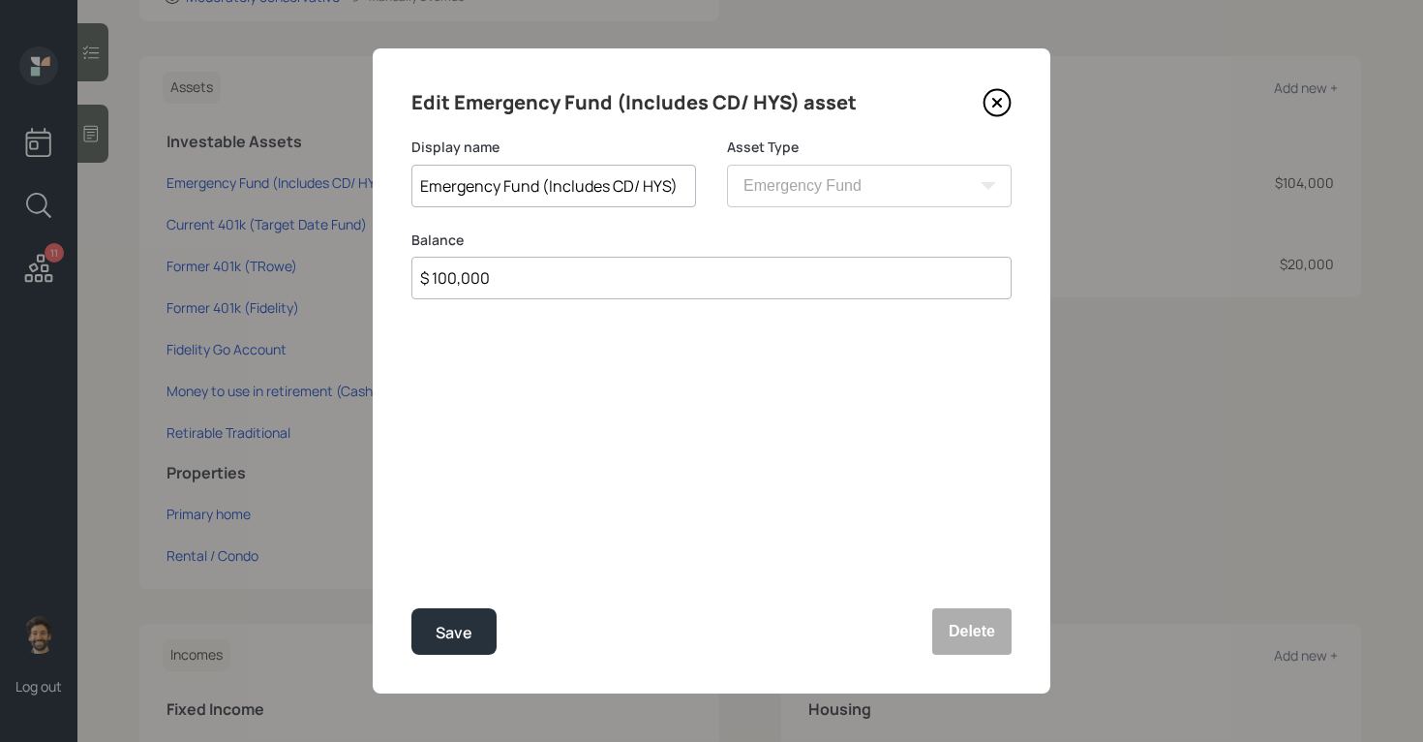
drag, startPoint x: 496, startPoint y: 276, endPoint x: 390, endPoint y: 257, distance: 107.3
click at [390, 257] on div "Edit Emergency Fund (Includes CD/ HYS) asset Display name Emergency Fund (Inclu…" at bounding box center [712, 370] width 678 height 645
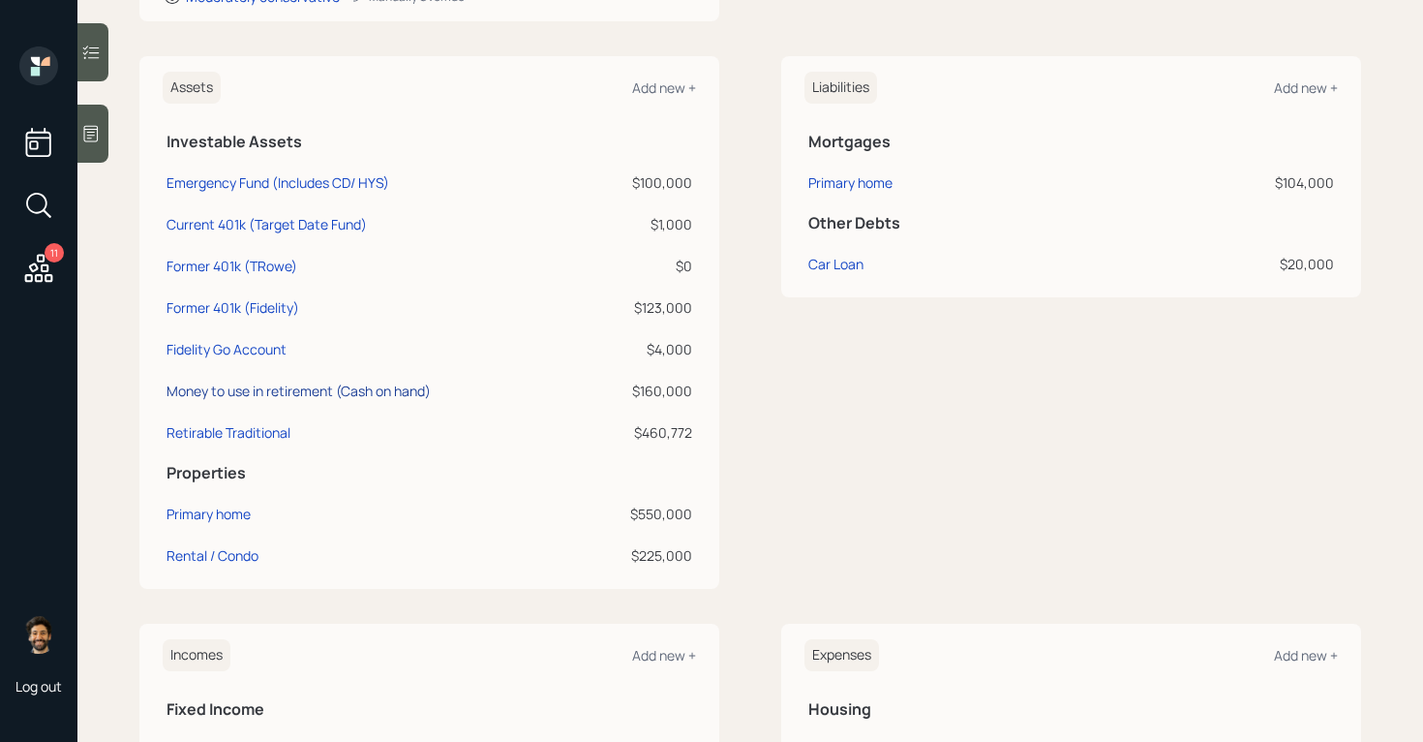
click at [232, 387] on div "Money to use in retirement (Cash on hand)" at bounding box center [299, 391] width 264 height 20
select select "cash"
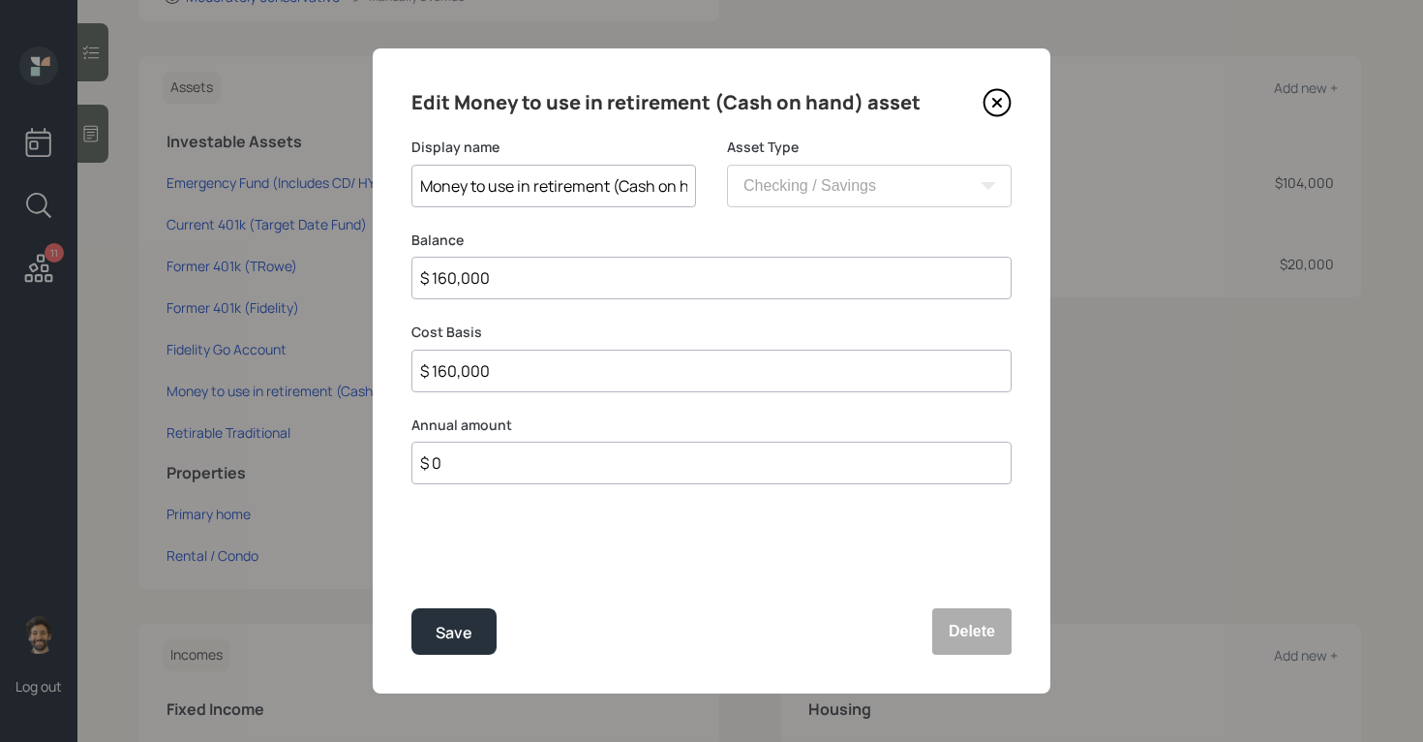
scroll to position [0, 37]
click at [777, 193] on div "Display name Money to use in retirement (Cash on hand) Asset Type SEP [PERSON_N…" at bounding box center [712, 183] width 600 height 93
click at [668, 197] on input "Money to use in retirement (Cash on hand)" at bounding box center [554, 186] width 285 height 43
drag, startPoint x: 527, startPoint y: 277, endPoint x: 417, endPoint y: 277, distance: 109.4
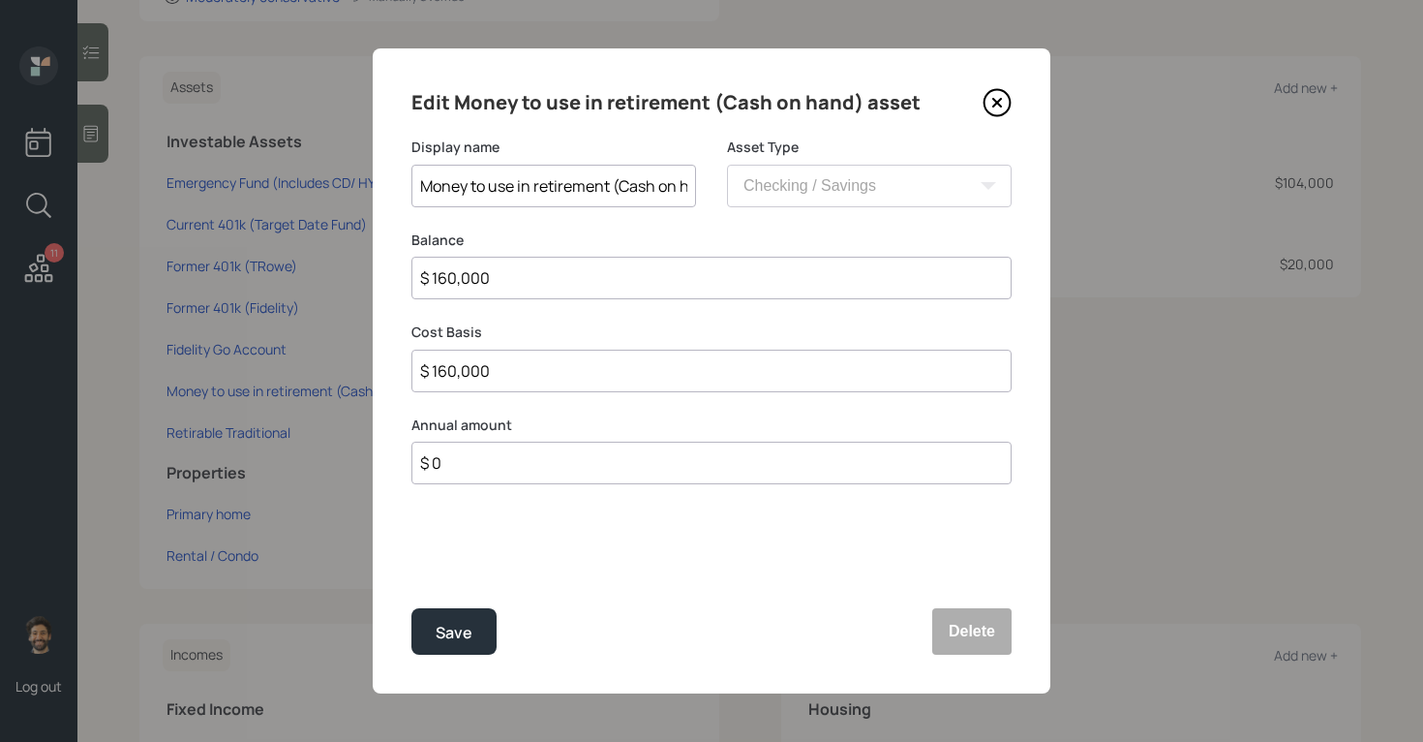
click at [418, 277] on input "$ 160,000" at bounding box center [712, 278] width 600 height 43
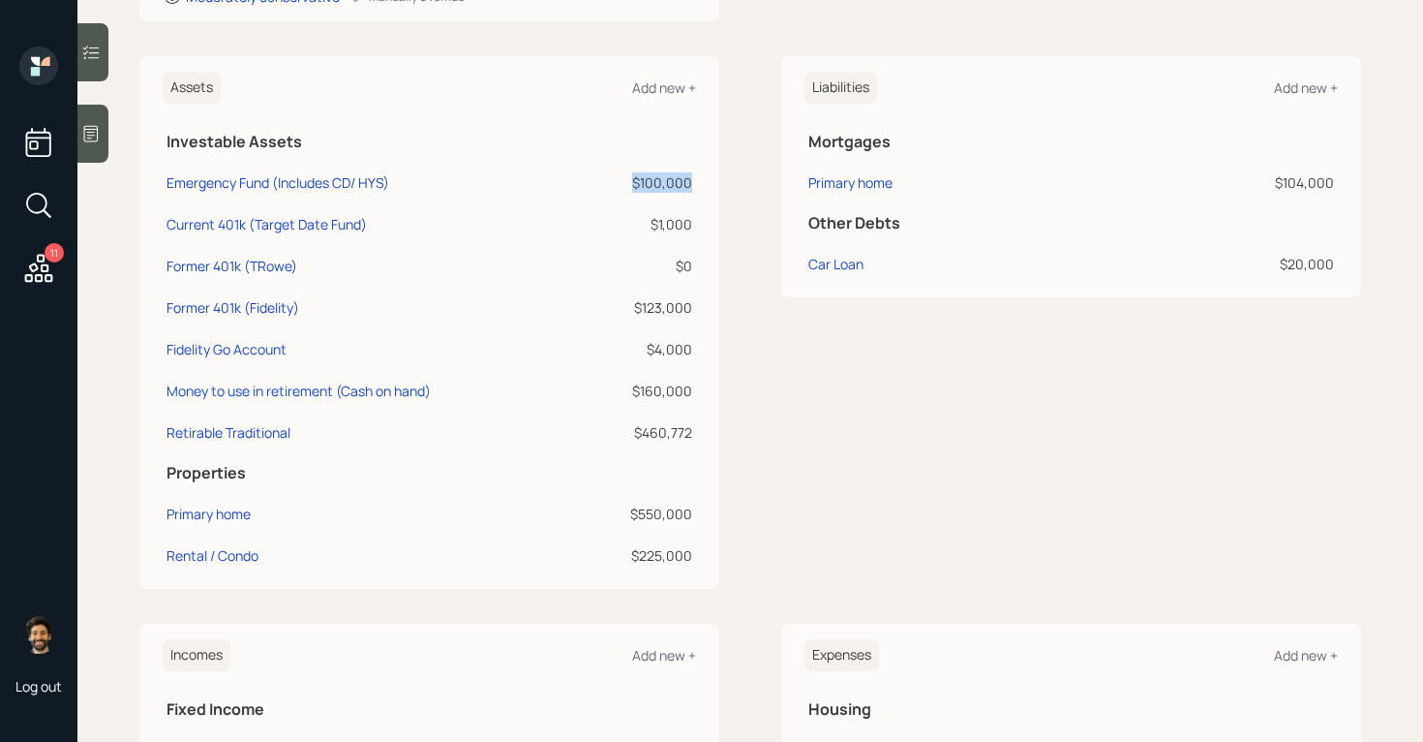
drag, startPoint x: 694, startPoint y: 183, endPoint x: 625, endPoint y: 183, distance: 69.7
click at [625, 183] on td "$100,000" at bounding box center [642, 180] width 108 height 42
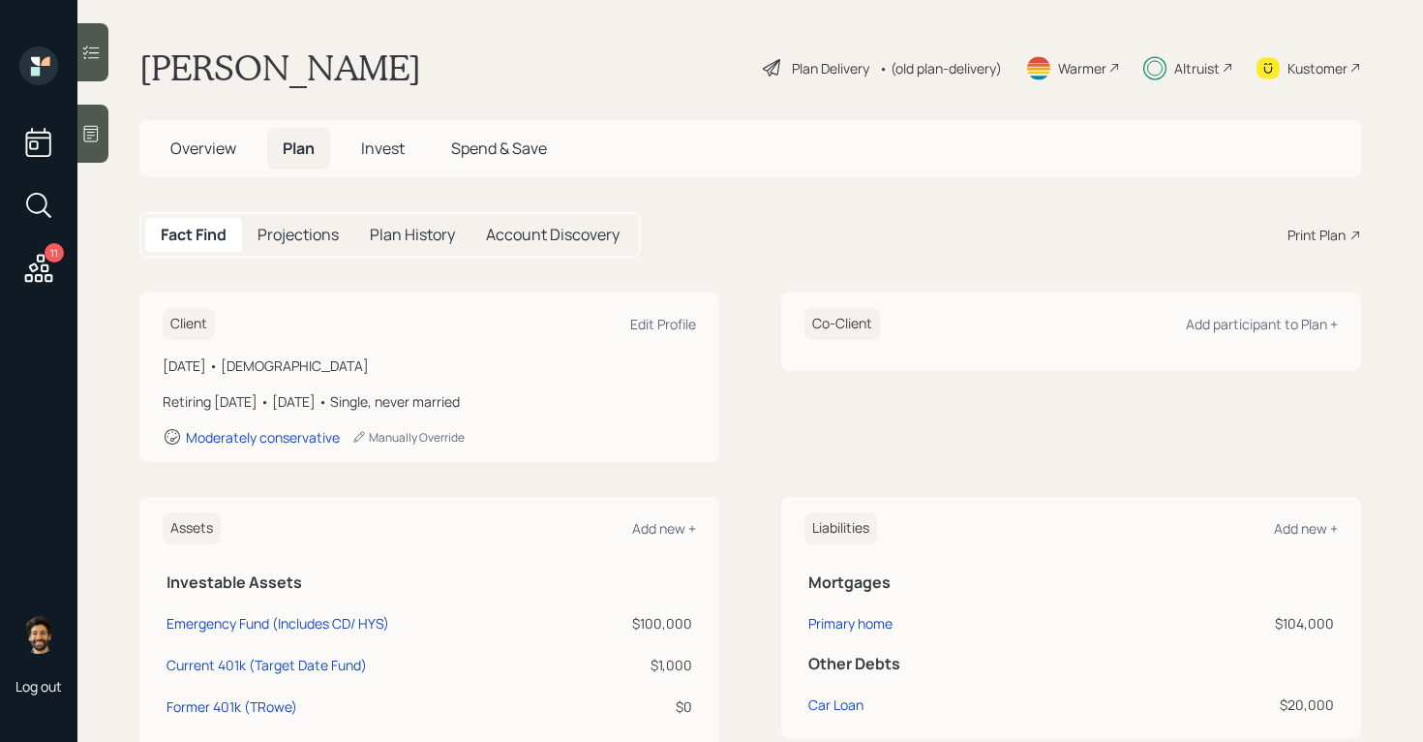
click at [946, 73] on div "• (old plan-delivery)" at bounding box center [940, 68] width 123 height 20
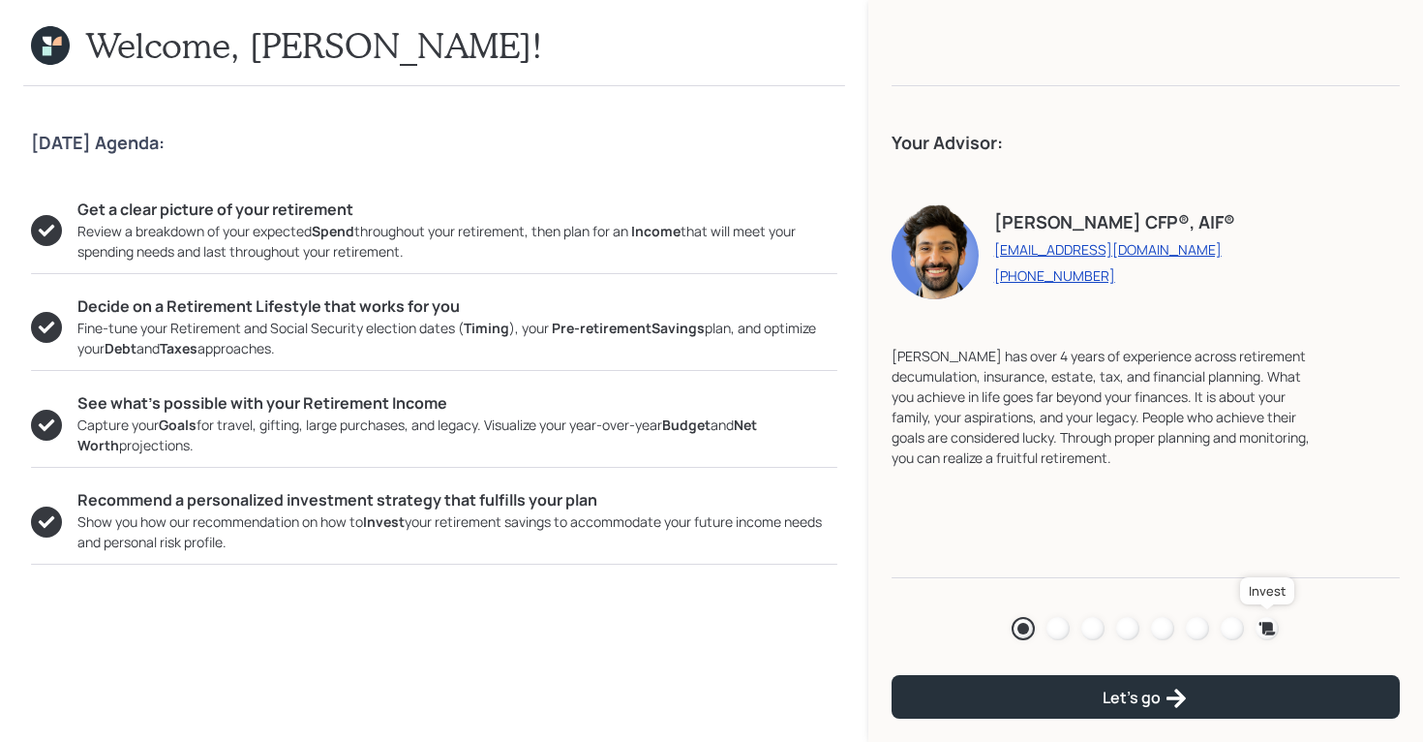
click at [1138, 593] on icon at bounding box center [1268, 628] width 16 height 13
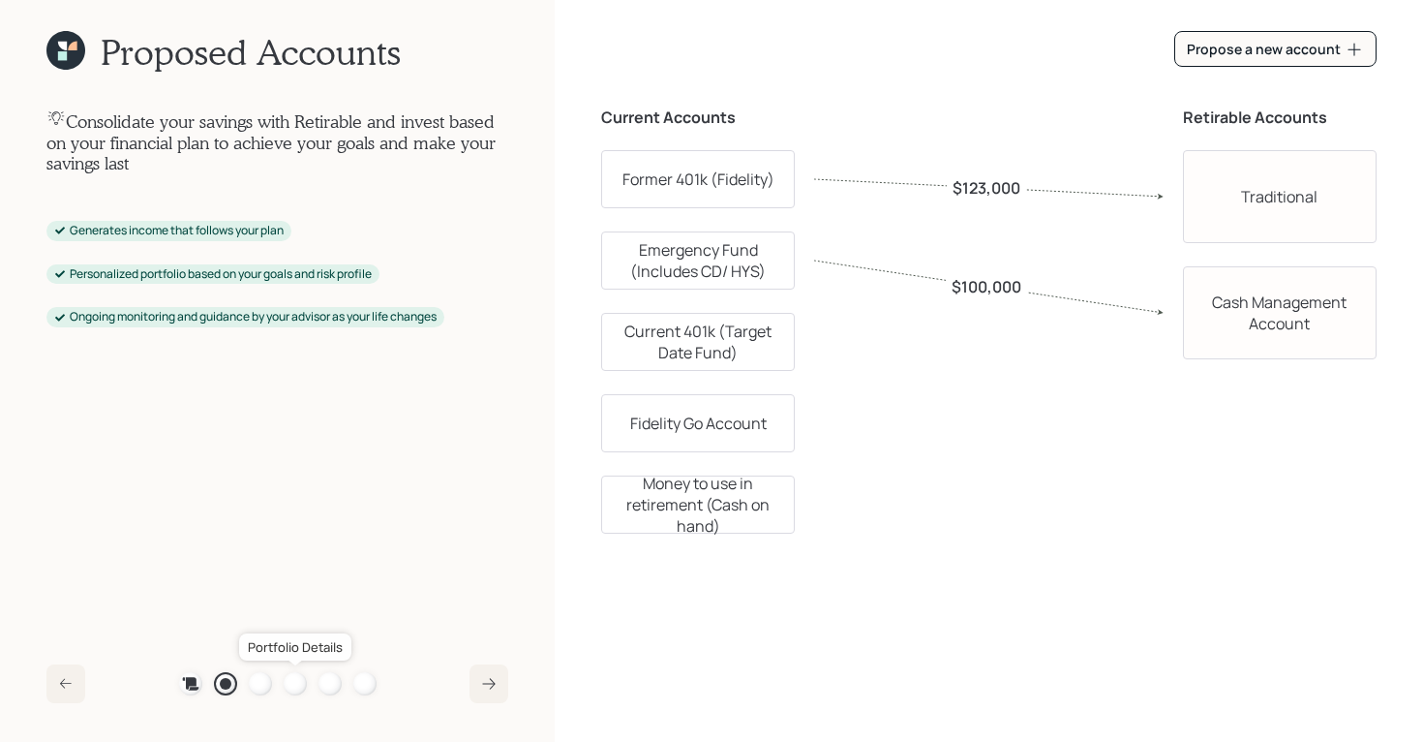
click at [298, 593] on div at bounding box center [295, 683] width 23 height 23
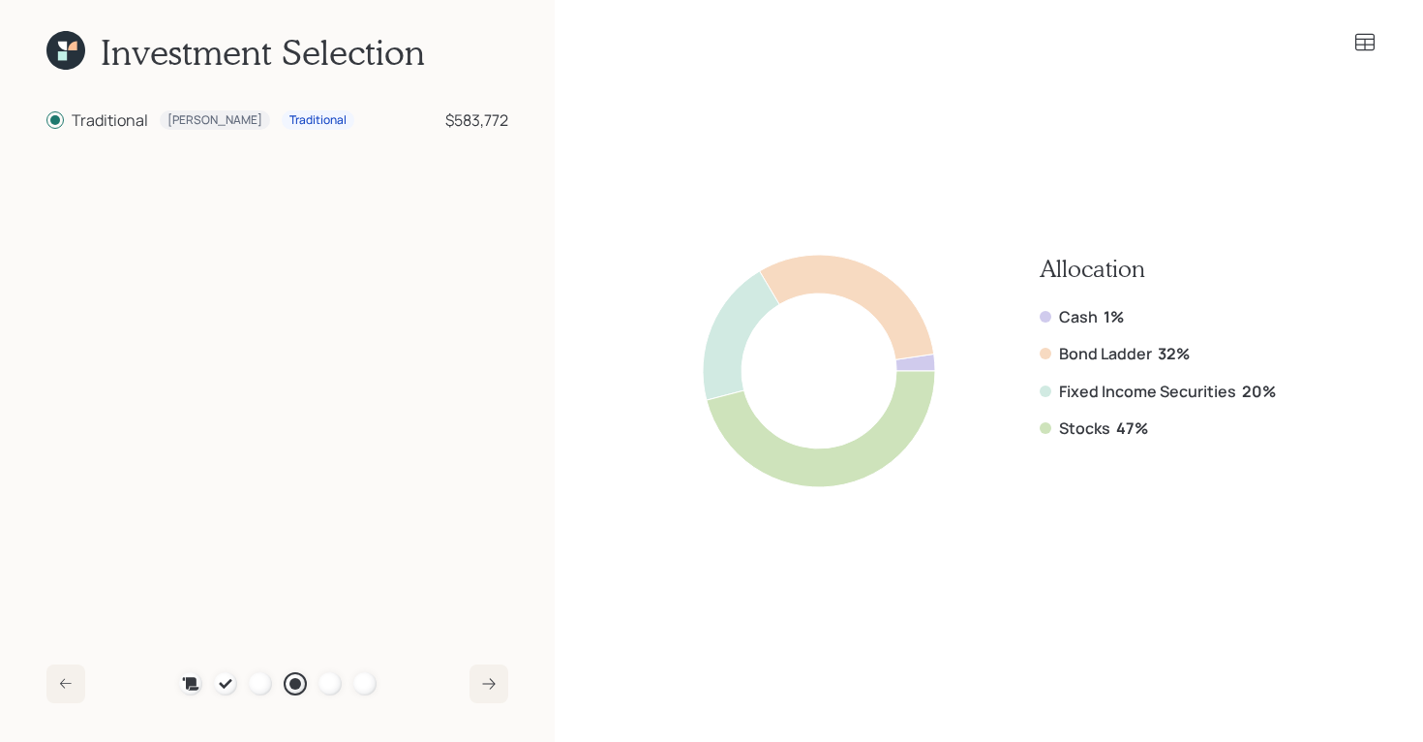
click at [57, 60] on icon at bounding box center [65, 50] width 39 height 39
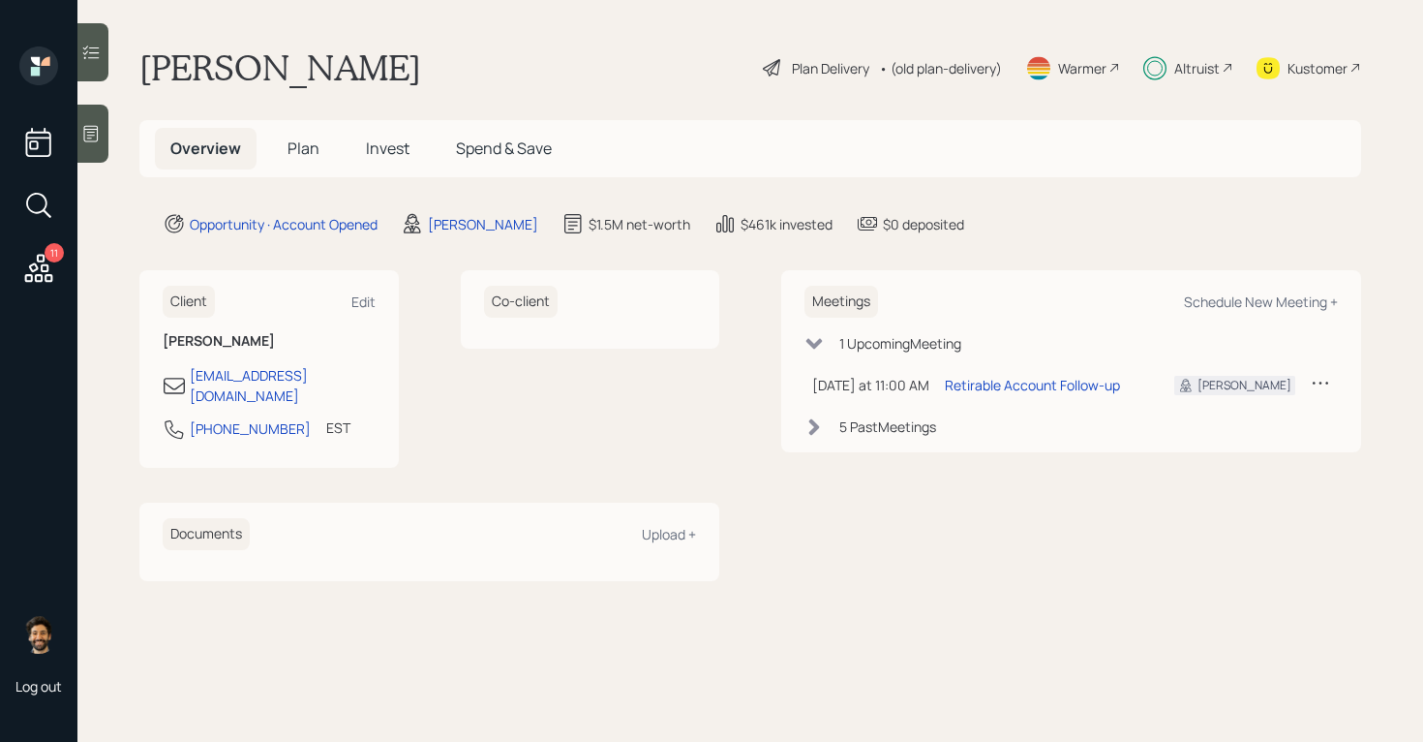
click at [311, 154] on span "Plan" at bounding box center [304, 147] width 32 height 21
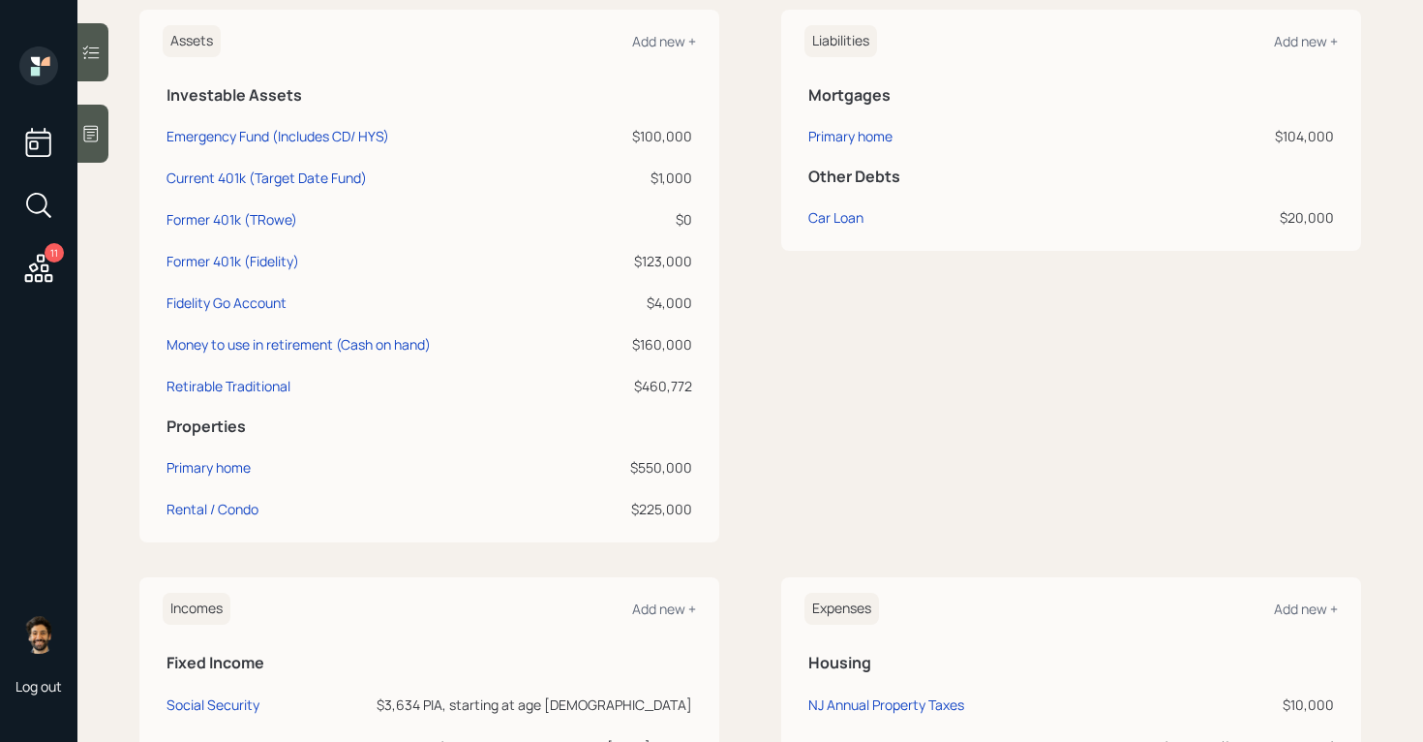
scroll to position [470, 0]
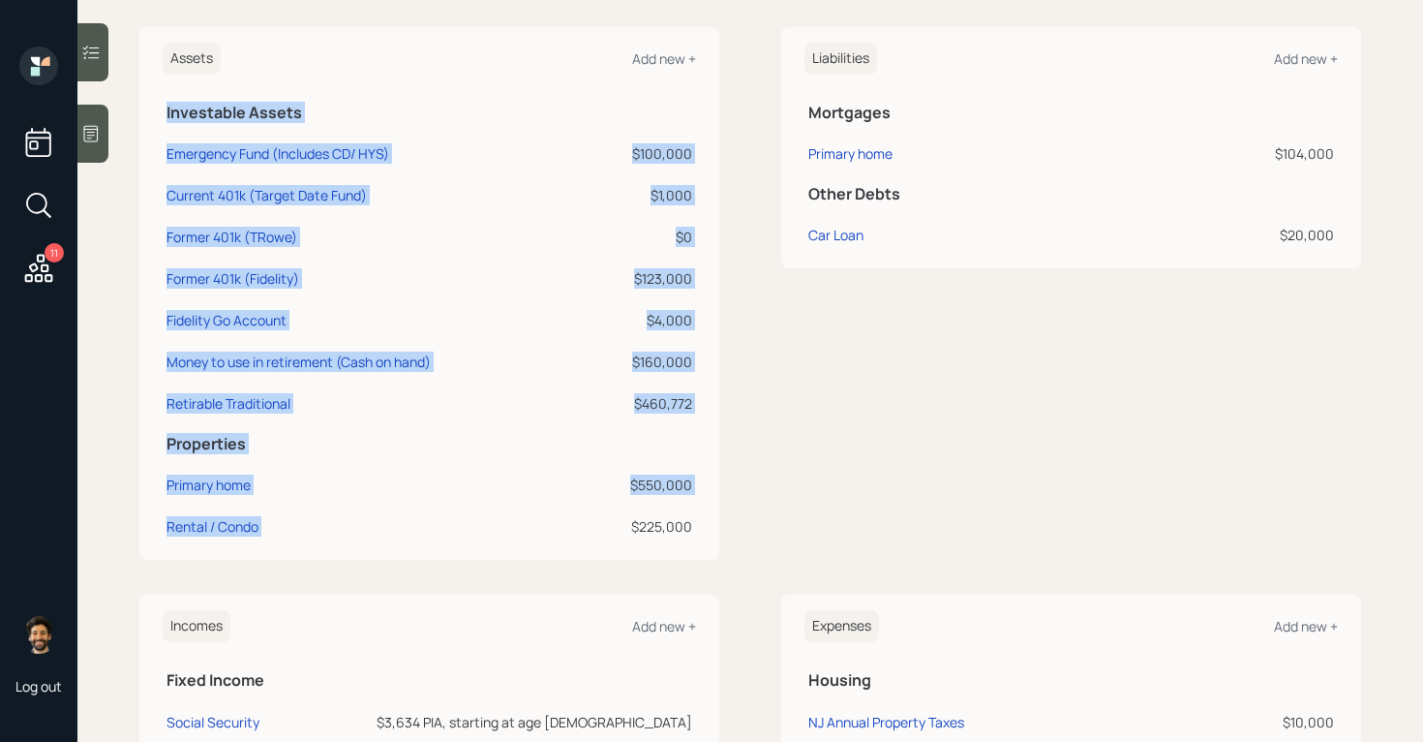
drag, startPoint x: 707, startPoint y: 533, endPoint x: 629, endPoint y: 533, distance: 77.5
click at [629, 533] on div "Assets Add new + Investable Assets Emergency Fund (Includes CD/ HYS) $100,000 C…" at bounding box center [429, 293] width 580 height 533
click at [629, 533] on div "$225,000" at bounding box center [642, 526] width 101 height 20
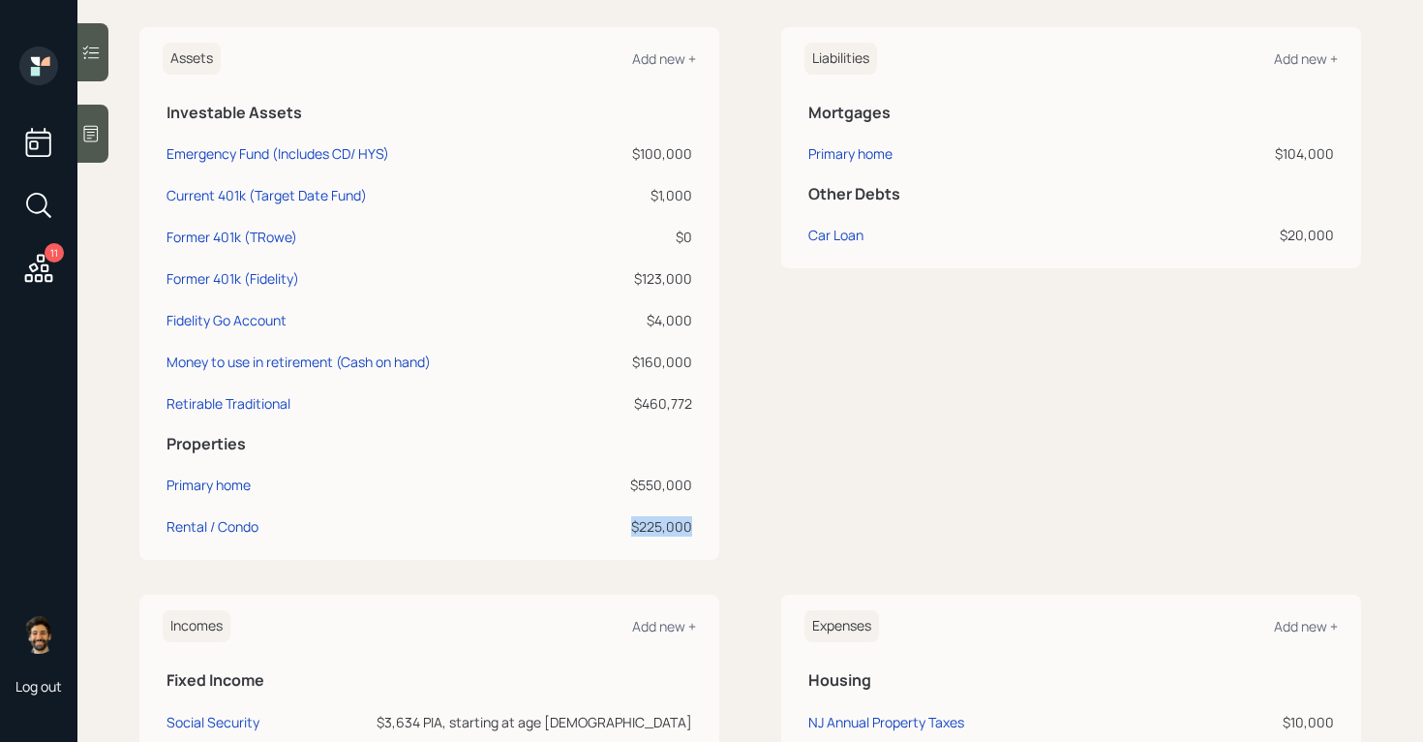
drag, startPoint x: 694, startPoint y: 528, endPoint x: 618, endPoint y: 526, distance: 76.5
click at [618, 526] on td "$225,000" at bounding box center [642, 524] width 108 height 42
click at [352, 364] on div "Money to use in retirement (Cash on hand)" at bounding box center [299, 361] width 264 height 20
select select "cash"
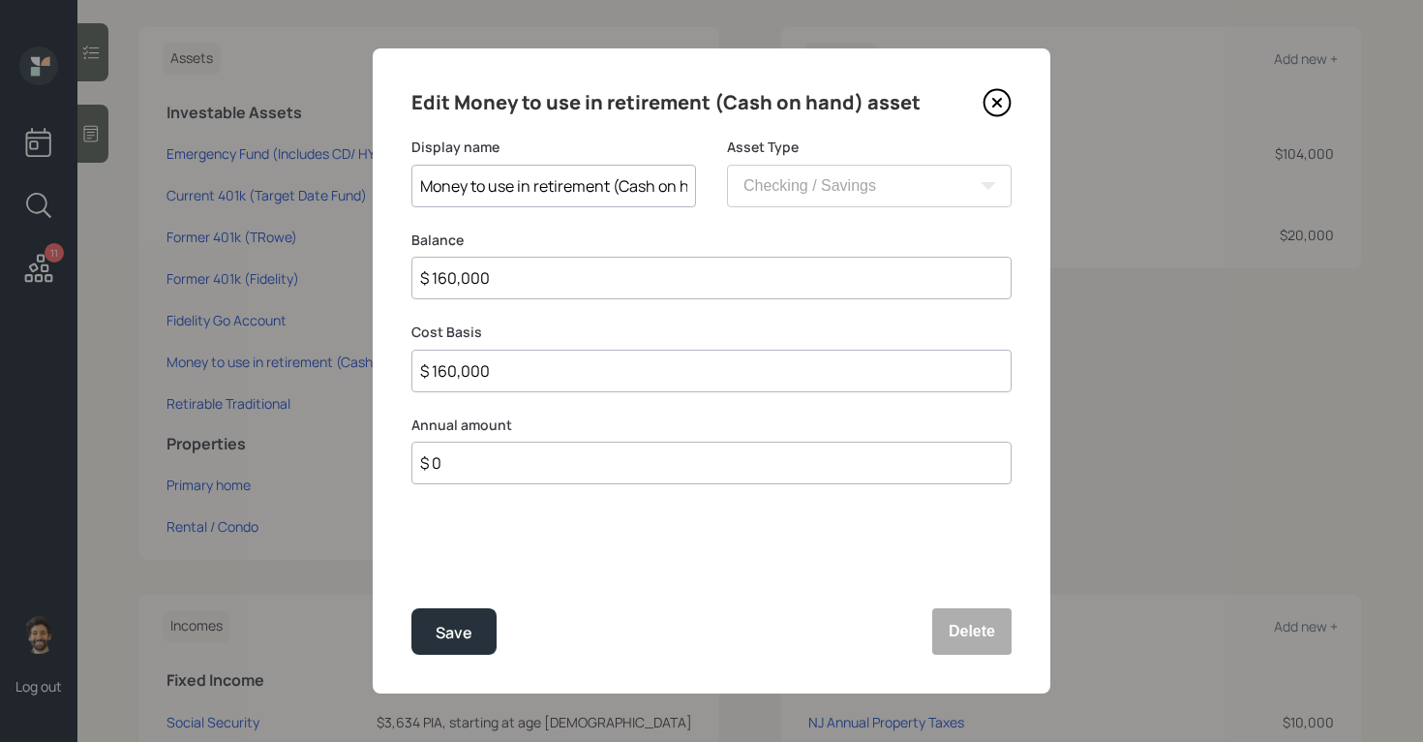
click at [490, 283] on input "$ 160,000" at bounding box center [712, 278] width 600 height 43
type input "$ 3"
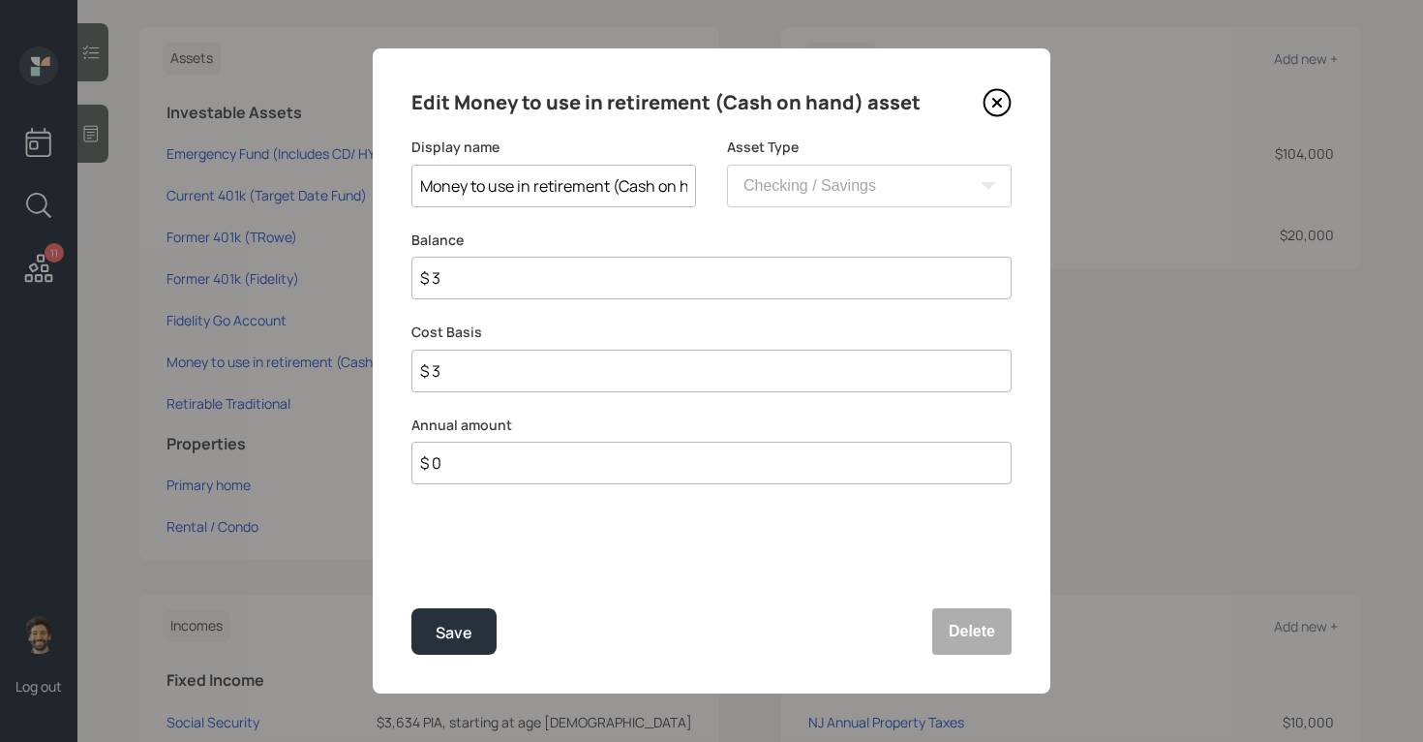
type input "$ 36"
type input "$ 360"
type input "$ 3,600"
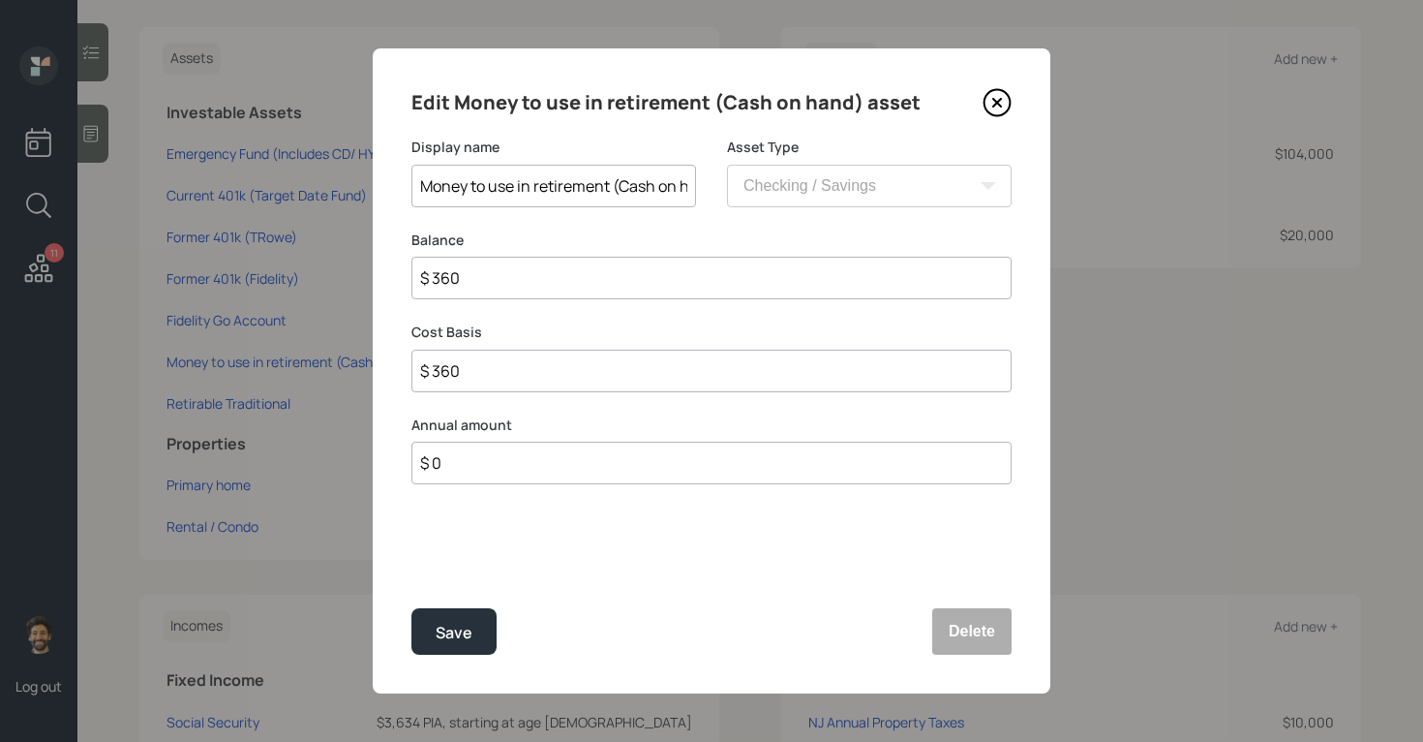
type input "$ 3,600"
type input "$ 36,000"
type input "$ 360,000"
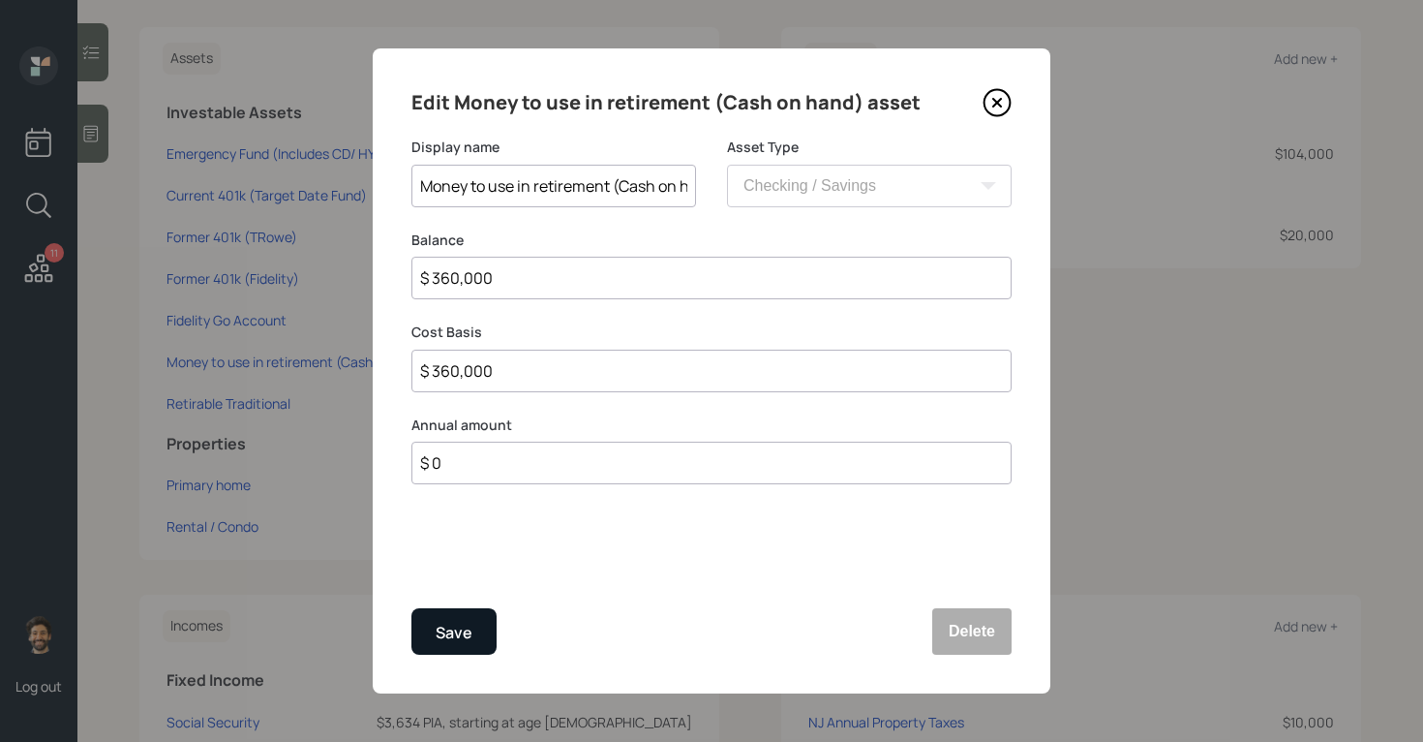
type input "$ 360,000"
click at [447, 593] on div "Save" at bounding box center [454, 633] width 37 height 26
